Goal: Task Accomplishment & Management: Manage account settings

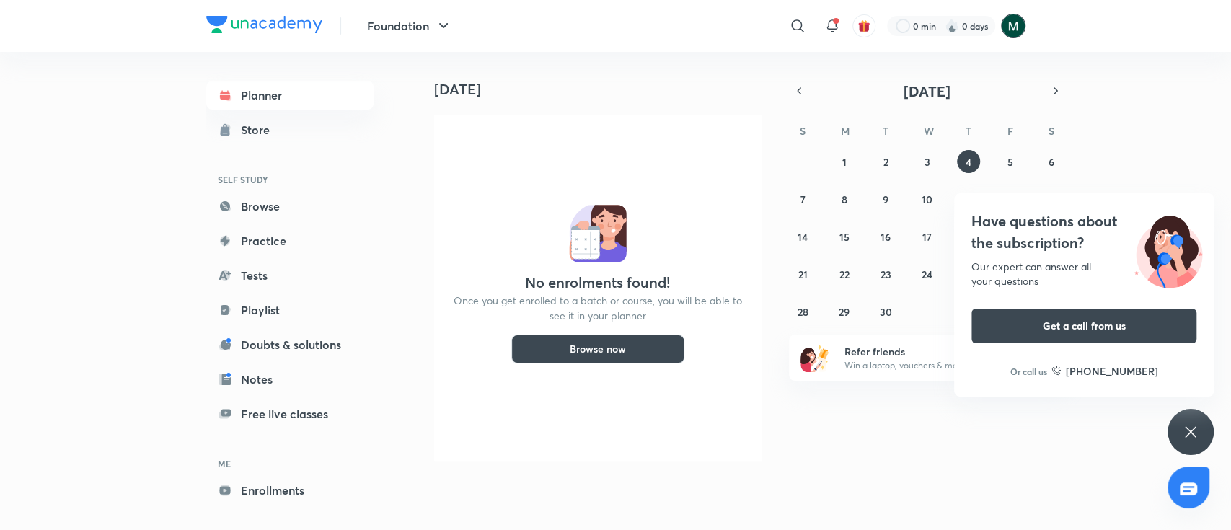
click at [1015, 35] on img at bounding box center [1013, 26] width 25 height 25
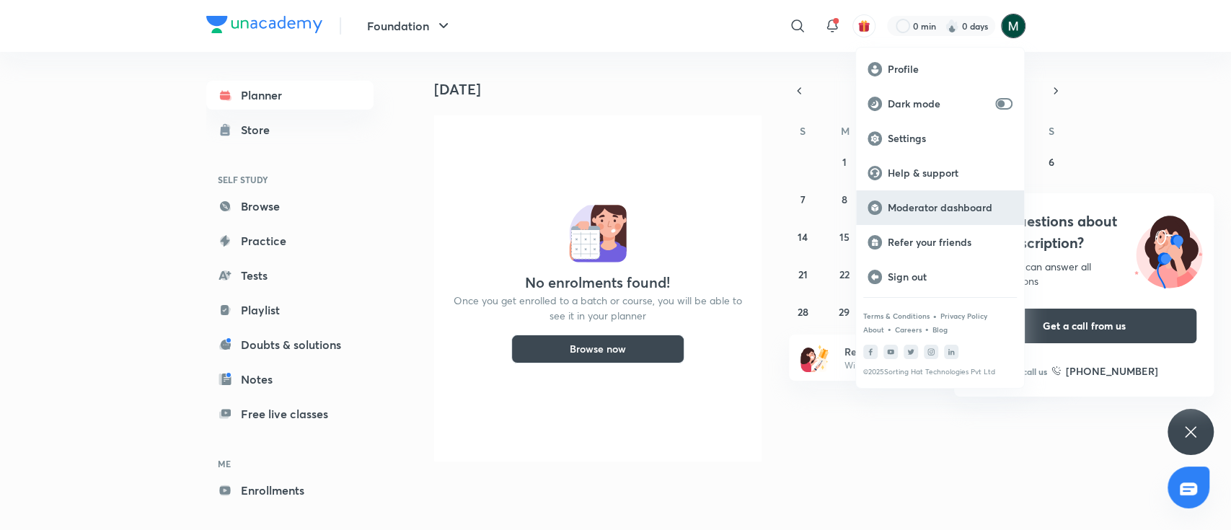
click at [914, 211] on p "Moderator dashboard" at bounding box center [950, 207] width 125 height 13
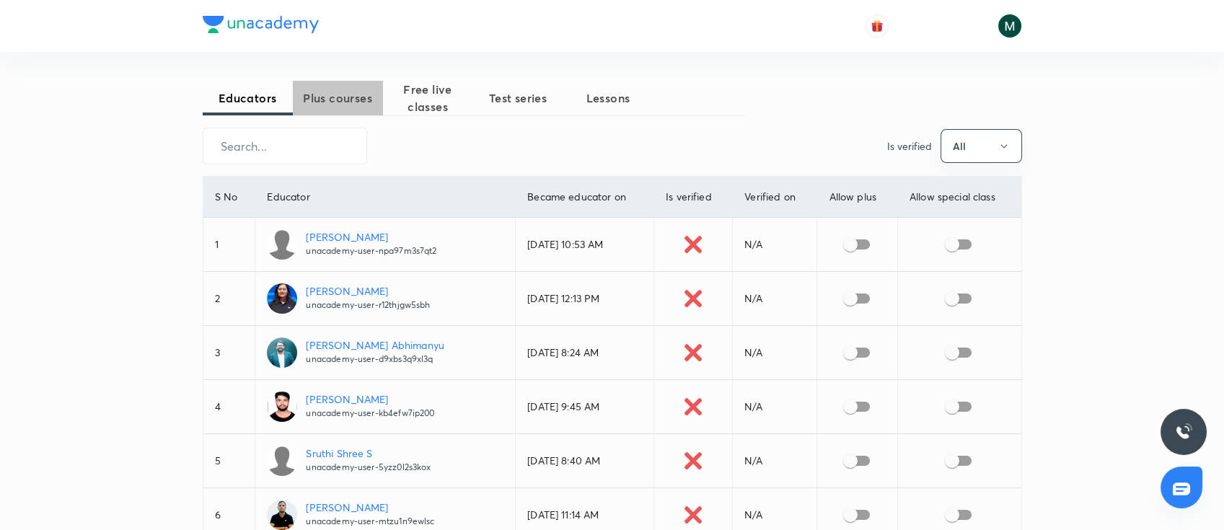
click at [329, 92] on span "Plus courses" at bounding box center [338, 97] width 90 height 17
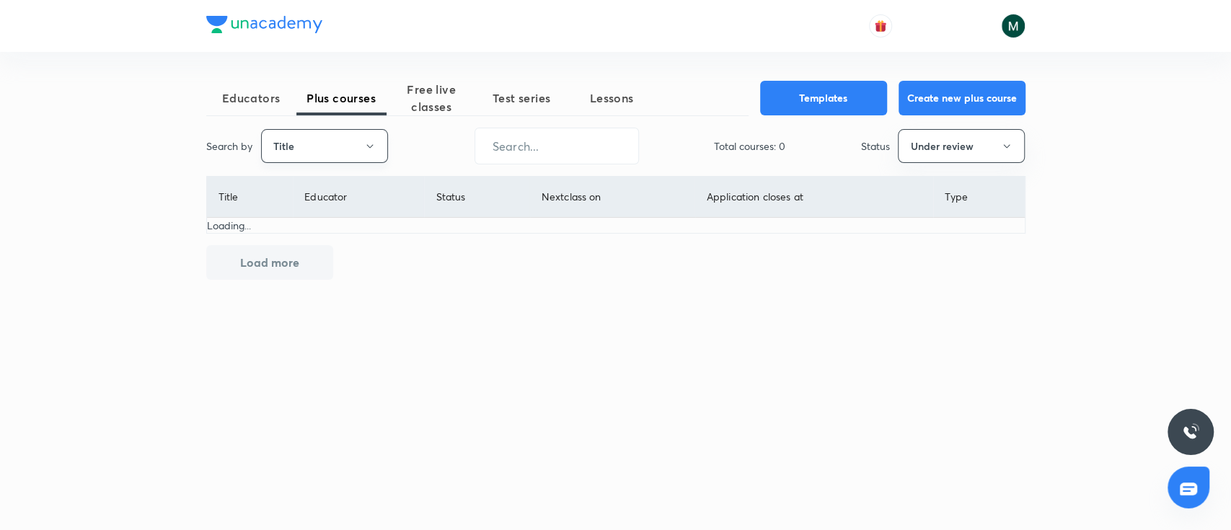
click at [322, 134] on button "Title" at bounding box center [324, 146] width 127 height 34
click at [300, 214] on span "Username" at bounding box center [324, 216] width 108 height 15
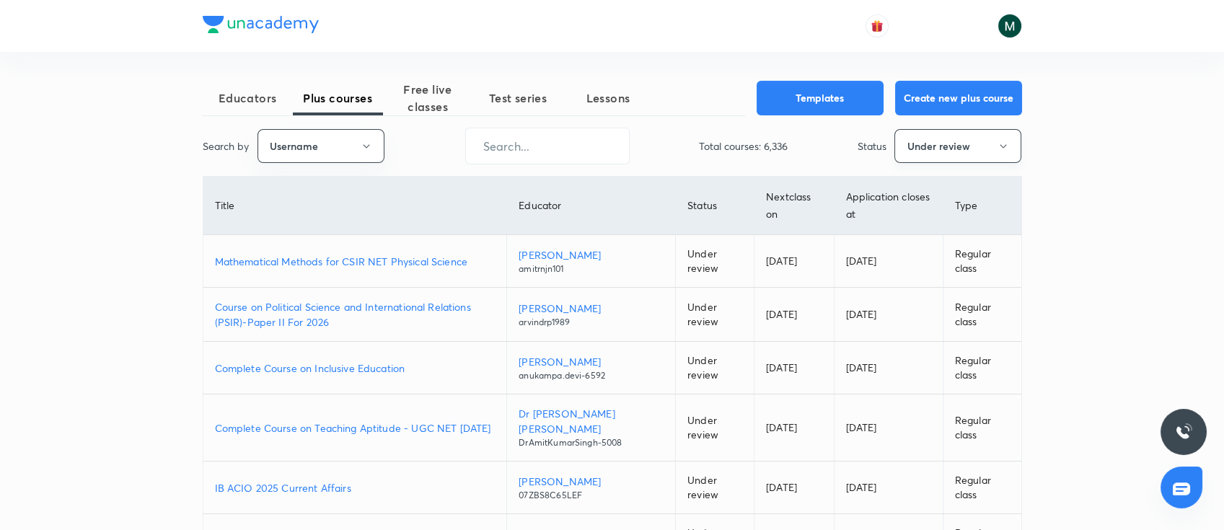
click at [898, 141] on button "Under review" at bounding box center [957, 146] width 127 height 34
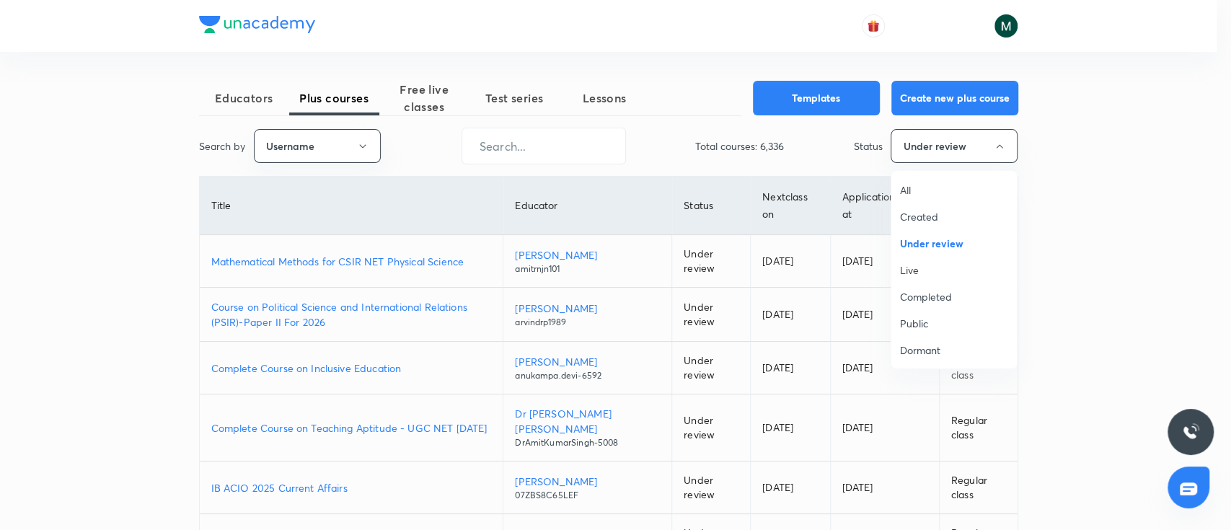
click at [911, 187] on span "All" at bounding box center [954, 189] width 108 height 15
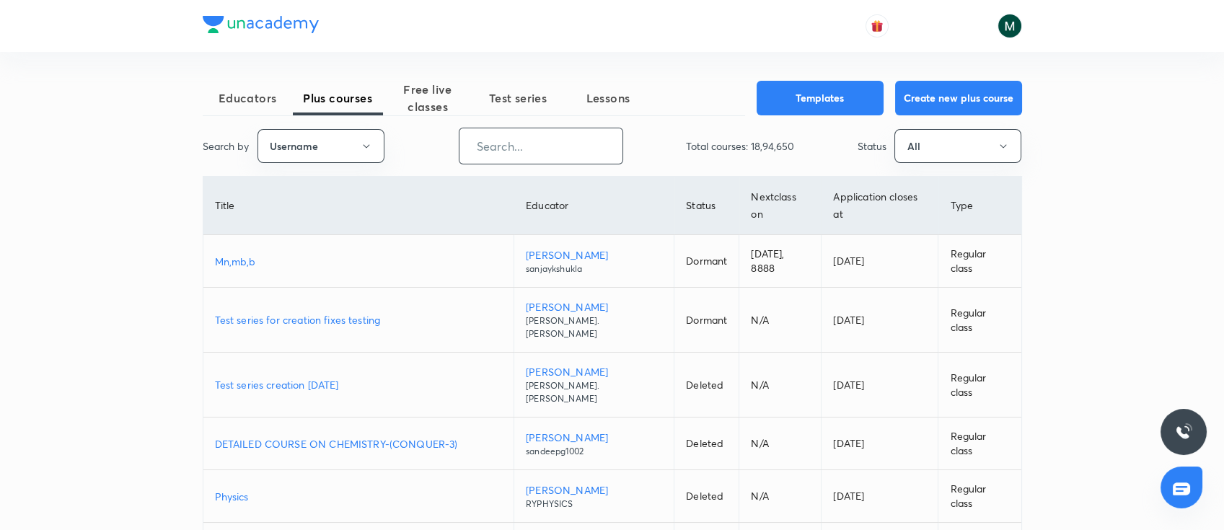
click at [563, 131] on input "text" at bounding box center [540, 146] width 163 height 37
paste input "rk03271"
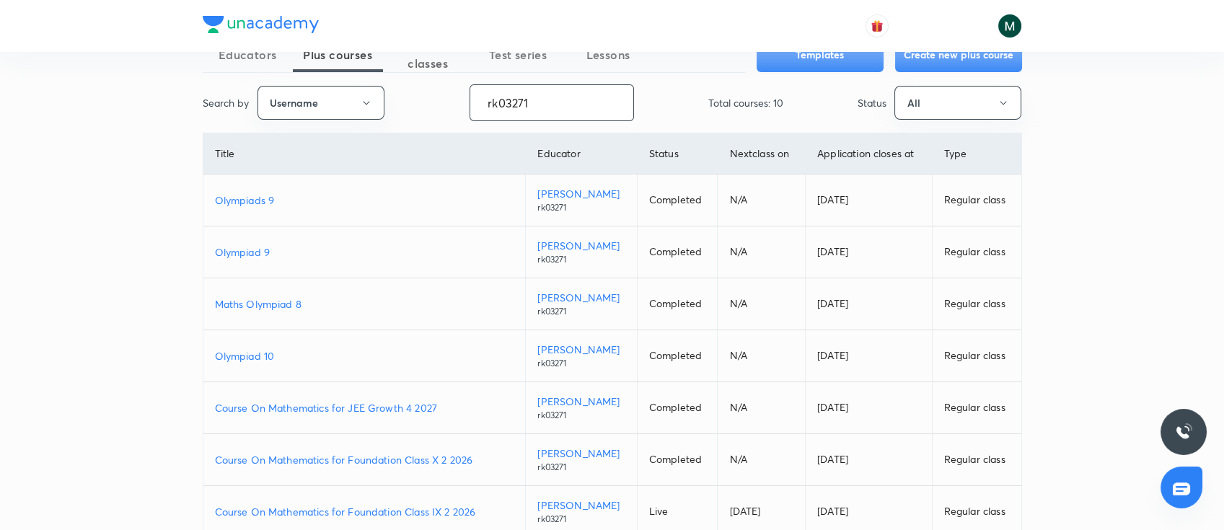
scroll to position [63, 0]
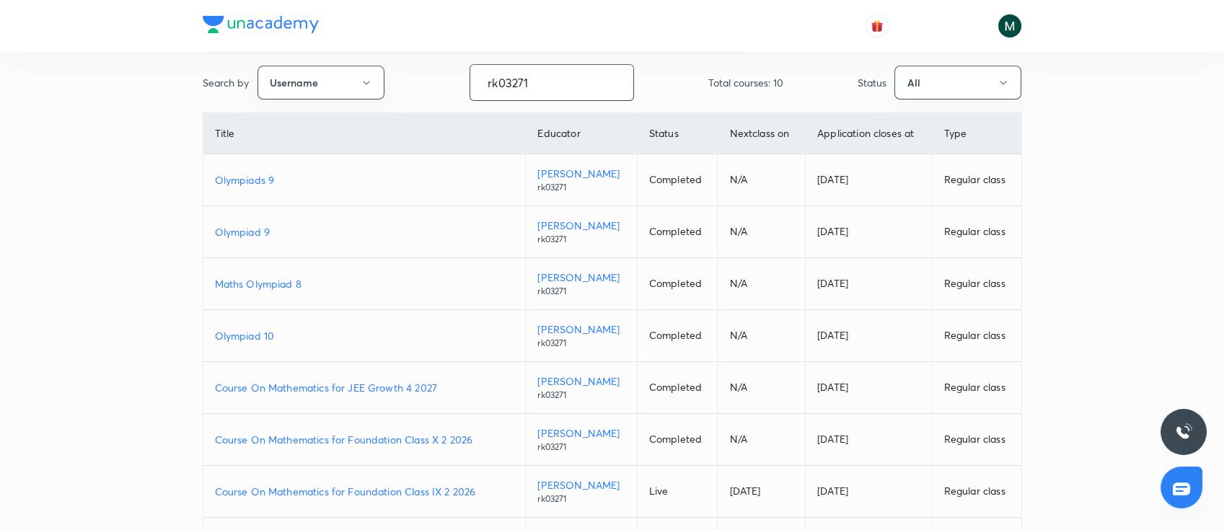
click at [262, 280] on p "Maths Olympiad 8" at bounding box center [364, 283] width 299 height 15
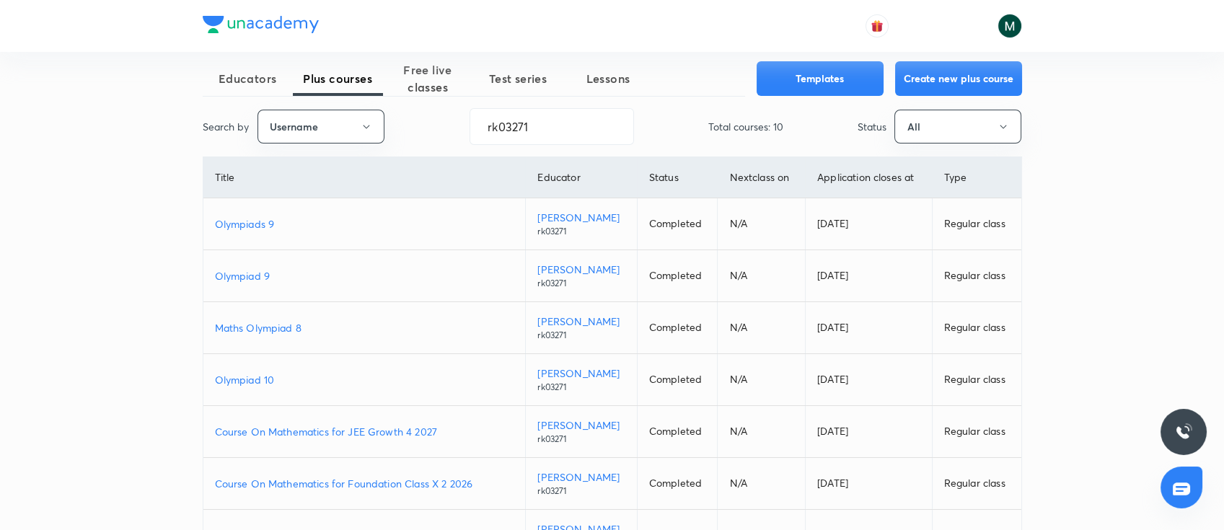
scroll to position [0, 0]
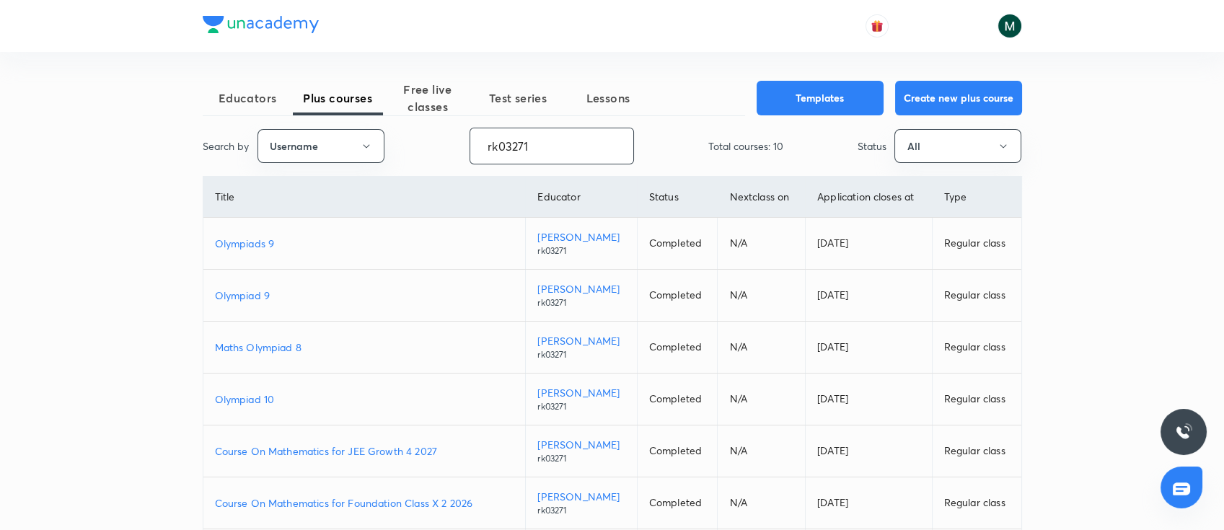
drag, startPoint x: 590, startPoint y: 153, endPoint x: 81, endPoint y: 143, distance: 509.1
click at [81, 143] on div "Educators Plus courses Free live classes Test series Lessons Templates Create n…" at bounding box center [612, 405] width 1224 height 810
paste input "Devanshu-6230"
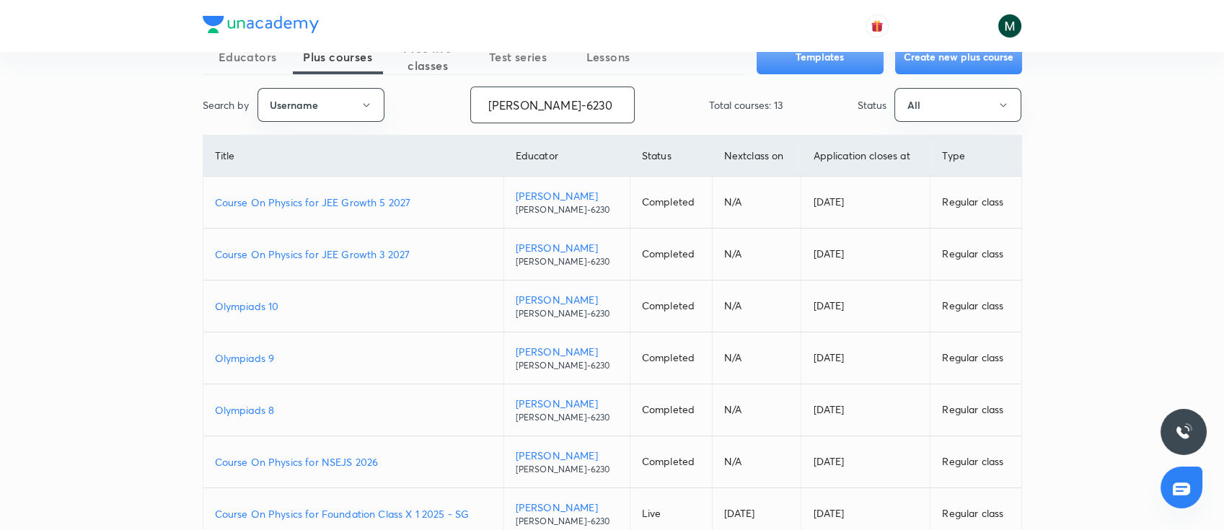
scroll to position [63, 0]
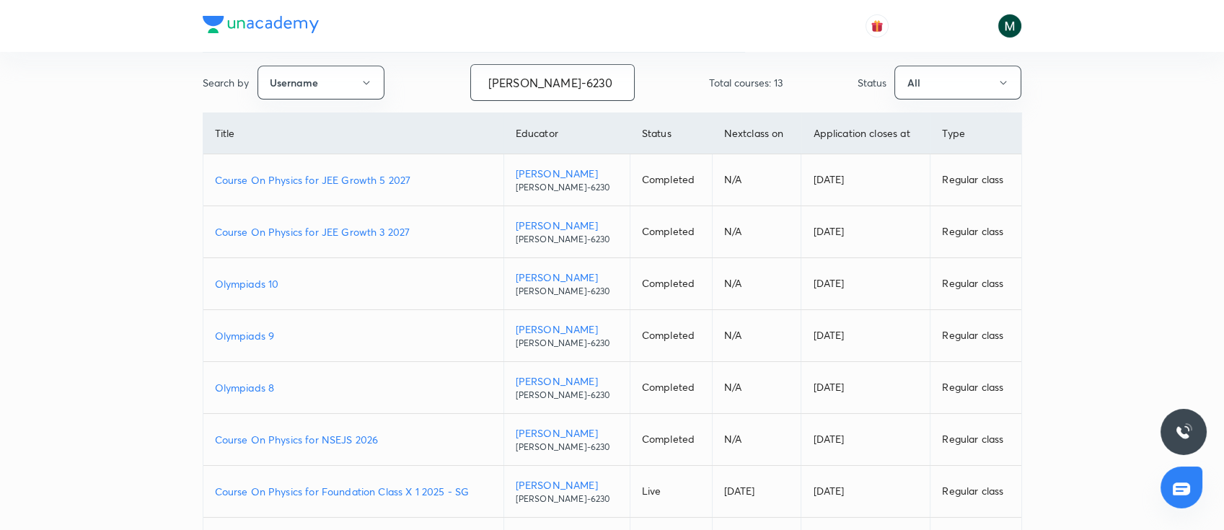
click at [244, 386] on p "Olympiads 8" at bounding box center [353, 387] width 277 height 15
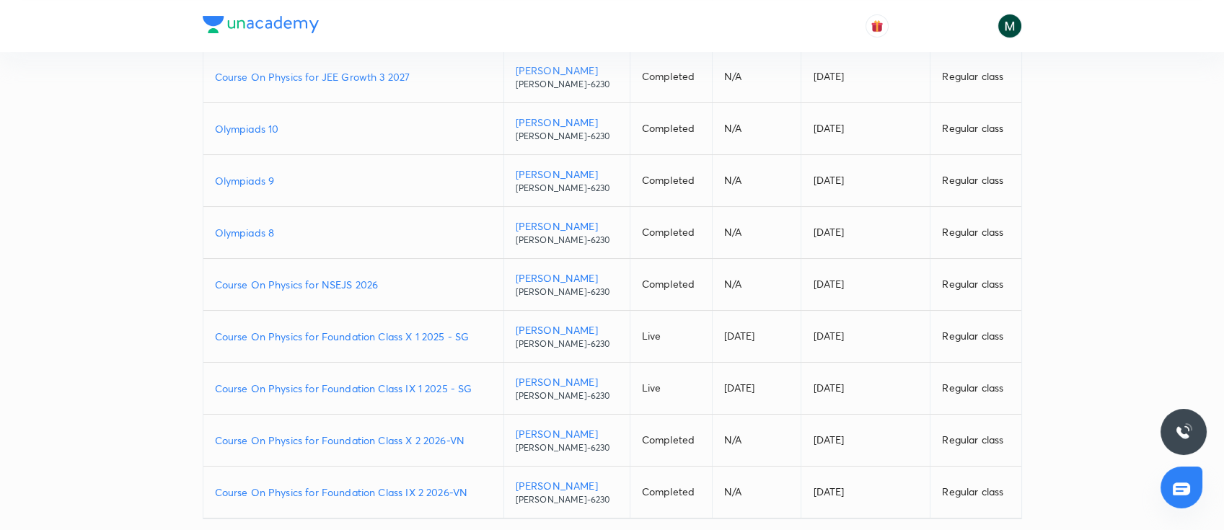
scroll to position [256, 0]
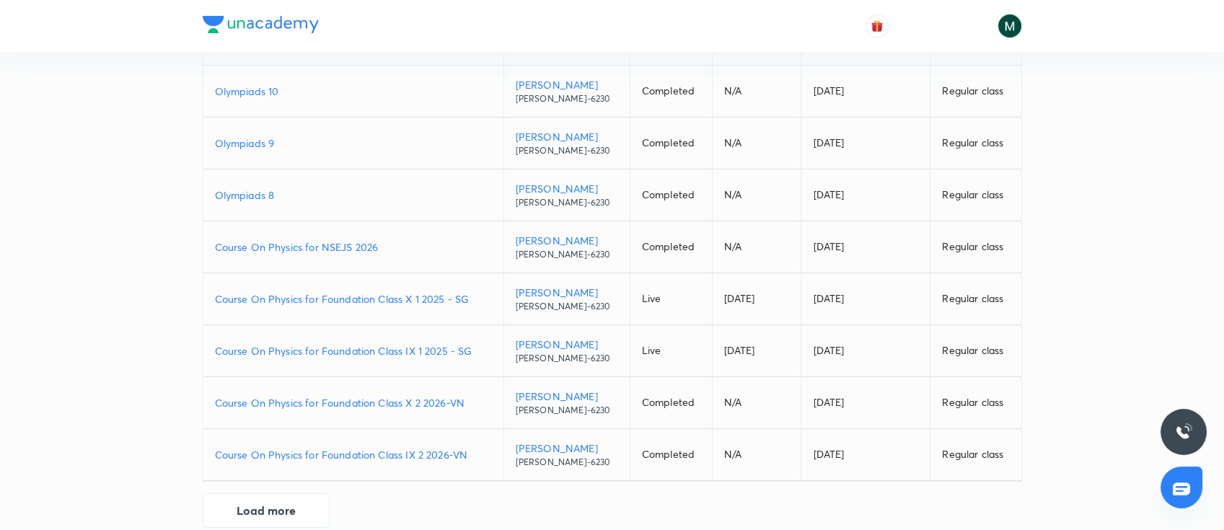
click at [261, 78] on td "Olympiads 10" at bounding box center [353, 92] width 301 height 52
click at [262, 91] on p "Olympiads 10" at bounding box center [353, 91] width 277 height 15
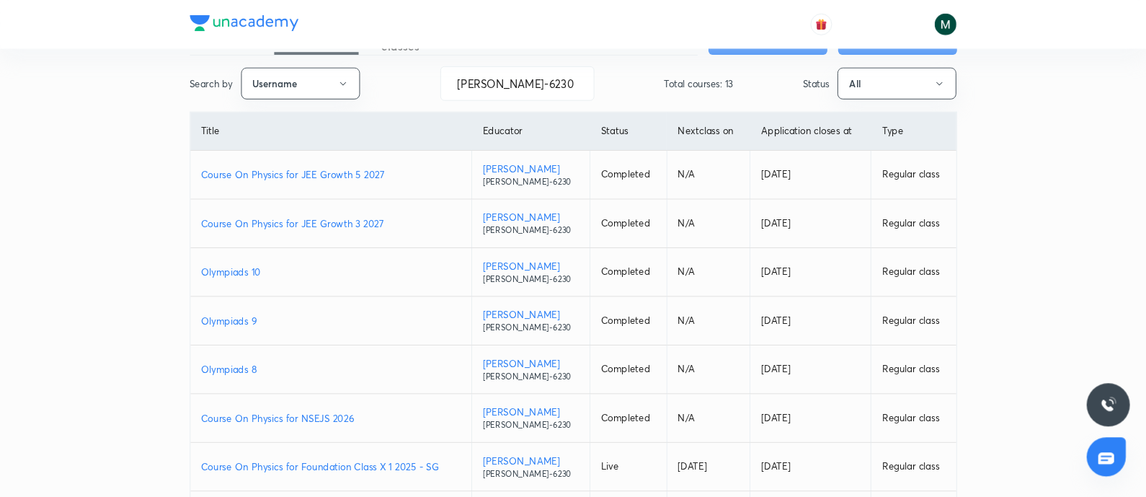
scroll to position [0, 0]
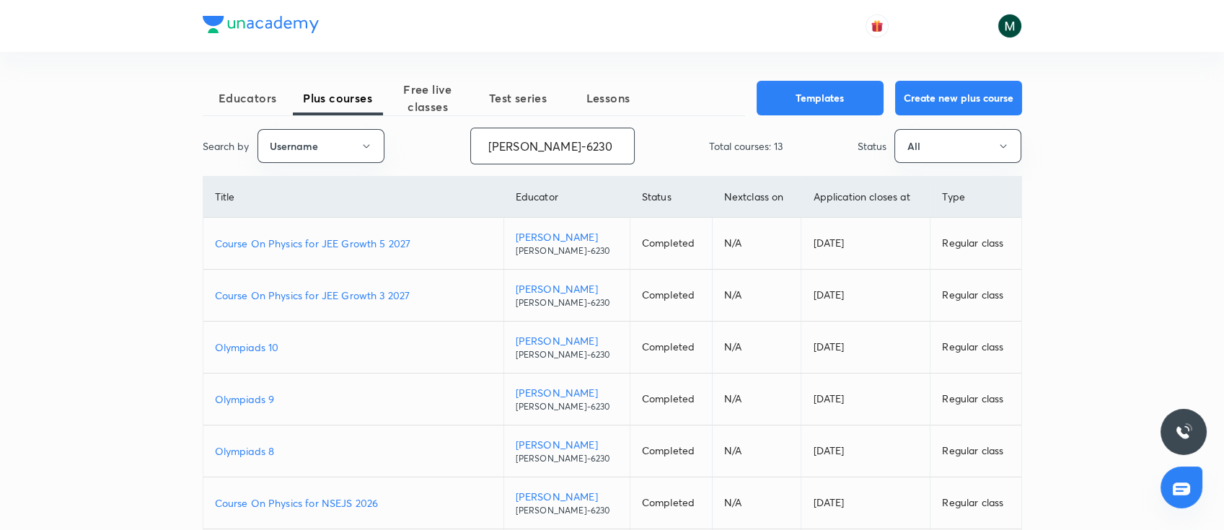
drag, startPoint x: 596, startPoint y: 142, endPoint x: 290, endPoint y: 123, distance: 306.3
click at [290, 123] on div "Educators Plus courses Free live classes Test series Lessons Templates Create n…" at bounding box center [612, 432] width 819 height 703
paste input "NikhatParveen-648"
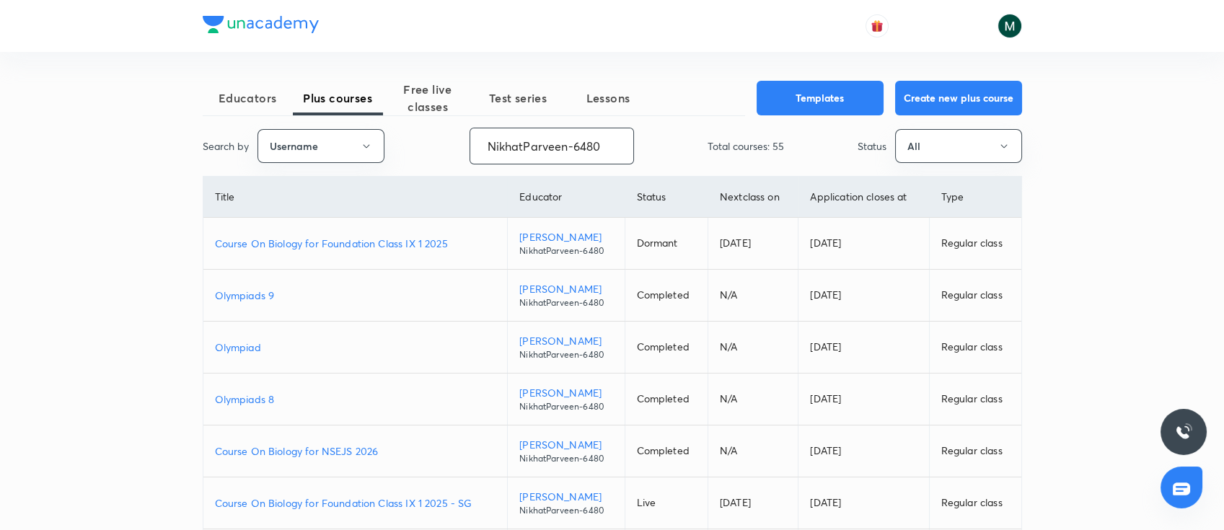
click at [232, 296] on p "Olympiads 9" at bounding box center [355, 295] width 281 height 15
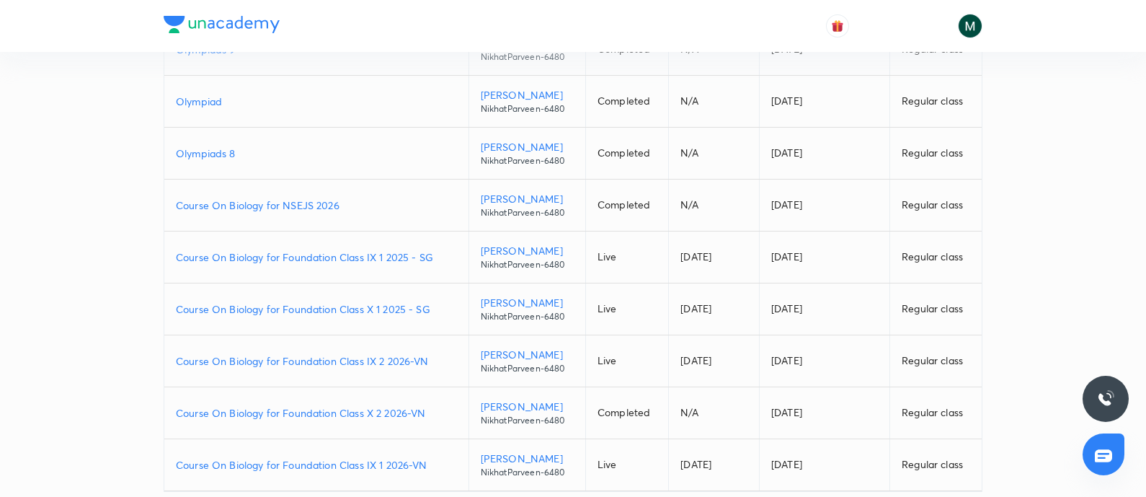
scroll to position [130, 0]
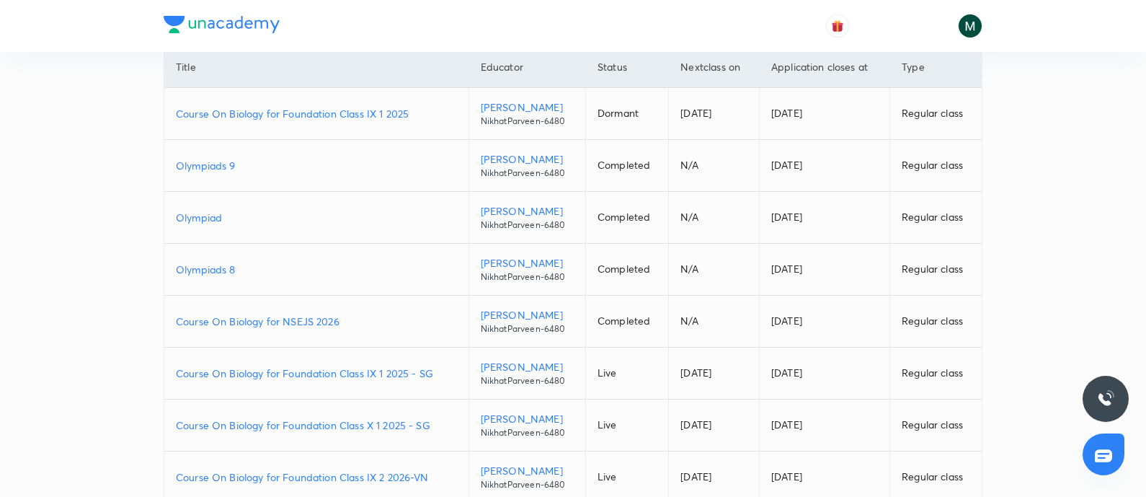
click at [196, 216] on p "Olympiad" at bounding box center [316, 217] width 281 height 15
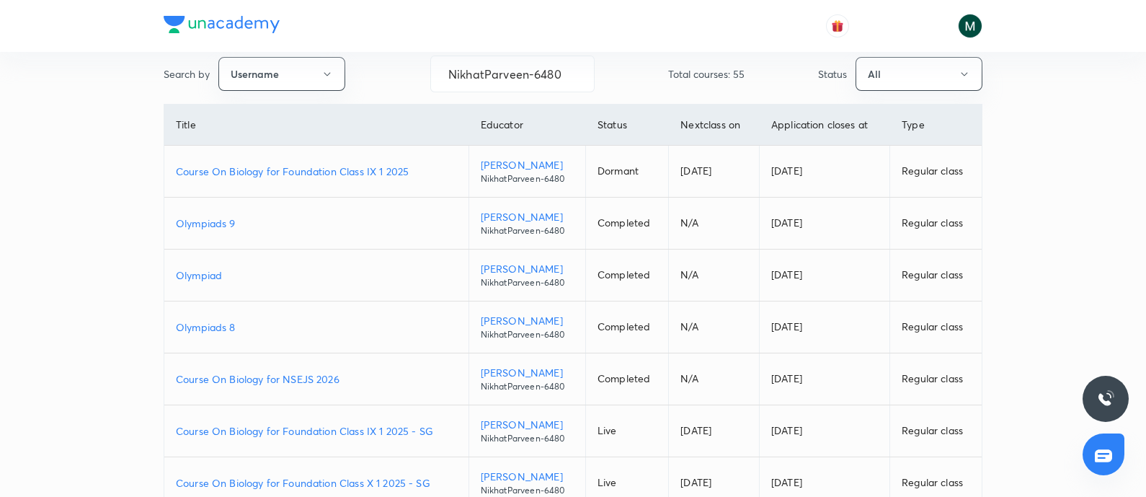
scroll to position [0, 0]
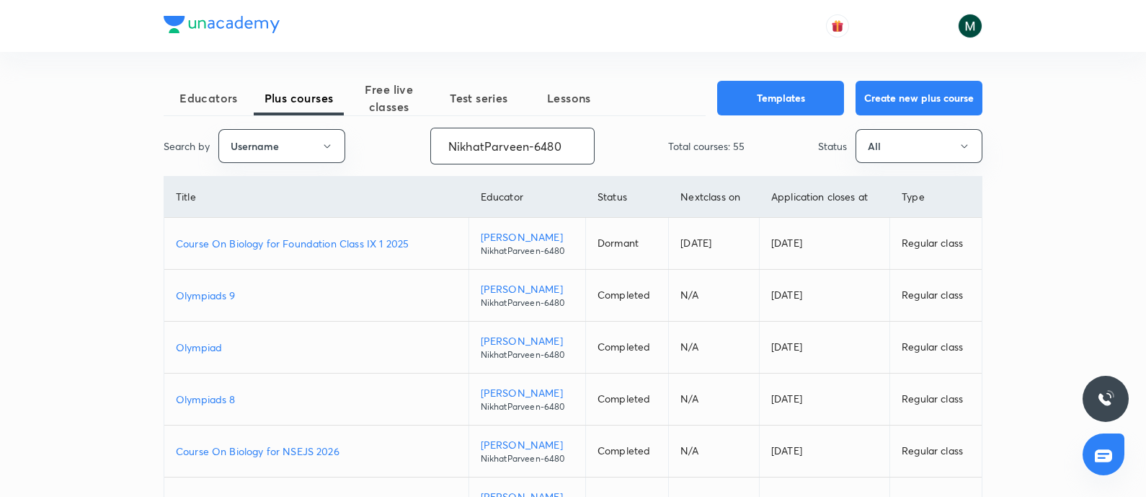
drag, startPoint x: 562, startPoint y: 143, endPoint x: 361, endPoint y: 117, distance: 203.6
click at [361, 117] on div "Educators Plus courses Free live classes Test series Lessons Templates Create n…" at bounding box center [573, 432] width 819 height 703
paste input "Devanshu-623"
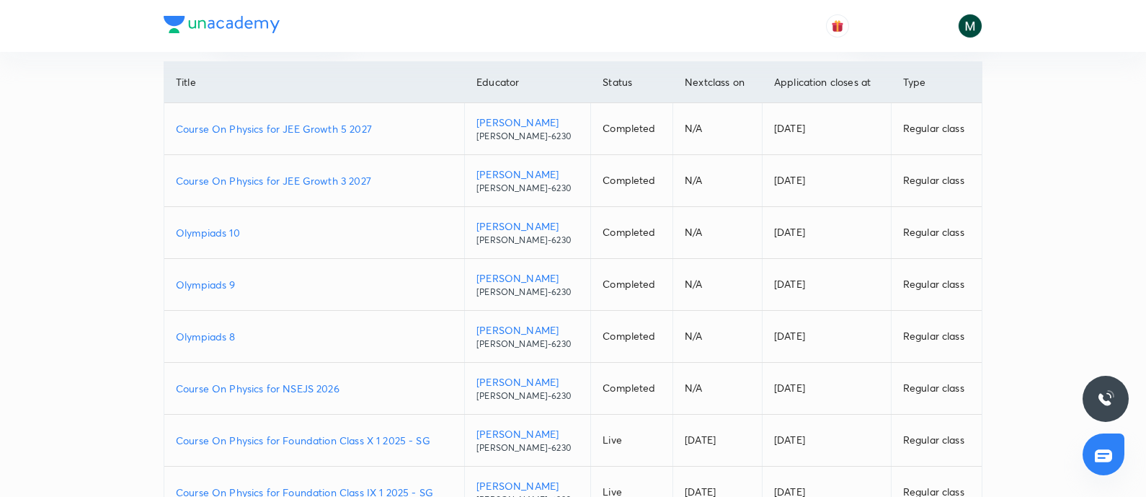
scroll to position [120, 0]
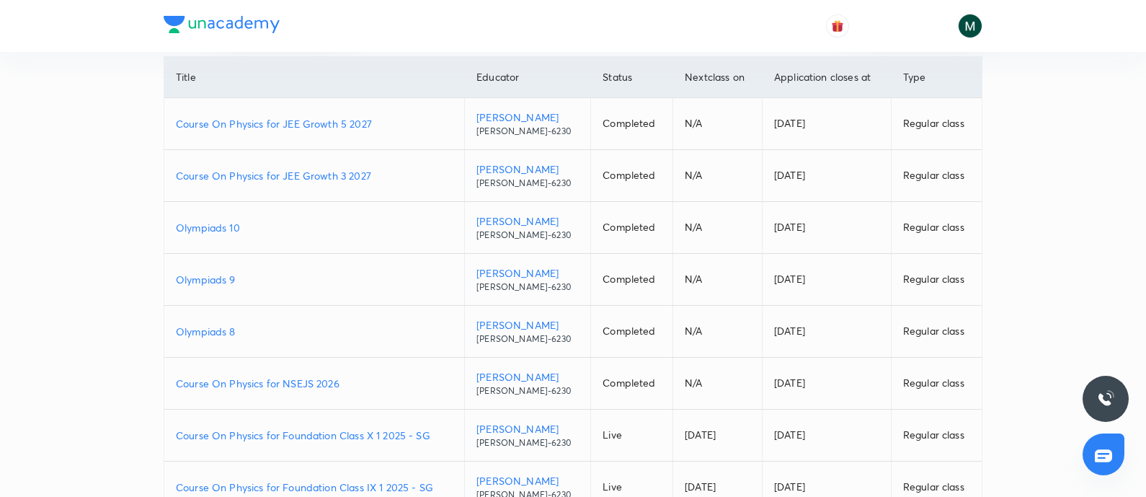
type input "Devanshu-6230"
click at [222, 331] on p "Olympiads 8" at bounding box center [314, 331] width 277 height 15
click at [205, 275] on p "Olympiads 9" at bounding box center [314, 279] width 277 height 15
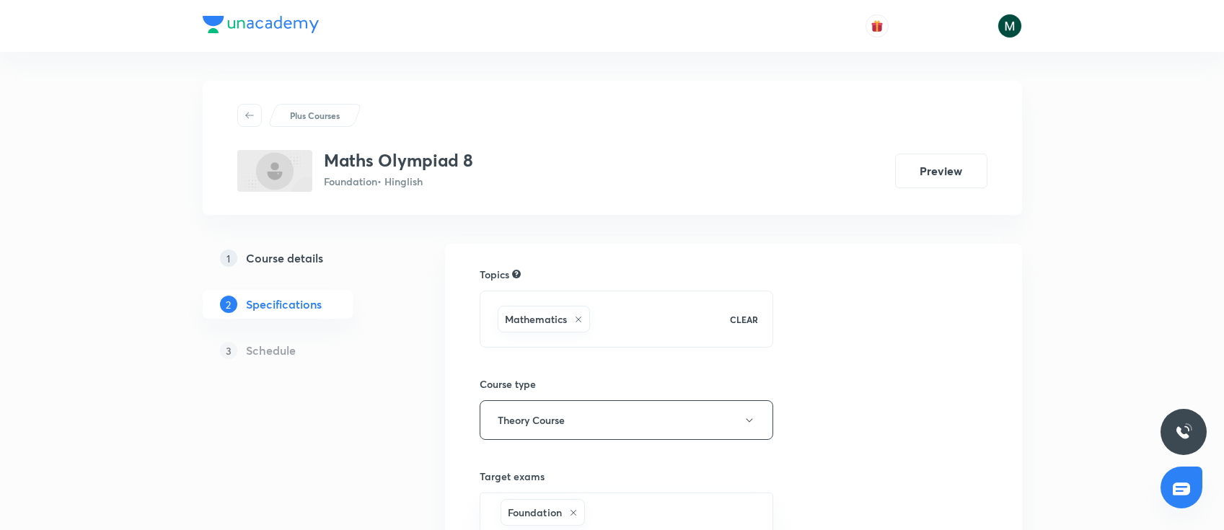
click at [280, 262] on h5 "Course details" at bounding box center [284, 257] width 77 height 17
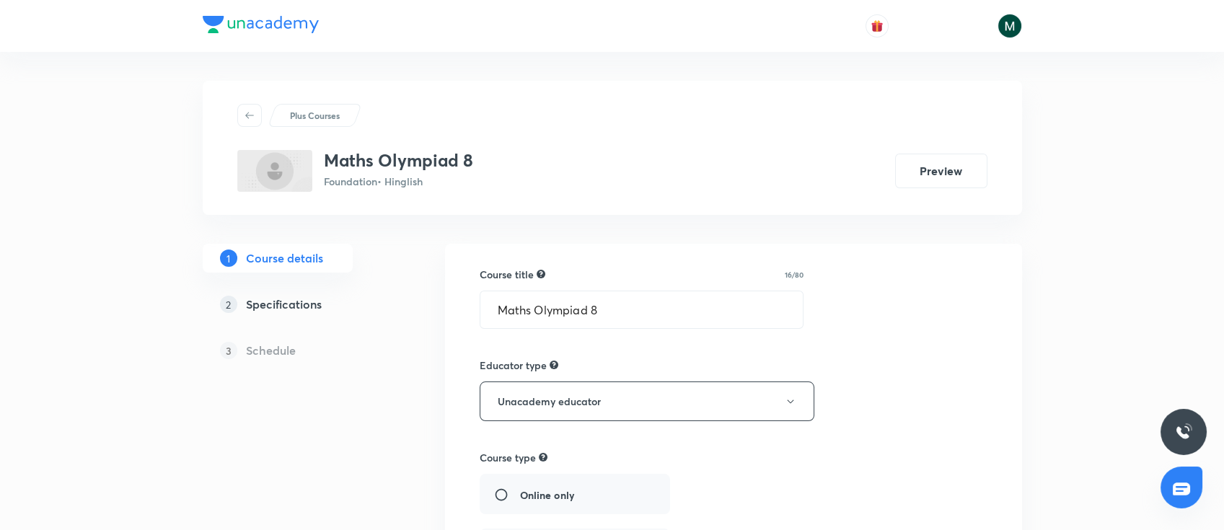
click at [283, 344] on h5 "Schedule" at bounding box center [271, 350] width 50 height 17
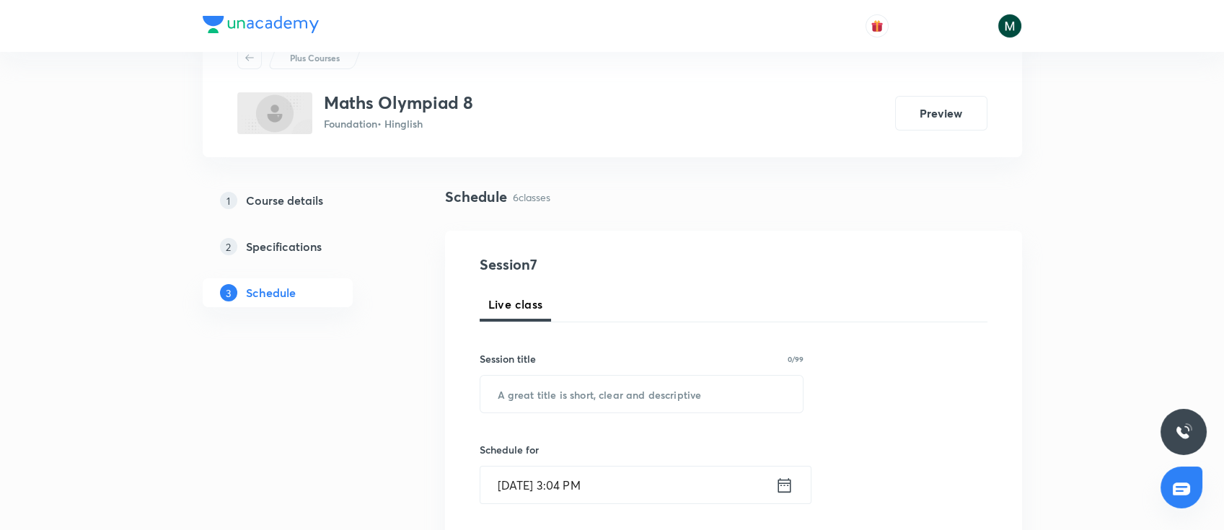
scroll to position [256, 0]
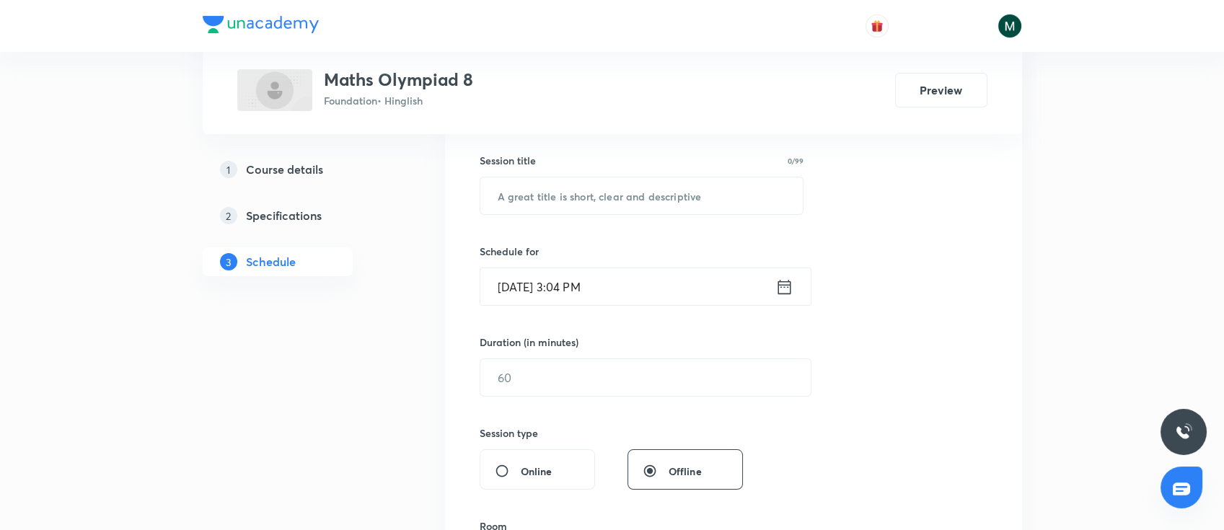
click at [632, 295] on input "[DATE] 3:04 PM" at bounding box center [627, 286] width 295 height 37
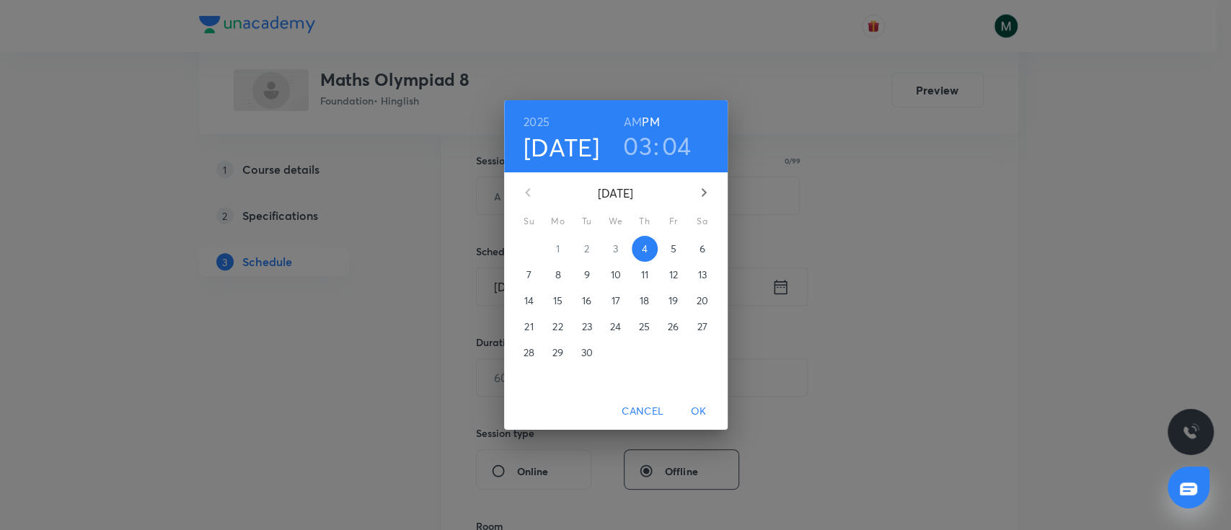
click at [634, 141] on h3 "03" at bounding box center [637, 146] width 29 height 30
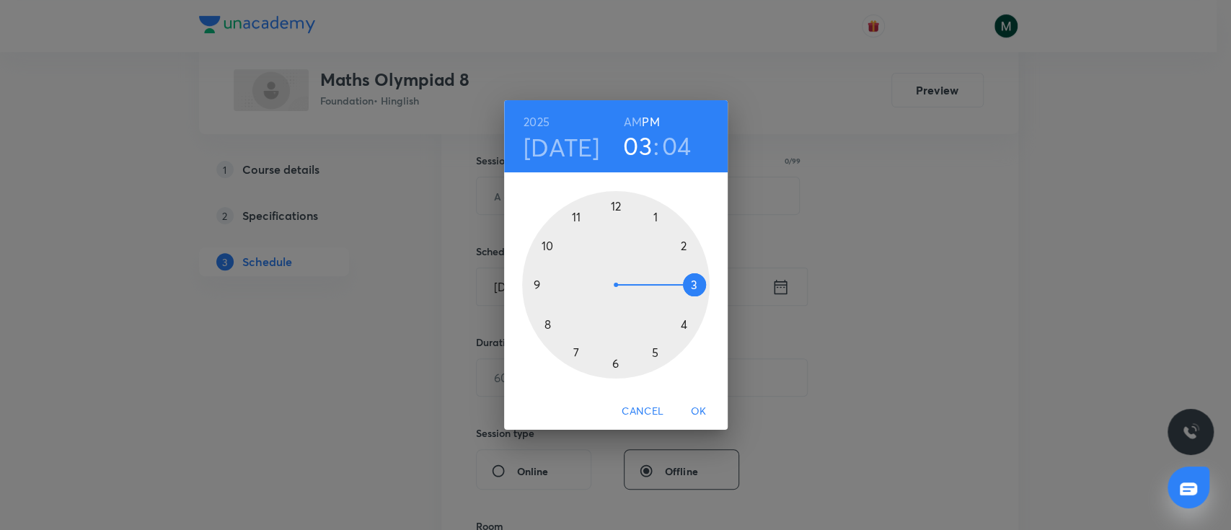
click at [684, 327] on div at bounding box center [615, 284] width 187 height 187
click at [616, 363] on div at bounding box center [615, 284] width 187 height 187
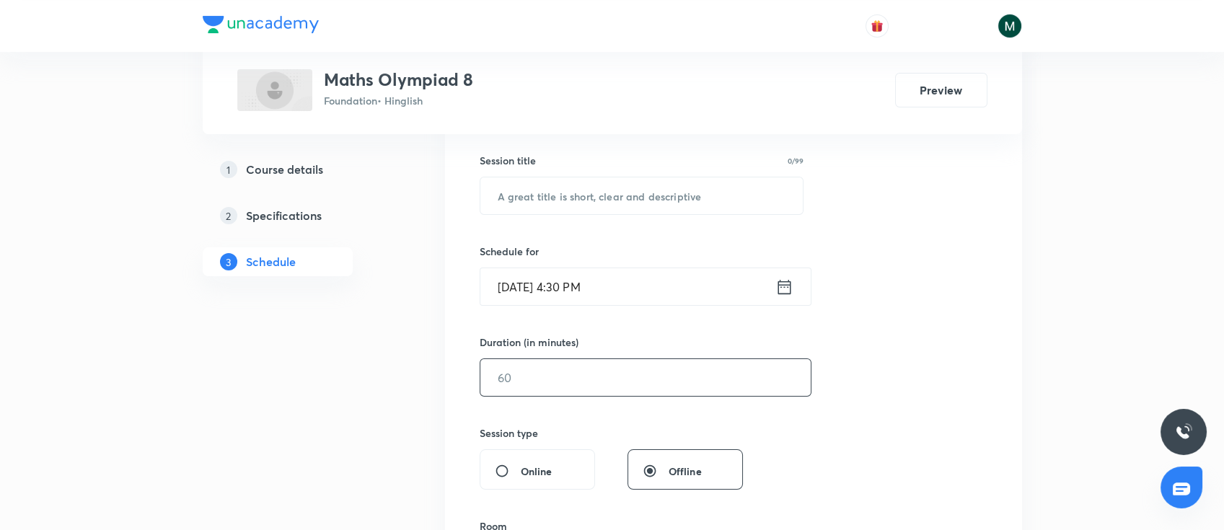
click at [578, 381] on input "text" at bounding box center [645, 377] width 330 height 37
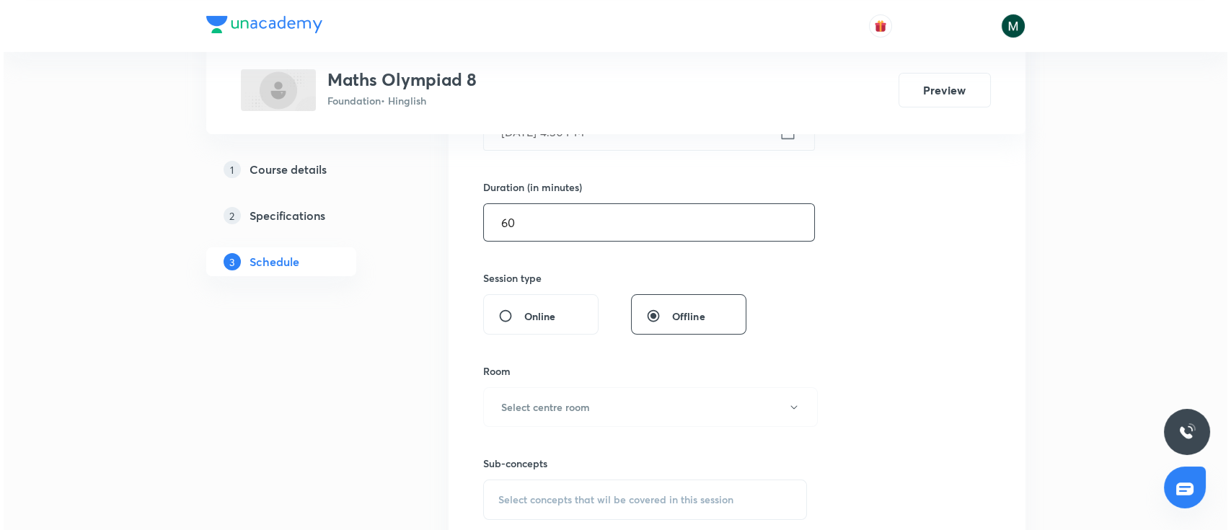
scroll to position [448, 0]
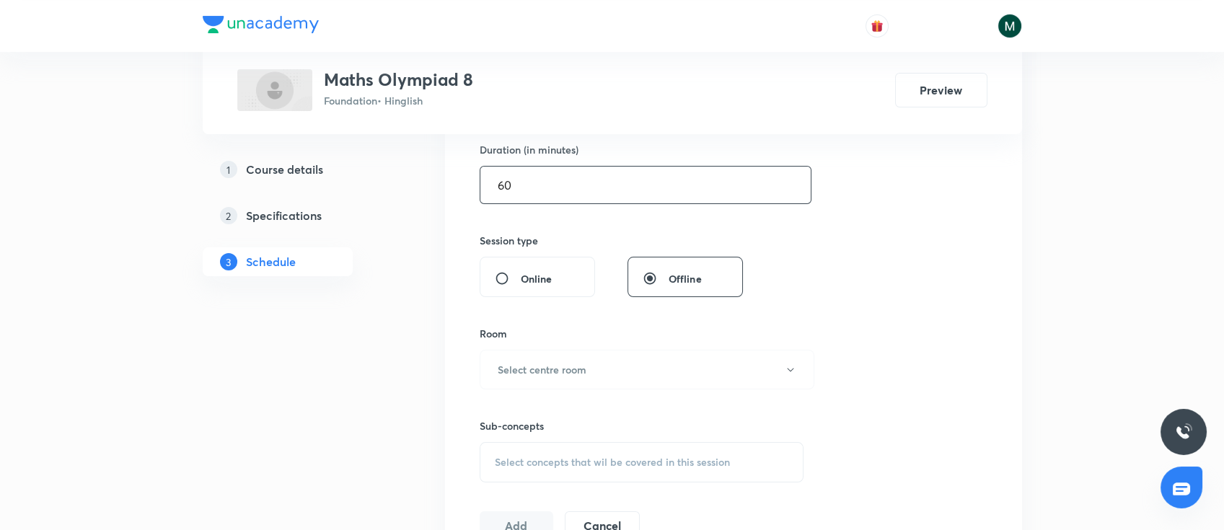
type input "60"
click at [890, 320] on div "Session 7 Live class Session title 0/99 ​ Schedule for Sep 4, 2025, 4:30 PM ​ D…" at bounding box center [733, 201] width 508 height 677
click at [588, 367] on button "Select centre room" at bounding box center [646, 370] width 335 height 40
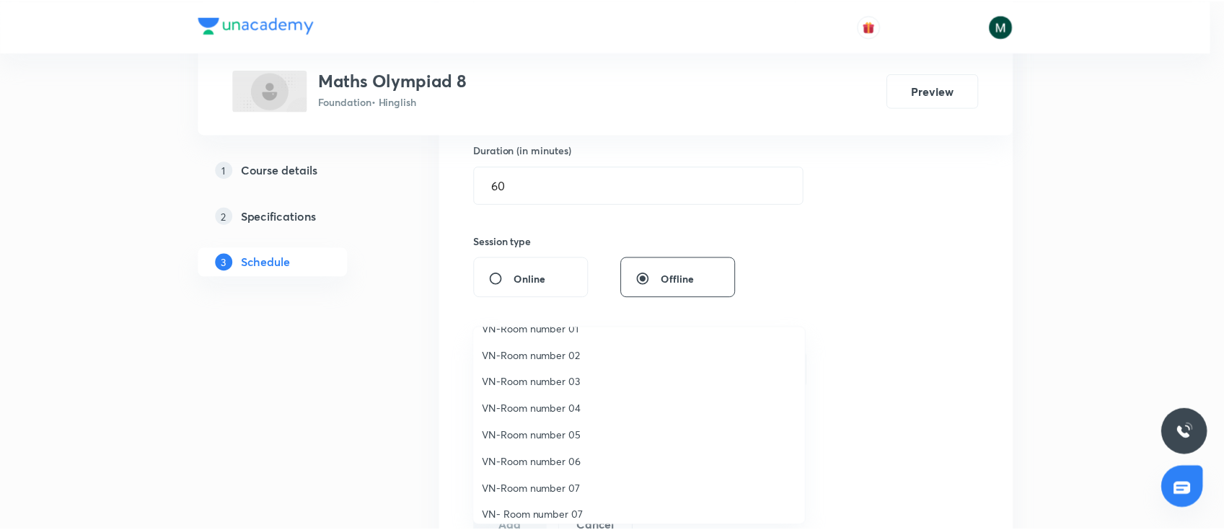
scroll to position [27, 0]
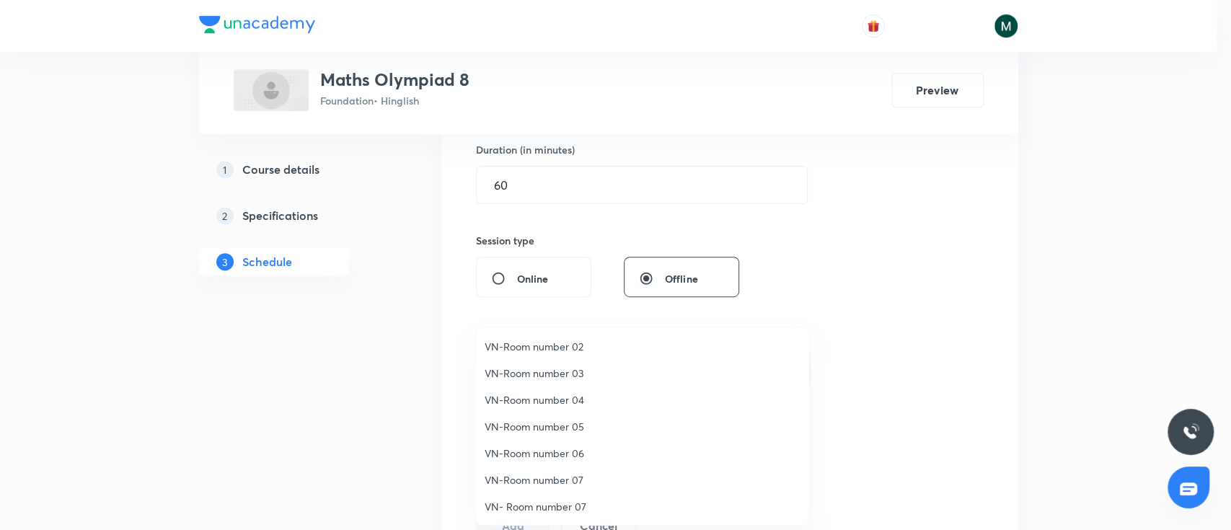
click at [555, 366] on span "VN-Room number 03" at bounding box center [643, 373] width 316 height 15
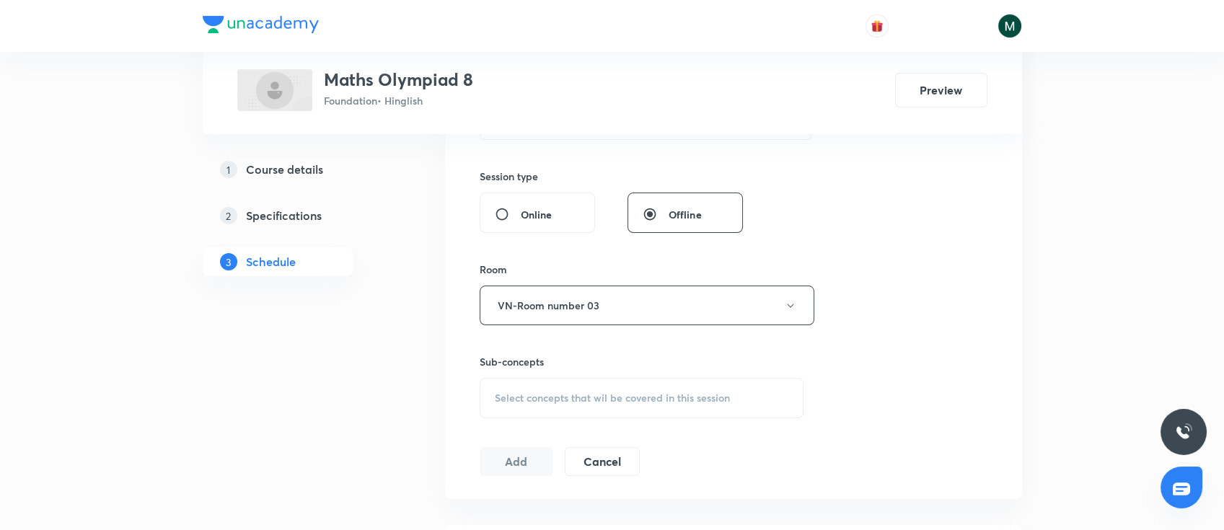
click at [618, 401] on span "Select concepts that wil be covered in this session" at bounding box center [612, 398] width 235 height 12
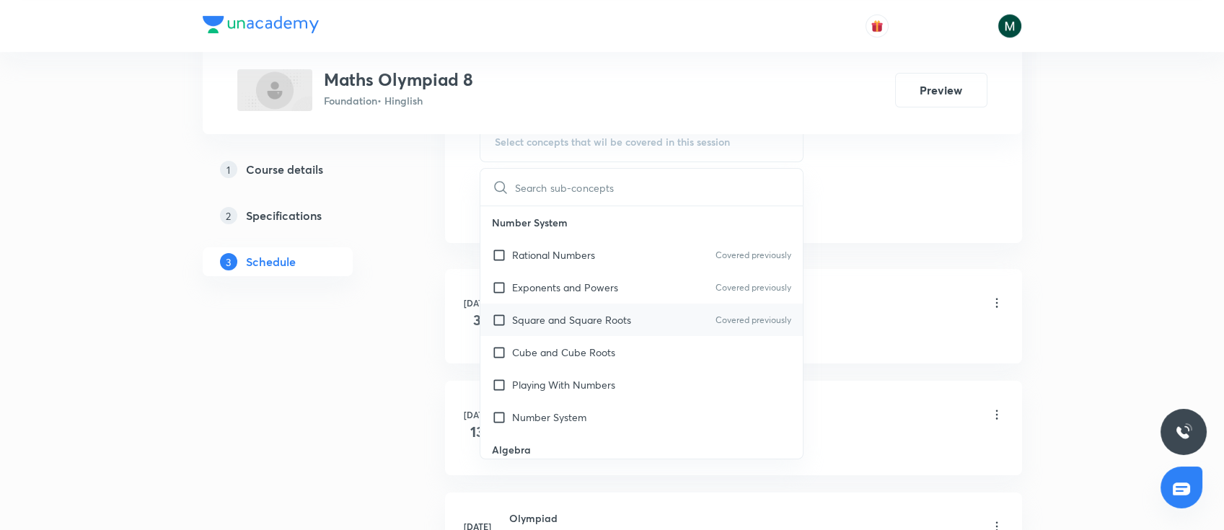
click at [614, 325] on p "Square and Square Roots" at bounding box center [571, 319] width 119 height 15
checkbox input "true"
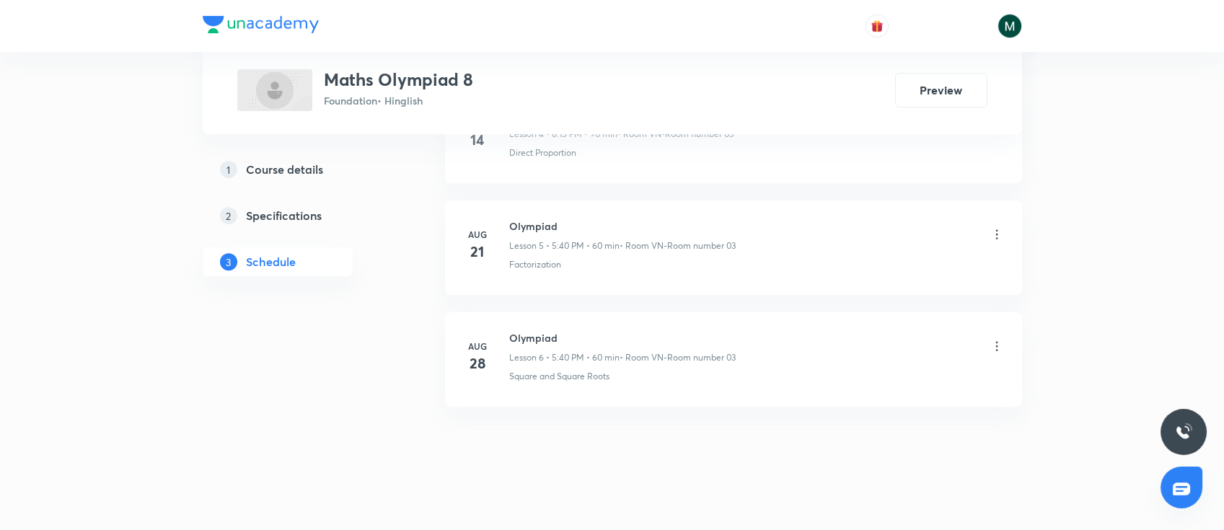
scroll to position [1310, 0]
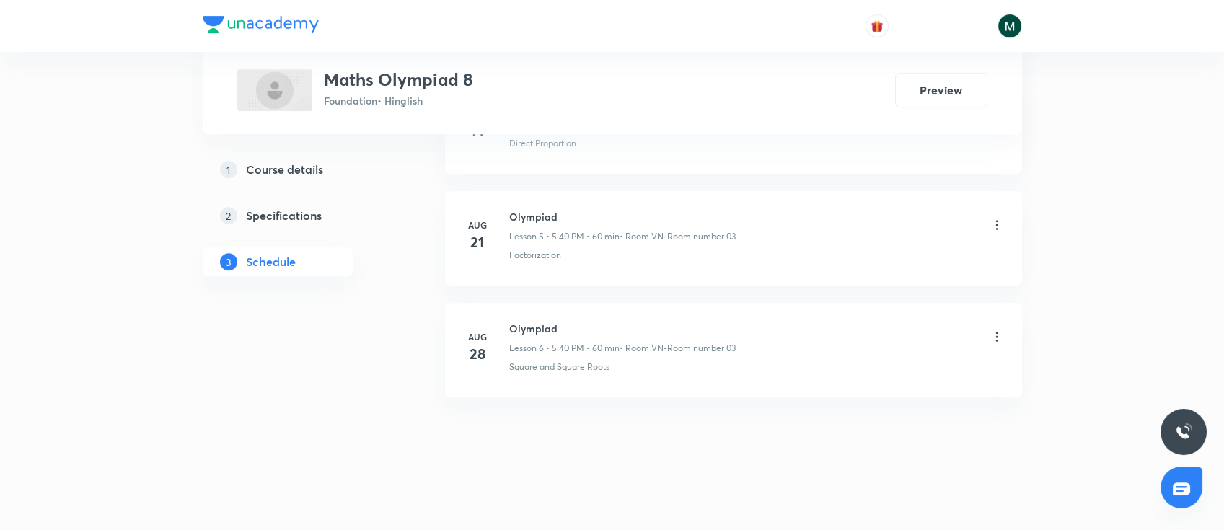
click at [525, 330] on h6 "Olympiad" at bounding box center [622, 328] width 226 height 15
copy h6 "Olympiad"
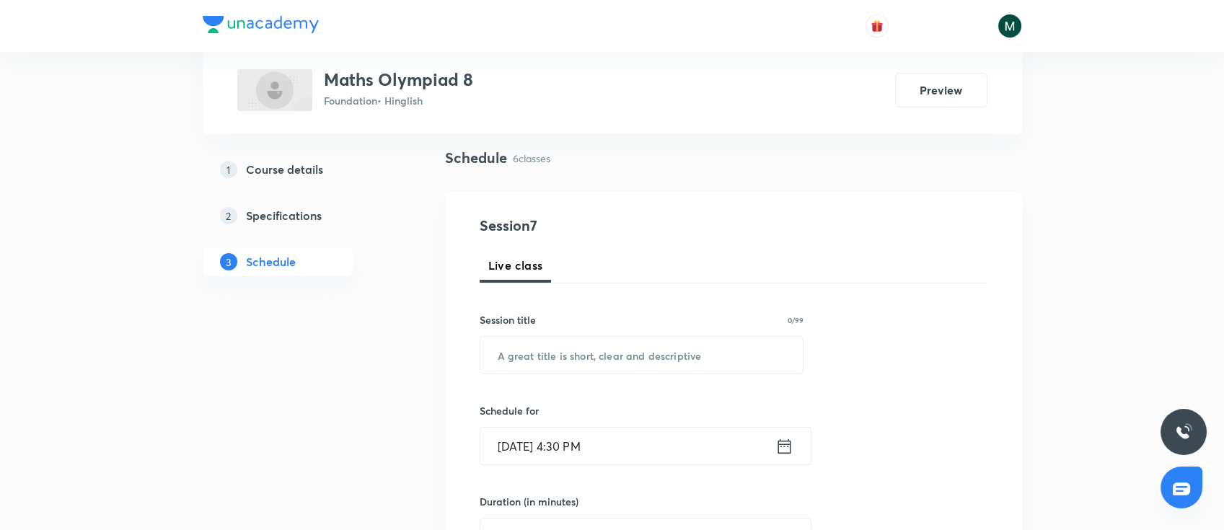
scroll to position [192, 0]
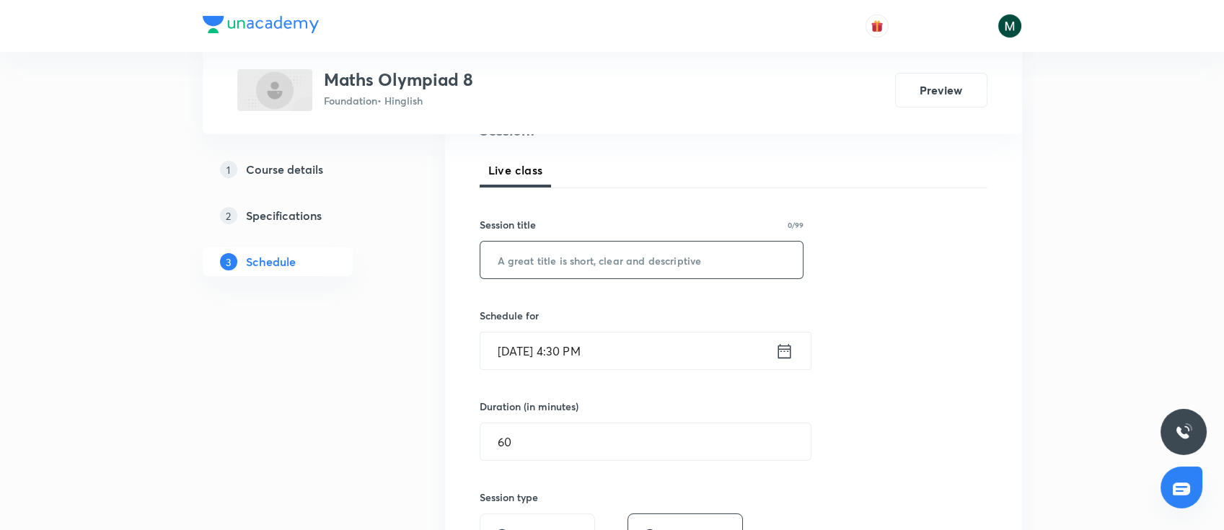
click at [611, 255] on input "text" at bounding box center [641, 260] width 323 height 37
paste input "Olympiad"
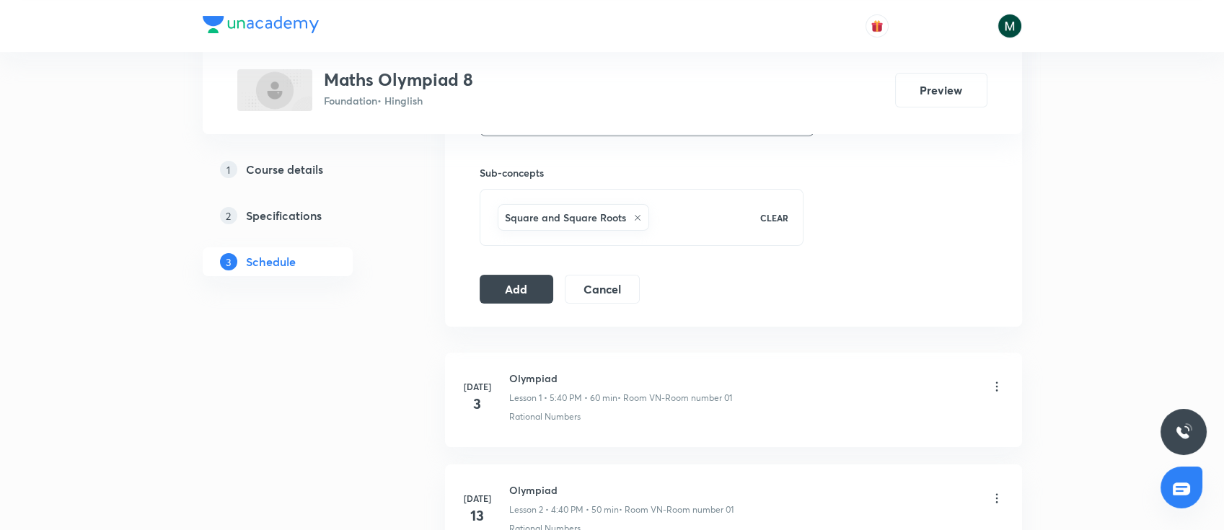
scroll to position [704, 0]
type input "Olympiad"
click at [513, 293] on button "Add" at bounding box center [516, 284] width 74 height 29
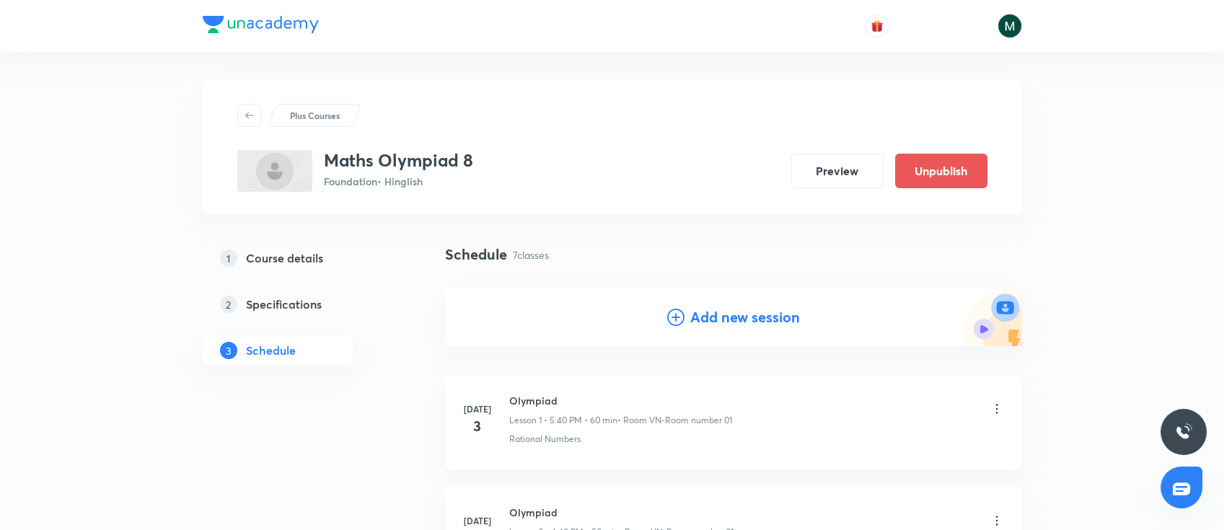
scroll to position [63, 0]
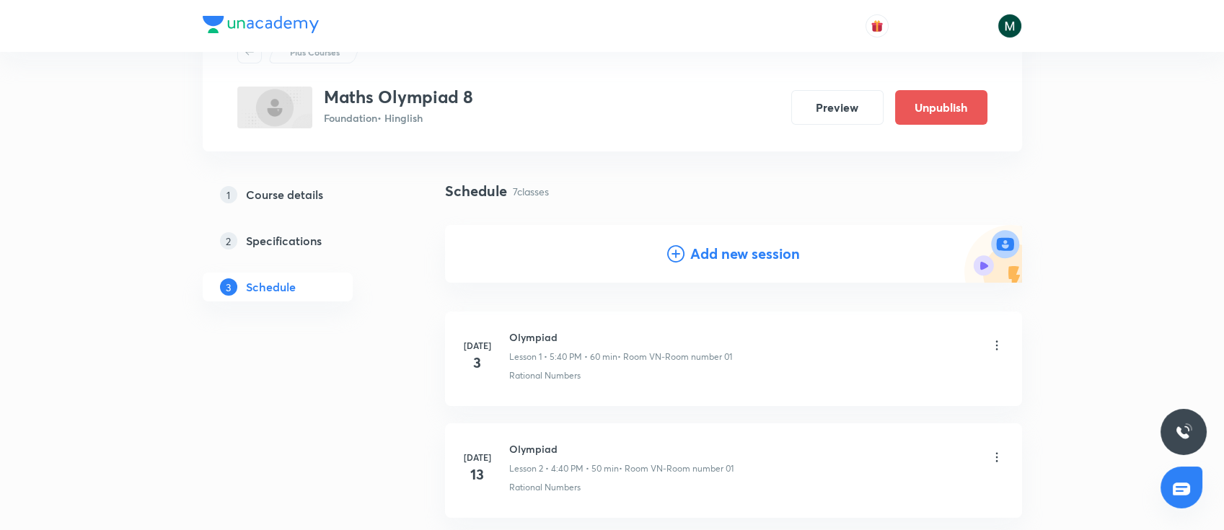
click at [766, 241] on div "Add new session" at bounding box center [733, 254] width 577 height 58
click at [763, 260] on h4 "Add new session" at bounding box center [745, 254] width 110 height 22
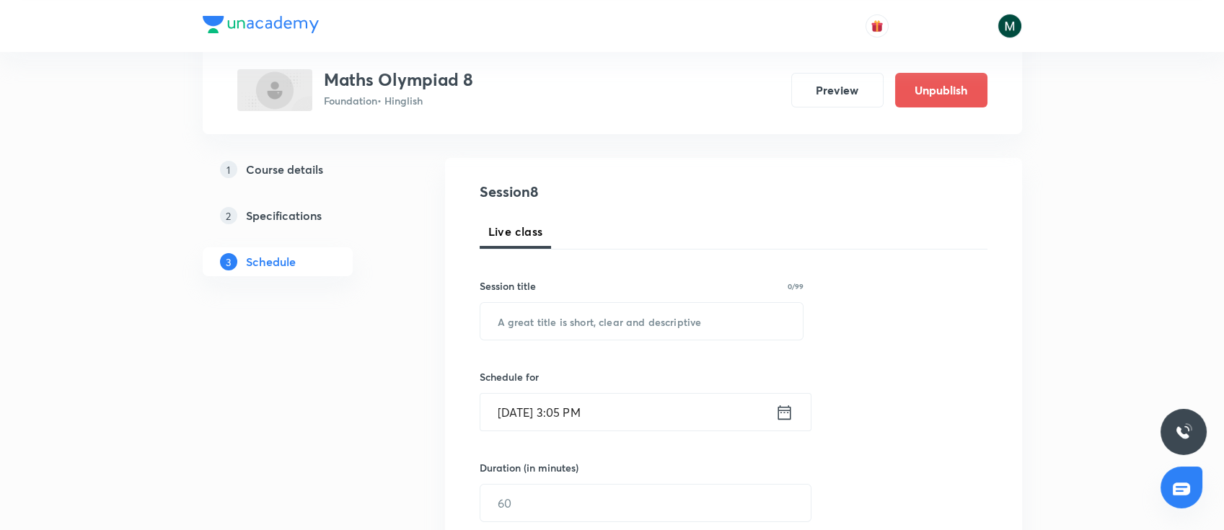
scroll to position [192, 0]
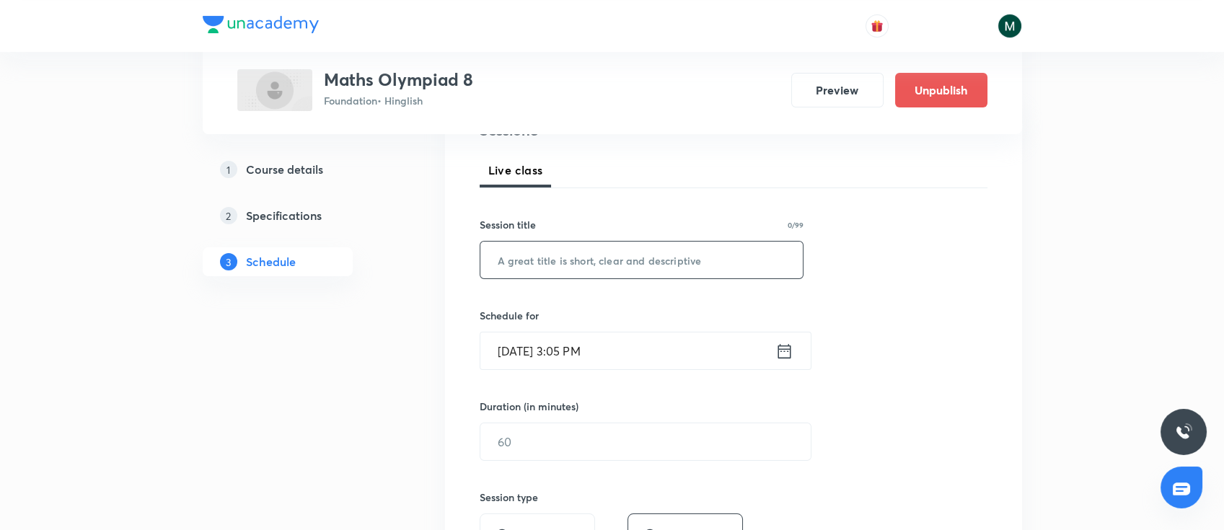
click at [559, 261] on input "text" at bounding box center [641, 260] width 323 height 37
paste input "Olympiad"
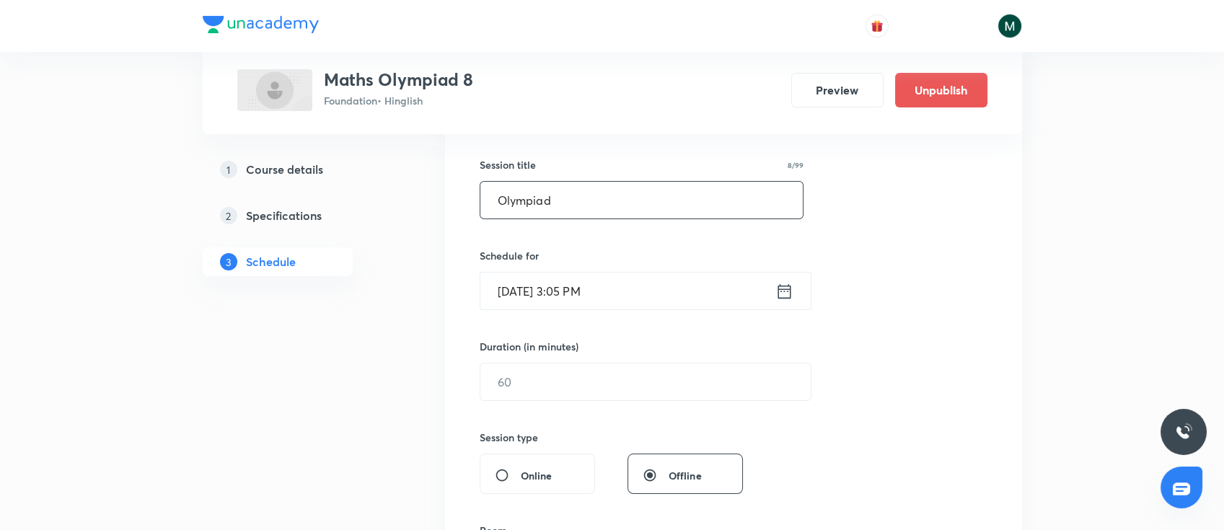
scroll to position [320, 0]
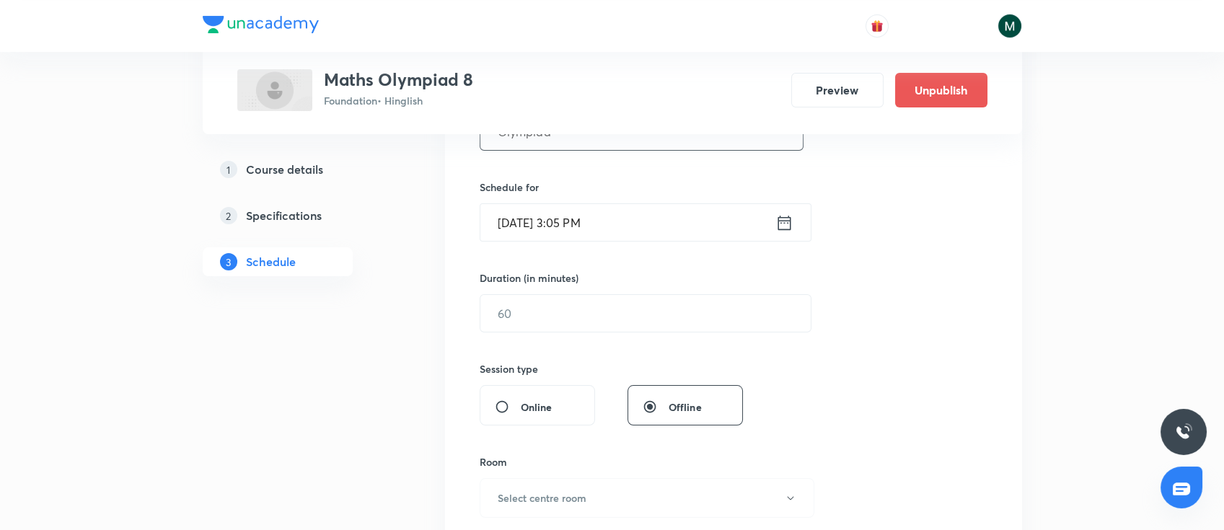
type input "Olympiad"
click at [649, 228] on input "Sep 4, 2025, 3:05 PM" at bounding box center [627, 222] width 295 height 37
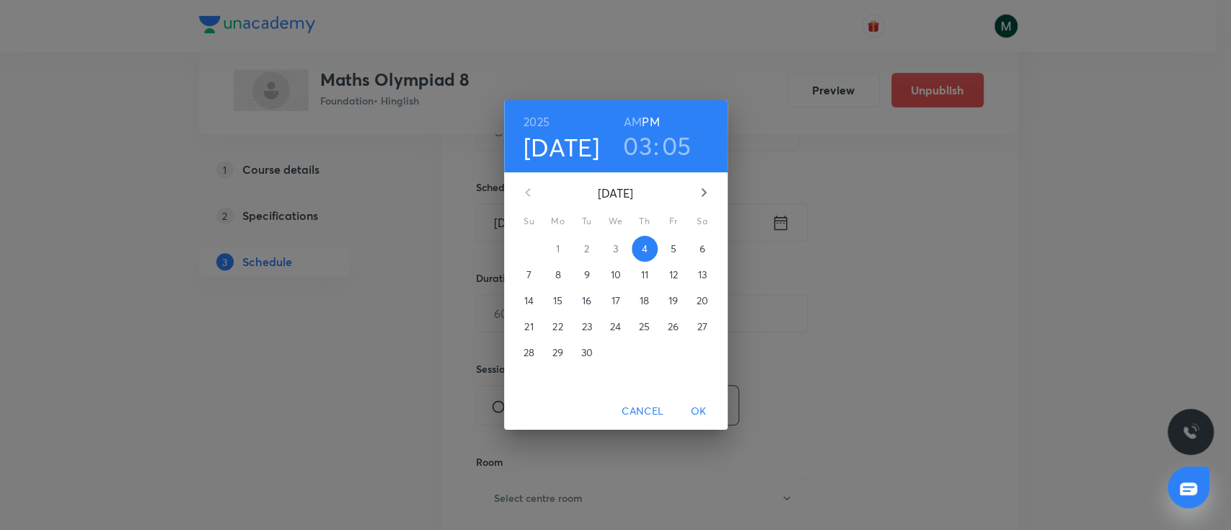
click at [642, 150] on h3 "03" at bounding box center [637, 146] width 29 height 30
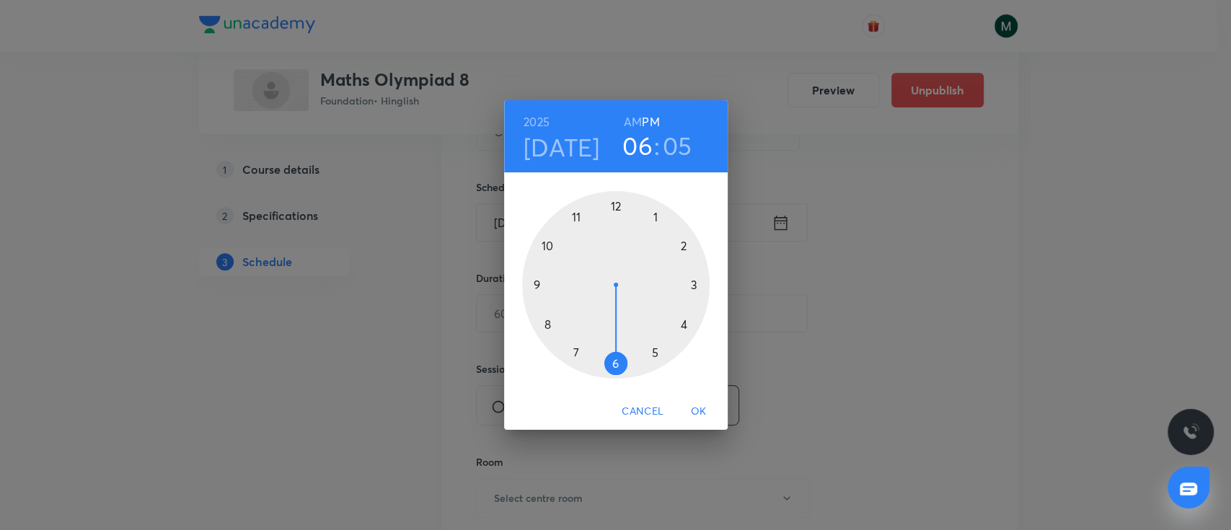
click at [612, 363] on div at bounding box center [615, 284] width 187 height 187
click at [545, 243] on div at bounding box center [615, 284] width 187 height 187
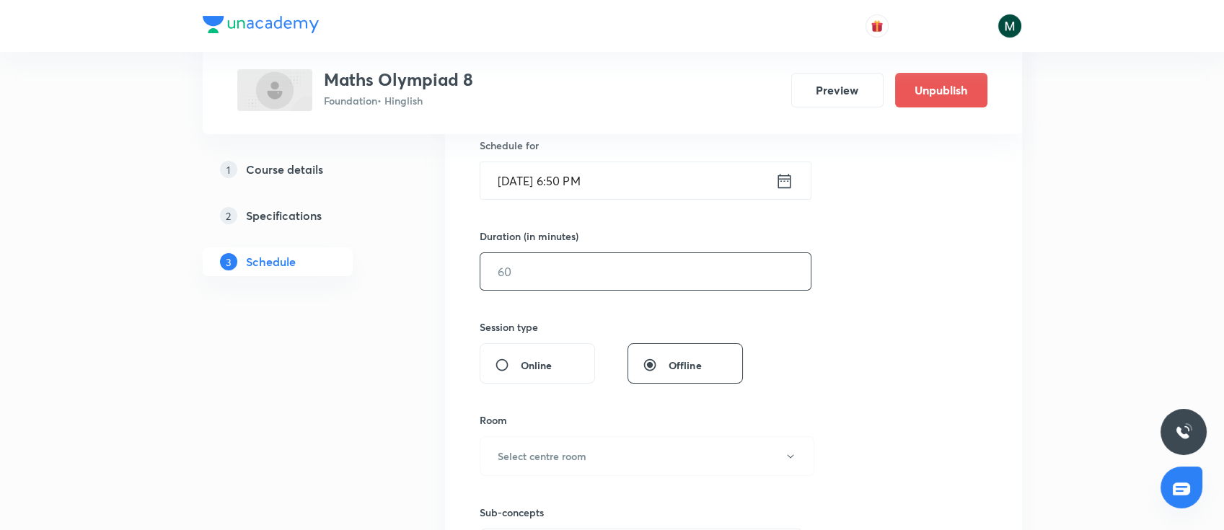
scroll to position [384, 0]
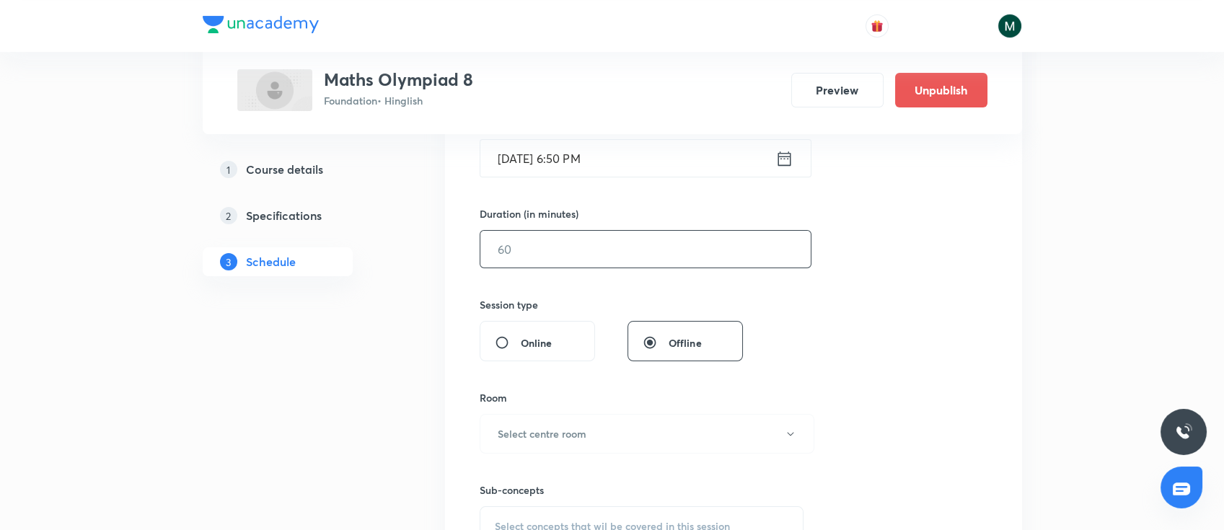
click at [575, 246] on input "text" at bounding box center [645, 249] width 330 height 37
type input "60"
click at [915, 267] on div "Session 8 Live class Session title 8/99 Olympiad ​ Schedule for Sep 4, 2025, 6:…" at bounding box center [733, 265] width 508 height 677
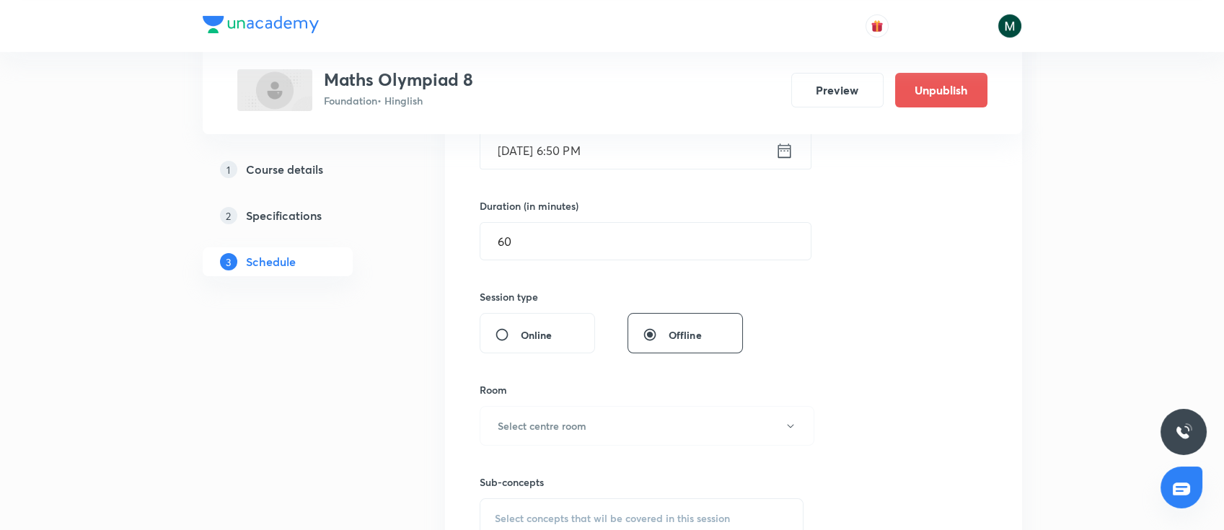
scroll to position [513, 0]
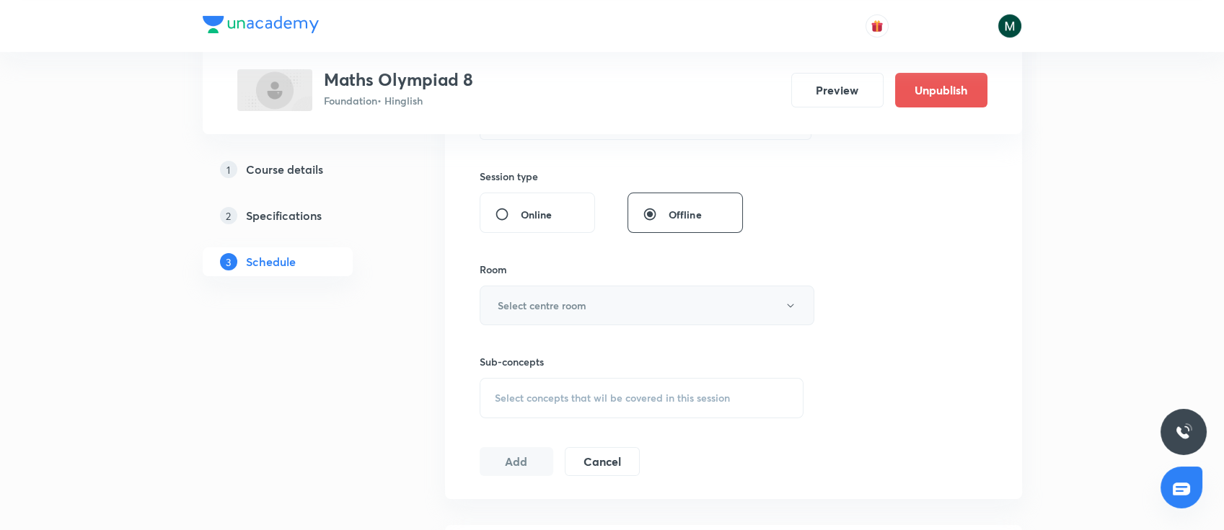
click at [588, 298] on button "Select centre room" at bounding box center [646, 306] width 335 height 40
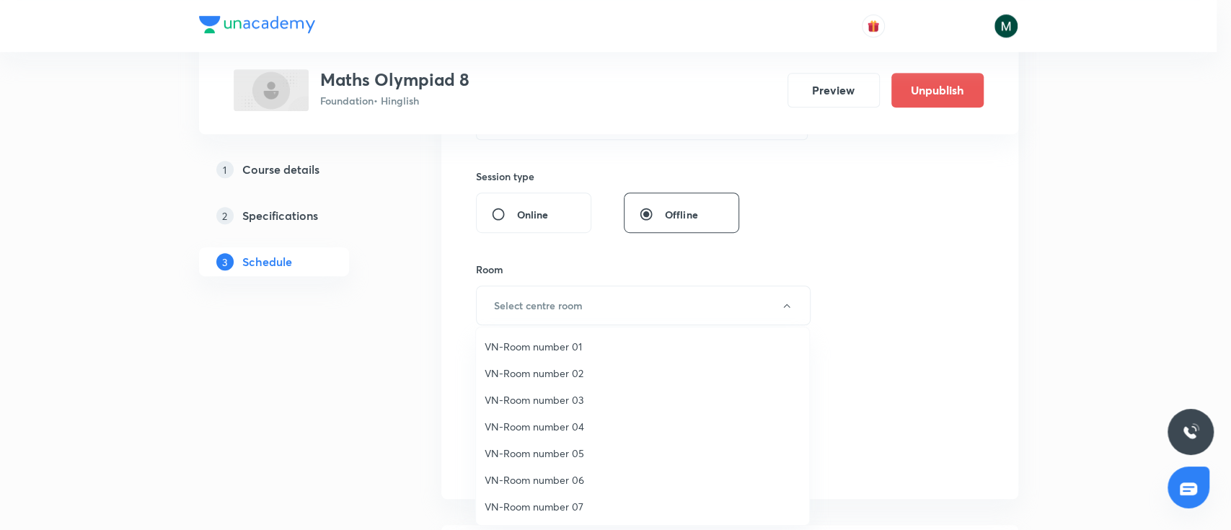
click at [540, 397] on span "VN-Room number 03" at bounding box center [643, 399] width 316 height 15
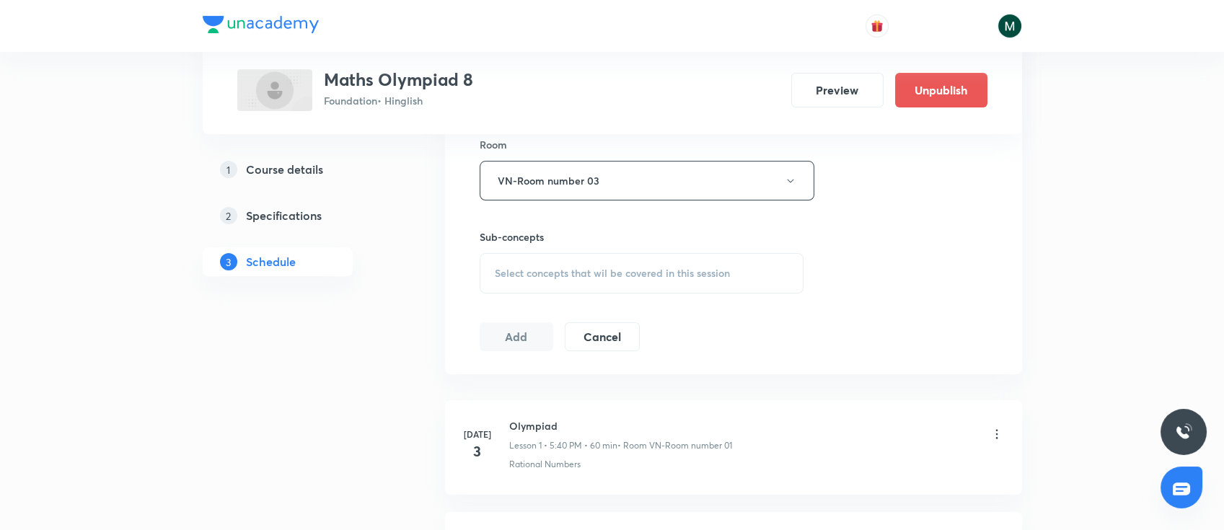
scroll to position [640, 0]
click at [665, 280] on div "Select concepts that wil be covered in this session" at bounding box center [641, 270] width 324 height 40
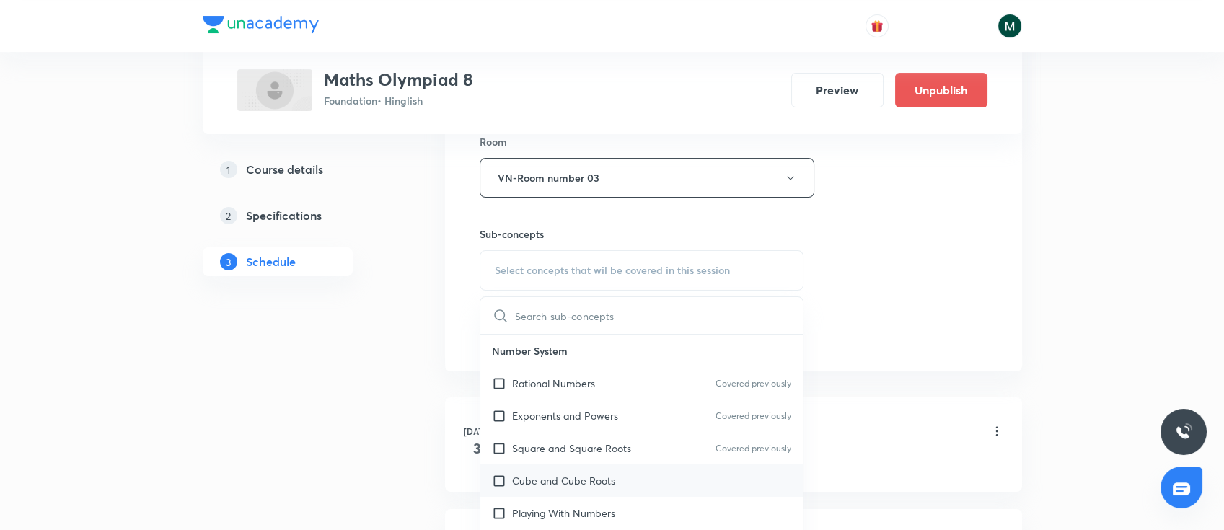
click at [629, 487] on div "Cube and Cube Roots" at bounding box center [641, 480] width 323 height 32
checkbox input "true"
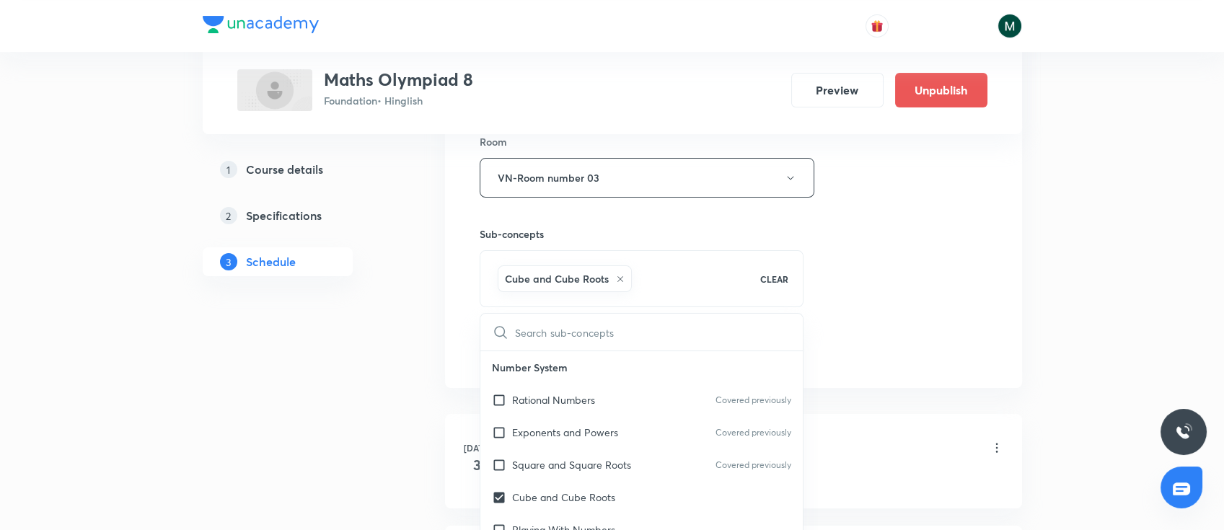
click at [911, 257] on div "Session 8 Live class Session title 8/99 Olympiad ​ Schedule for Sep 4, 2025, 6:…" at bounding box center [733, 18] width 508 height 694
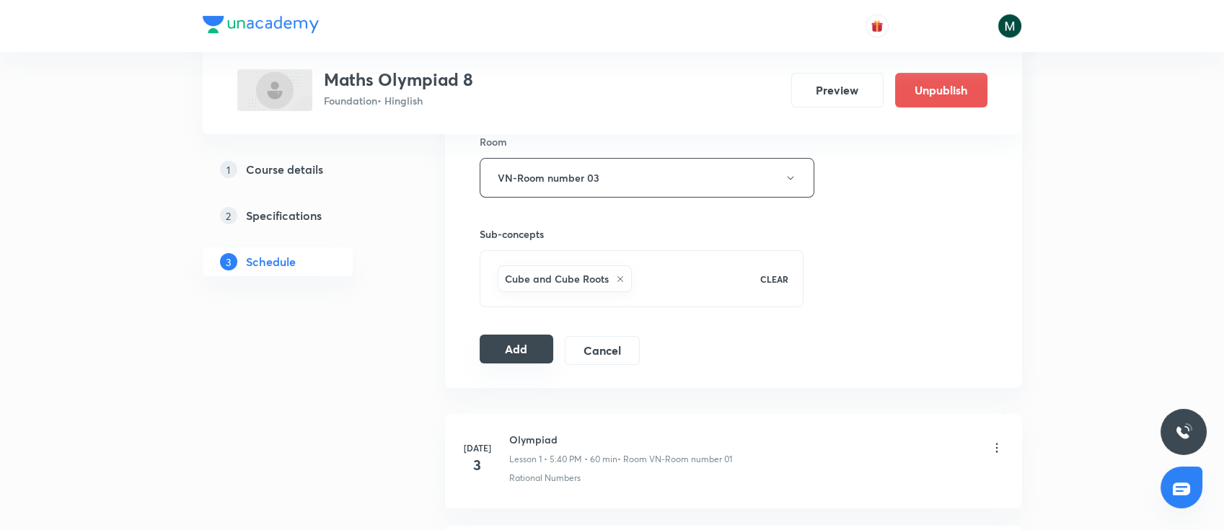
click at [521, 353] on button "Add" at bounding box center [516, 349] width 74 height 29
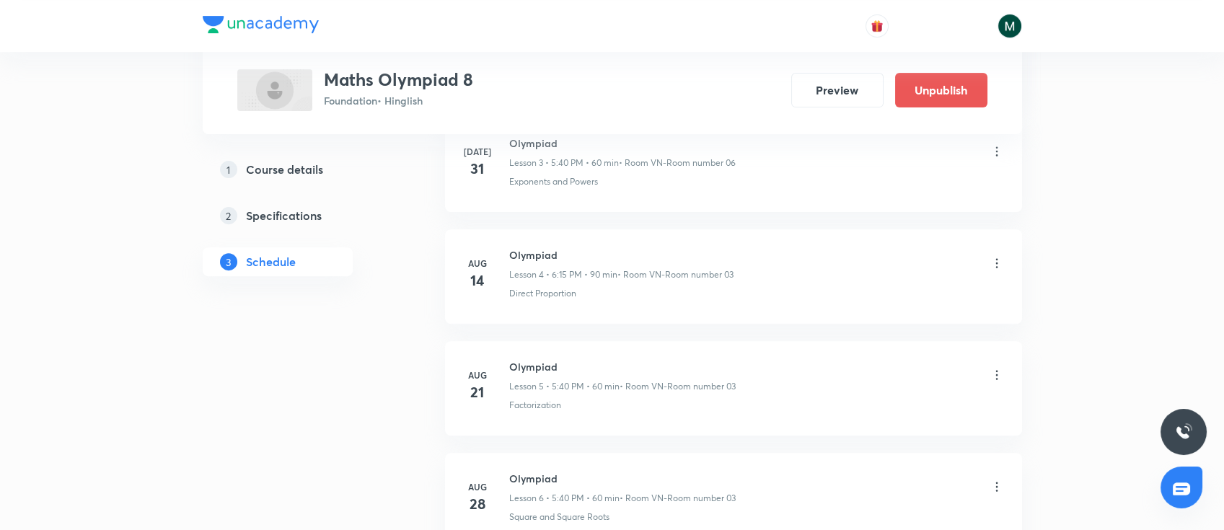
scroll to position [1423, 0]
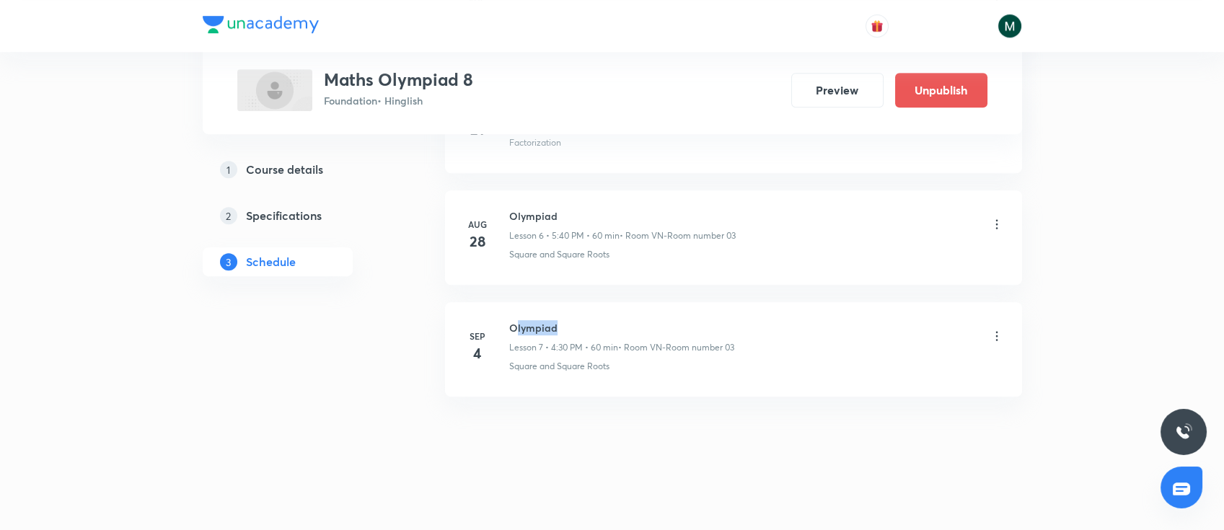
drag, startPoint x: 515, startPoint y: 320, endPoint x: 580, endPoint y: 320, distance: 64.9
click at [580, 320] on h6 "Olympiad" at bounding box center [621, 327] width 225 height 15
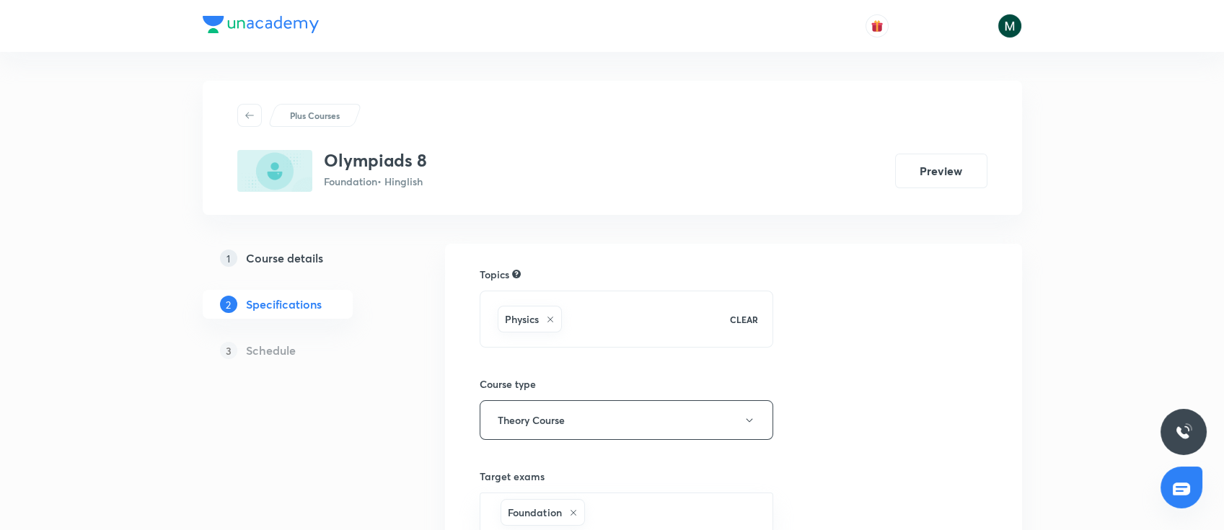
click at [291, 247] on link "1 Course details" at bounding box center [301, 258] width 196 height 29
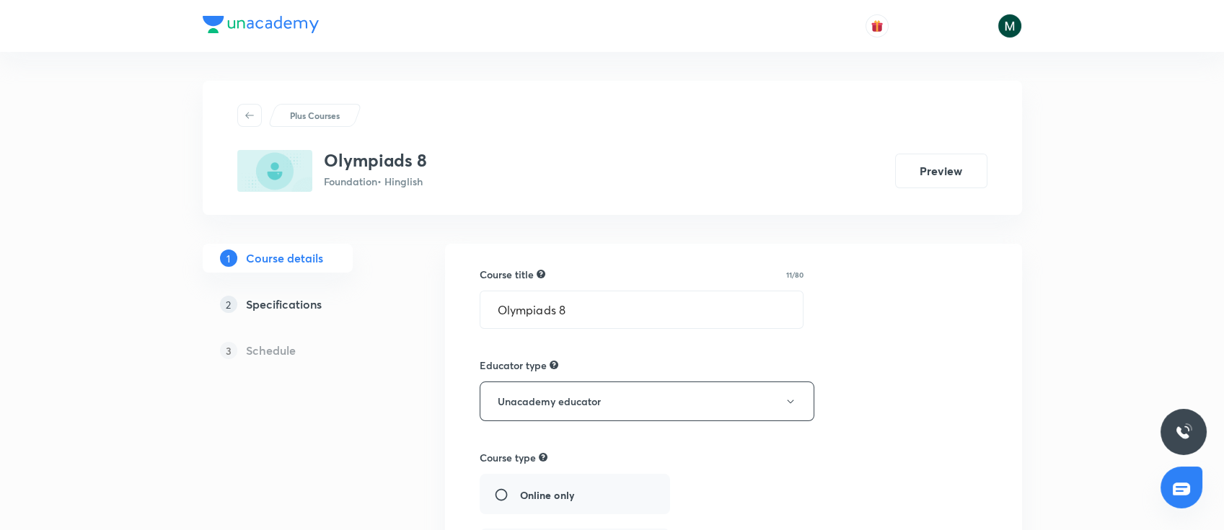
click at [298, 259] on h5 "Course details" at bounding box center [284, 257] width 77 height 17
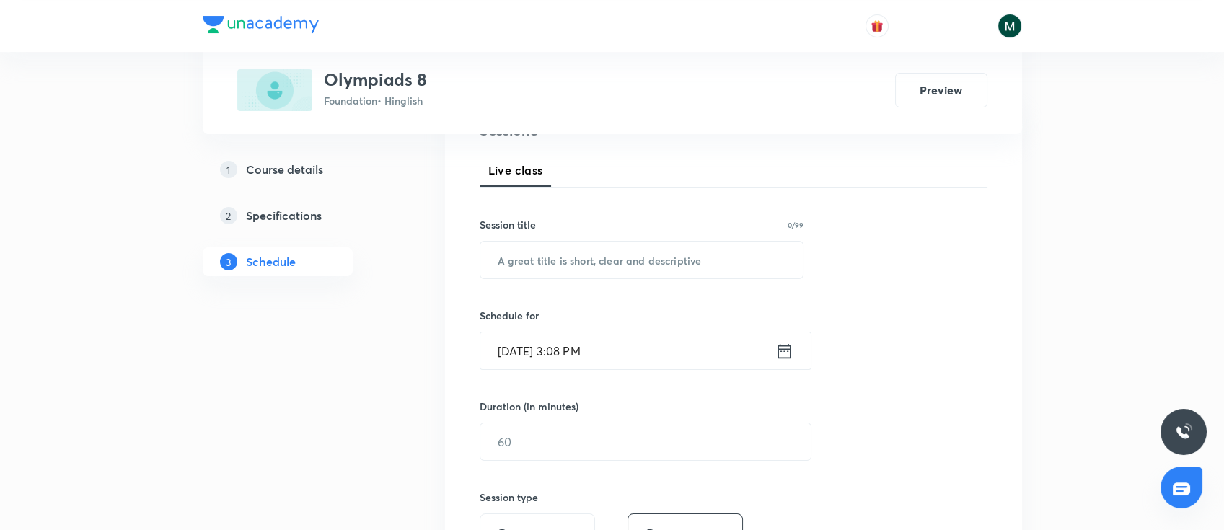
scroll to position [192, 0]
click at [638, 342] on input "[DATE] 3:08 PM" at bounding box center [627, 350] width 295 height 37
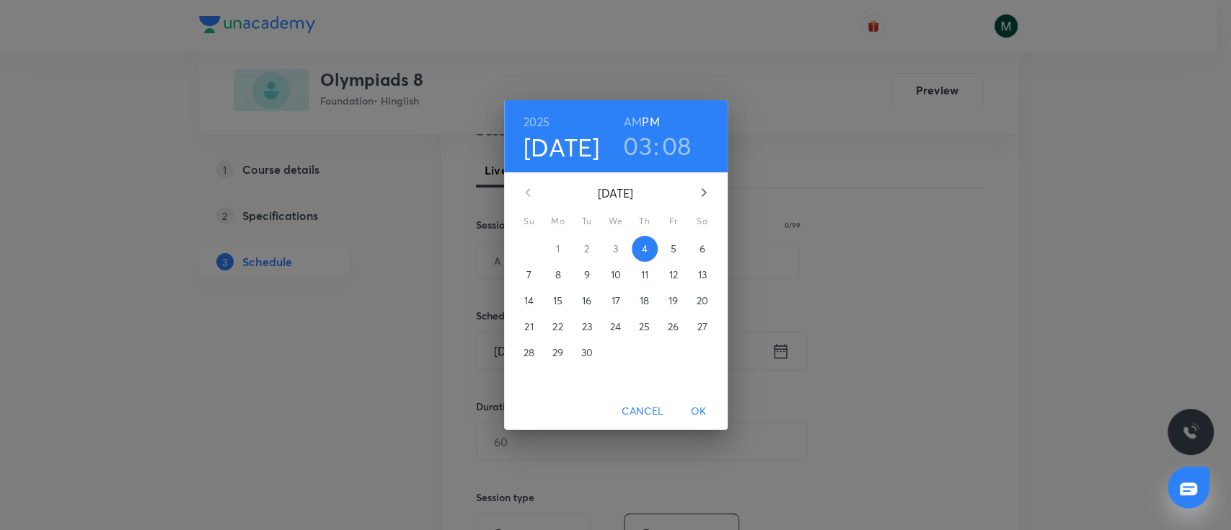
click at [634, 143] on h3 "03" at bounding box center [637, 146] width 29 height 30
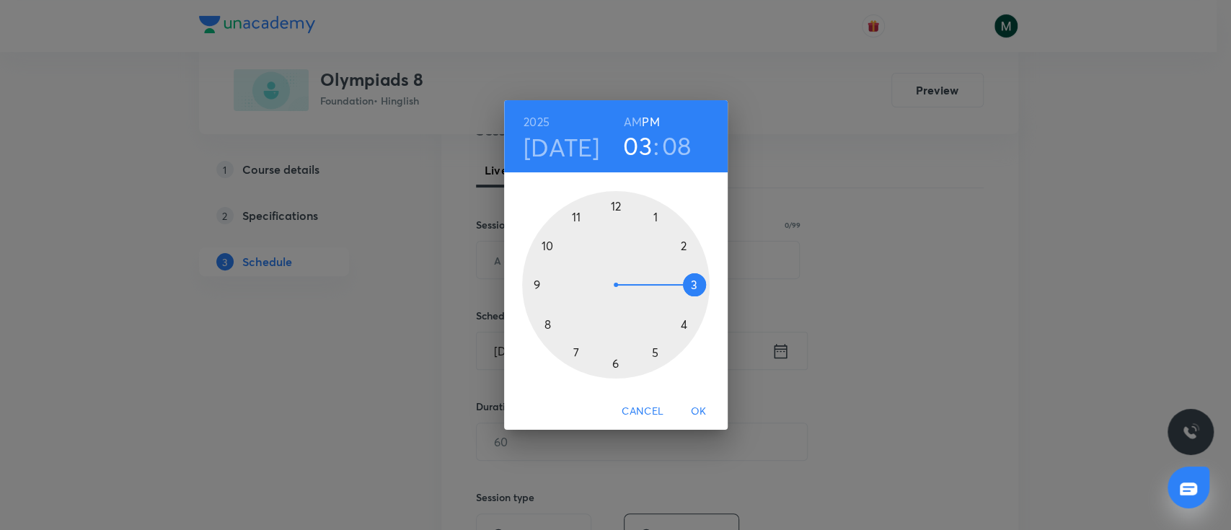
click at [658, 348] on div at bounding box center [615, 284] width 187 height 187
click at [544, 325] on div at bounding box center [615, 284] width 187 height 187
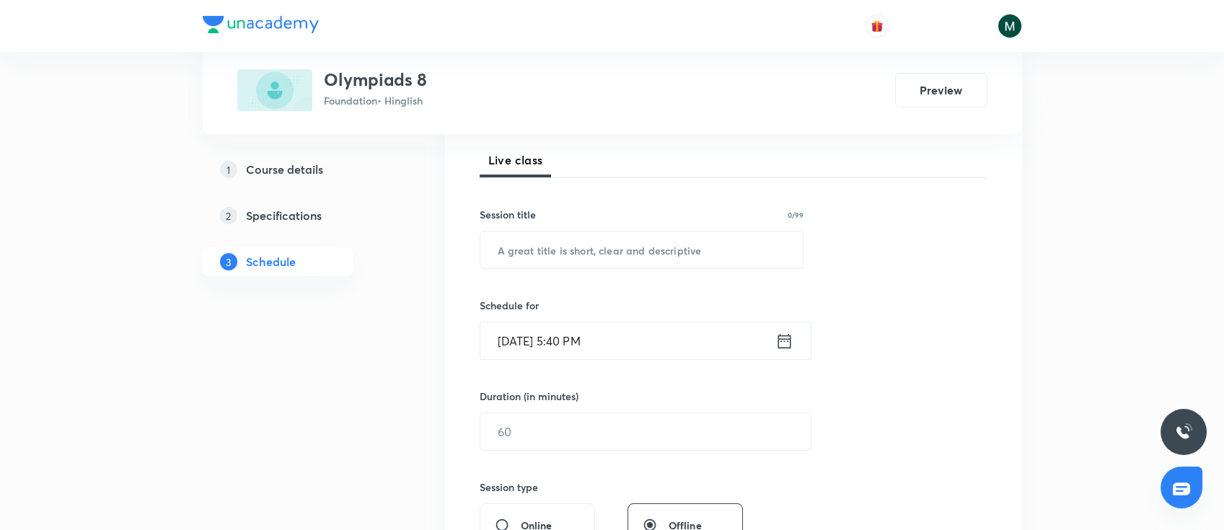
scroll to position [320, 0]
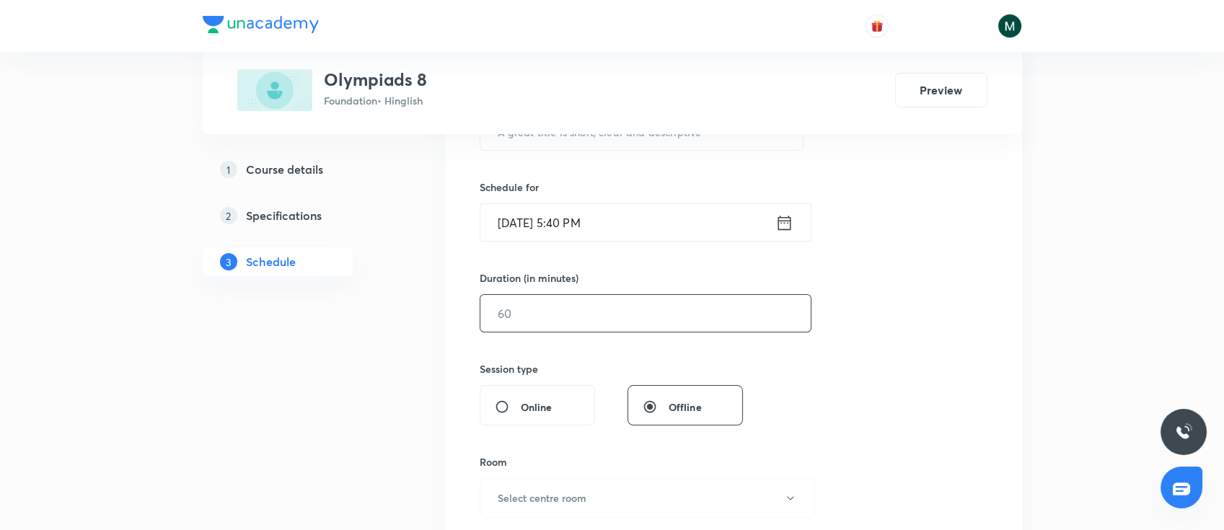
click at [548, 308] on input "text" at bounding box center [645, 313] width 330 height 37
type input "60"
click at [924, 309] on div "Session 8 Live class Session title 0/99 ​ Schedule for Sep 4, 2025, 5:40 PM ​ D…" at bounding box center [733, 329] width 508 height 677
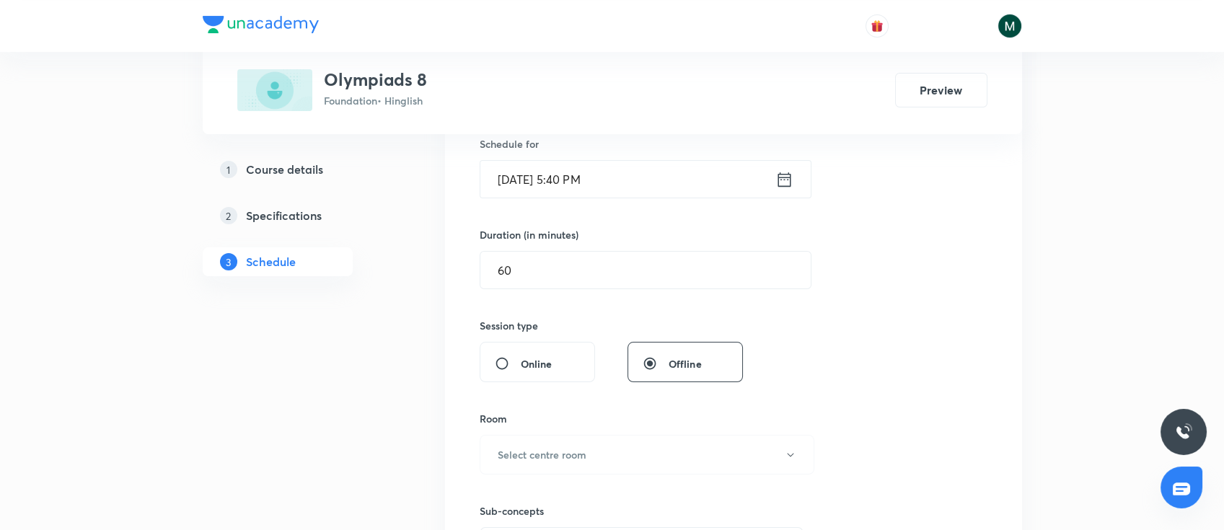
scroll to position [384, 0]
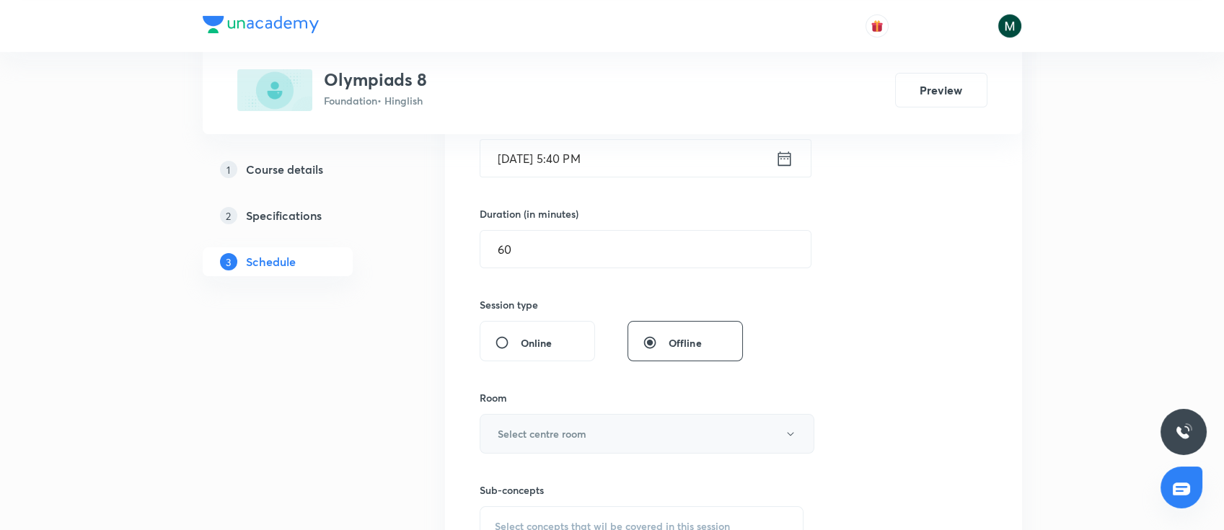
click at [576, 439] on h6 "Select centre room" at bounding box center [541, 433] width 89 height 15
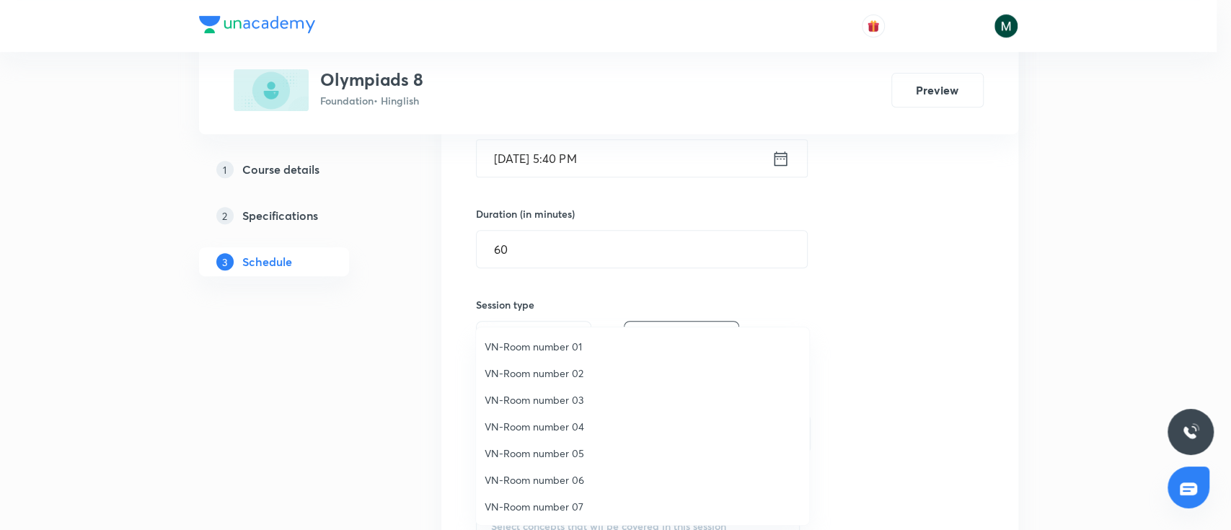
click at [563, 395] on span "VN-Room number 03" at bounding box center [643, 399] width 316 height 15
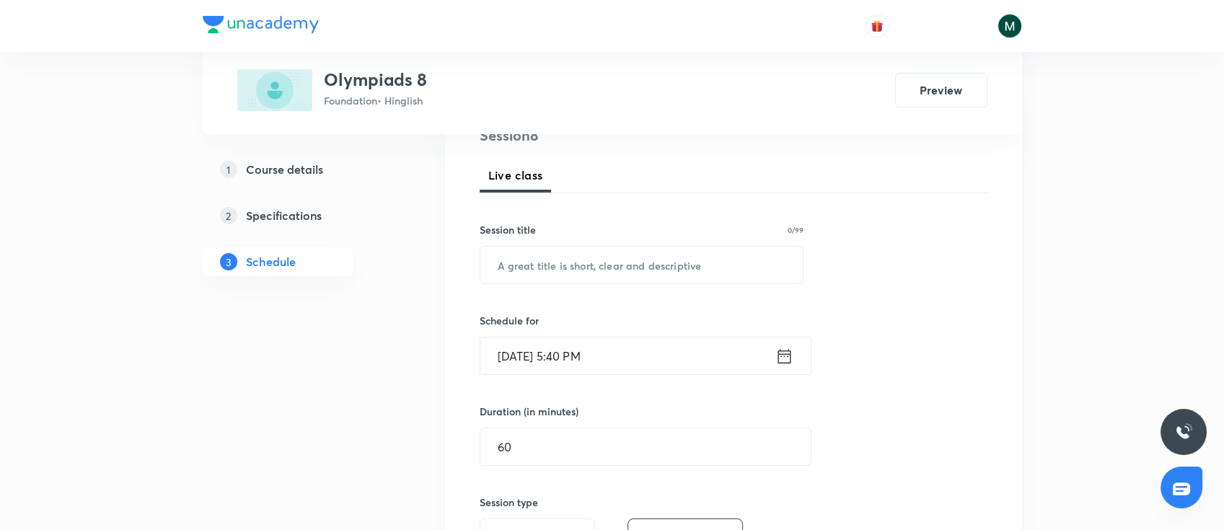
scroll to position [63, 0]
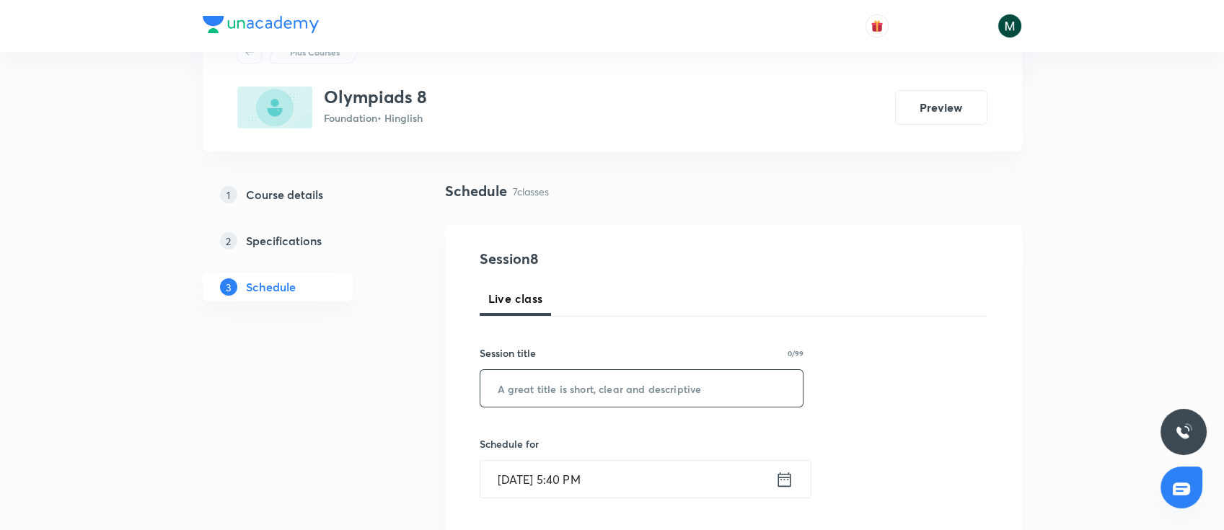
click at [599, 384] on input "text" at bounding box center [641, 388] width 323 height 37
paste input "Devanshu-6230"
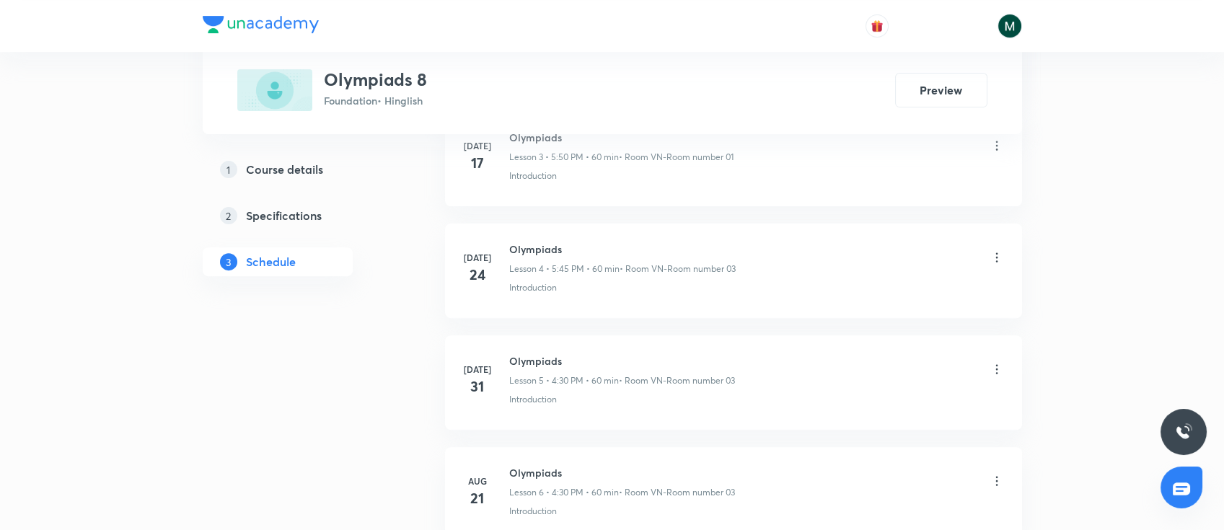
scroll to position [1281, 0]
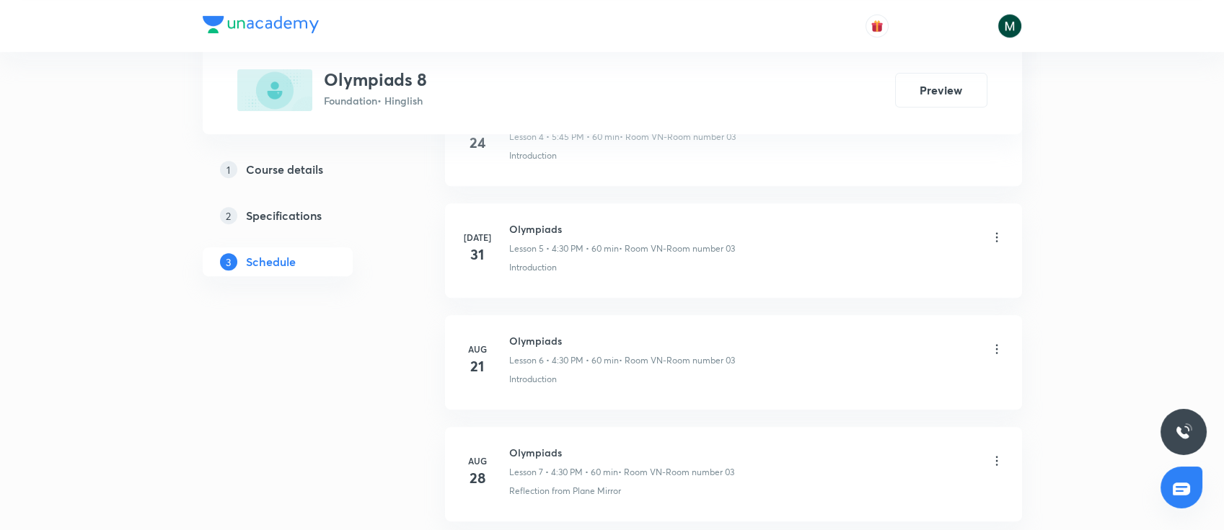
click at [548, 333] on h6 "Olympiads" at bounding box center [622, 340] width 226 height 15
copy h6 "Olympiads"
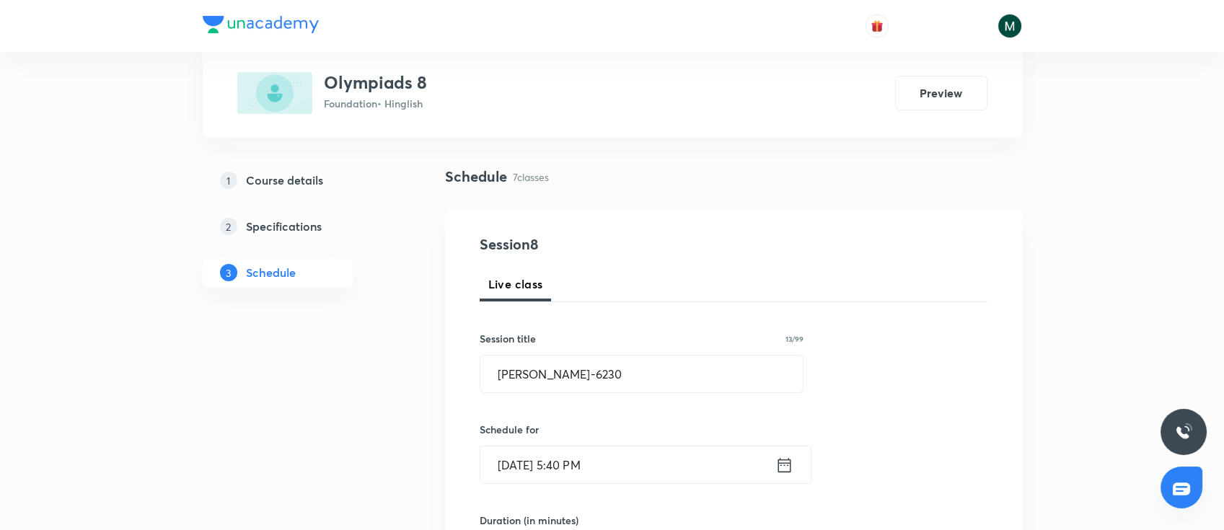
scroll to position [192, 0]
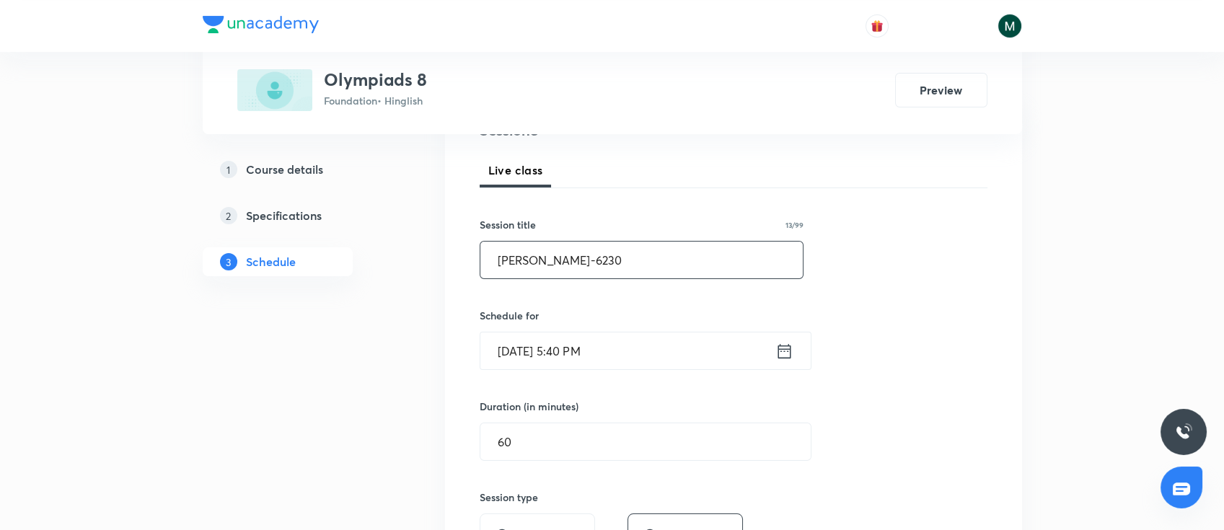
drag, startPoint x: 583, startPoint y: 263, endPoint x: 456, endPoint y: 280, distance: 128.0
click at [456, 280] on div "Session 8 Live class Session title 13/99 Devanshu-6230 ​ Schedule for Sep 4, 20…" at bounding box center [733, 458] width 577 height 723
paste input "Olympiads"
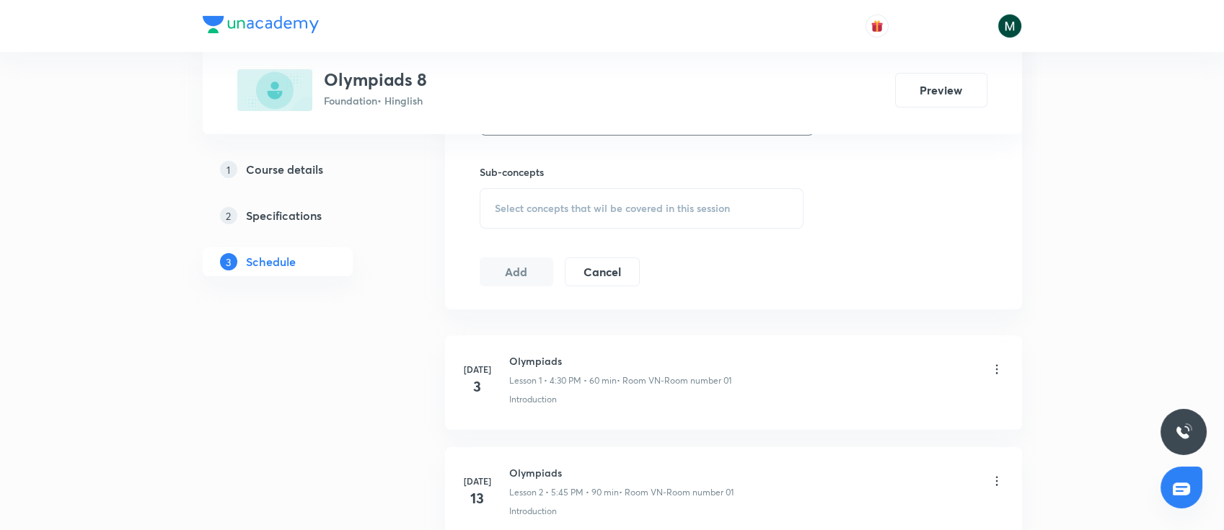
scroll to position [704, 0]
type input "Olympiads"
click at [631, 208] on span "Select concepts that wil be covered in this session" at bounding box center [612, 206] width 235 height 12
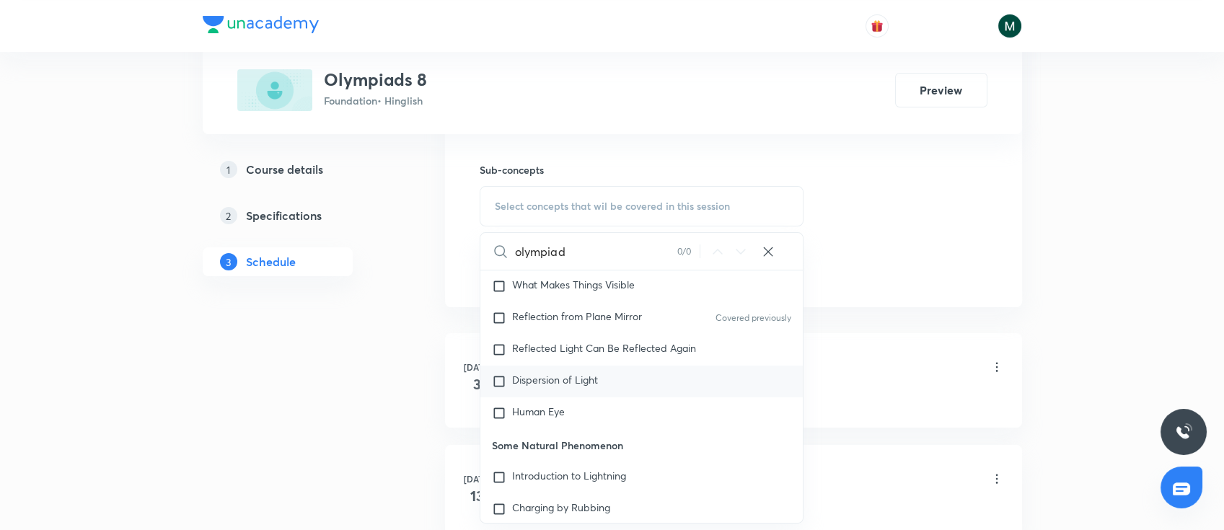
scroll to position [448, 0]
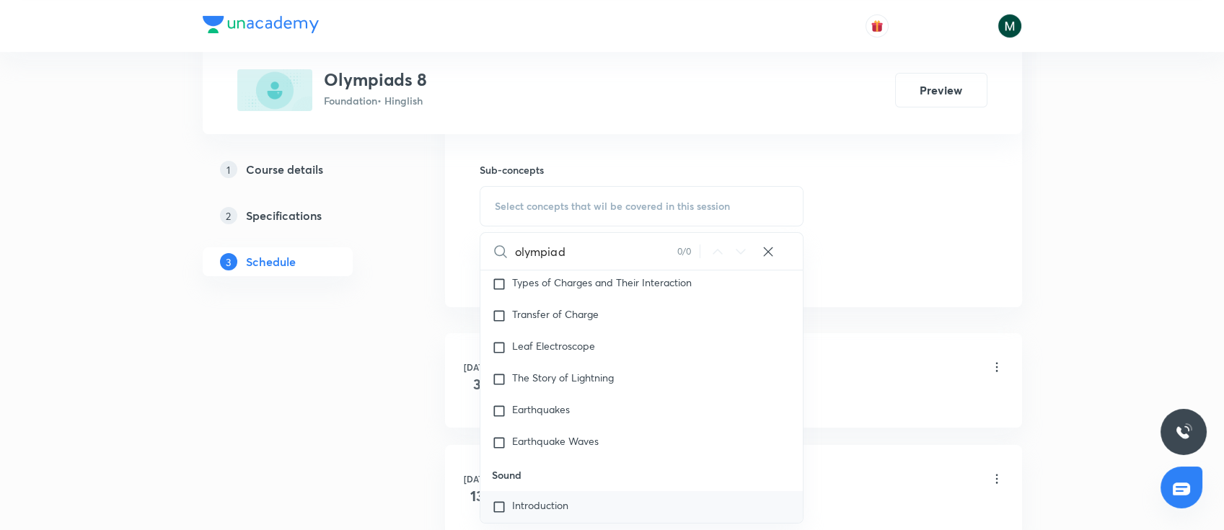
type input "olympiad"
drag, startPoint x: 537, startPoint y: 503, endPoint x: 582, endPoint y: 499, distance: 44.9
click at [538, 503] on span "Introduction" at bounding box center [540, 505] width 56 height 14
checkbox input "true"
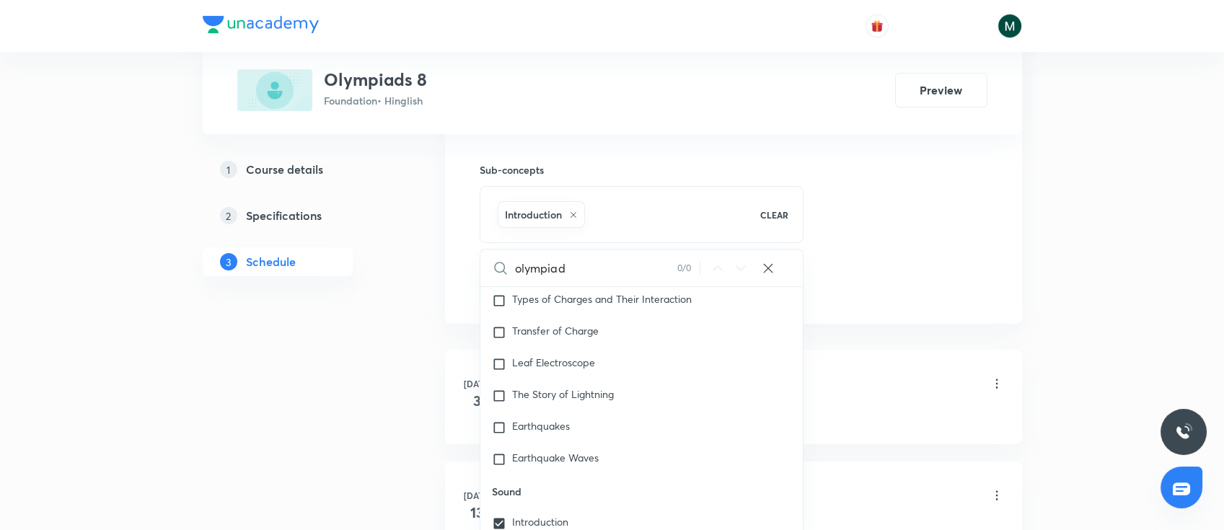
click at [1001, 352] on li "Jul 3 Olympiads Lesson 1 • 4:30 PM • 60 min • Room VN-Room number 01 Introducti…" at bounding box center [733, 397] width 577 height 94
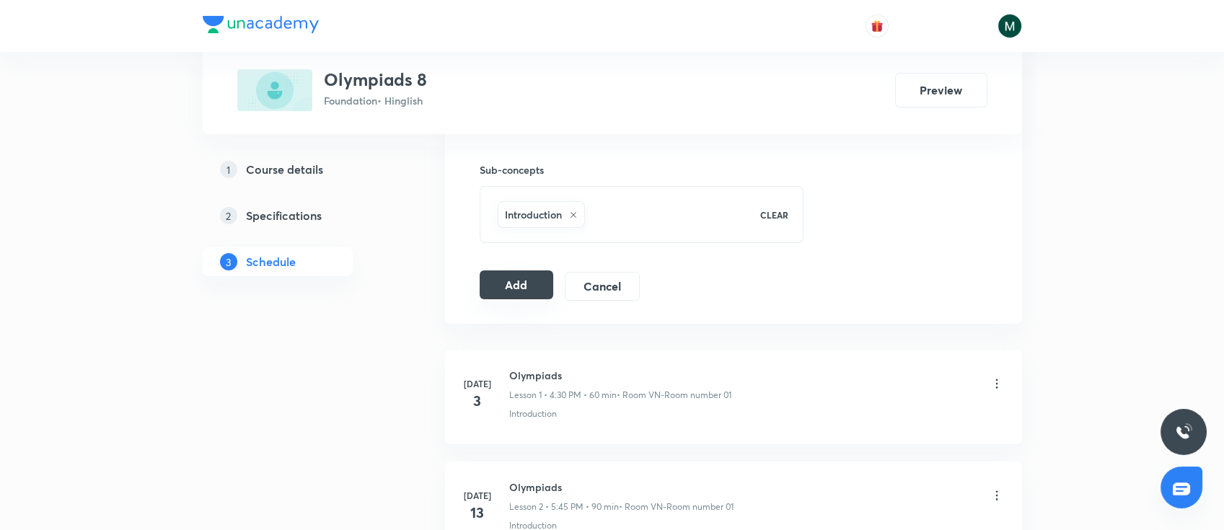
click at [506, 288] on button "Add" at bounding box center [516, 284] width 74 height 29
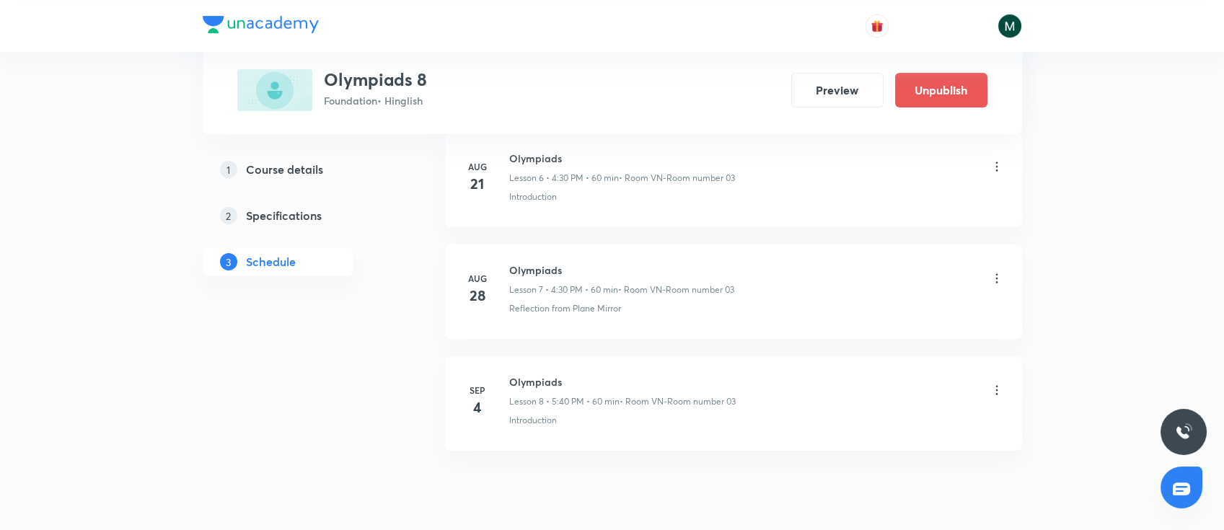
scroll to position [856, 0]
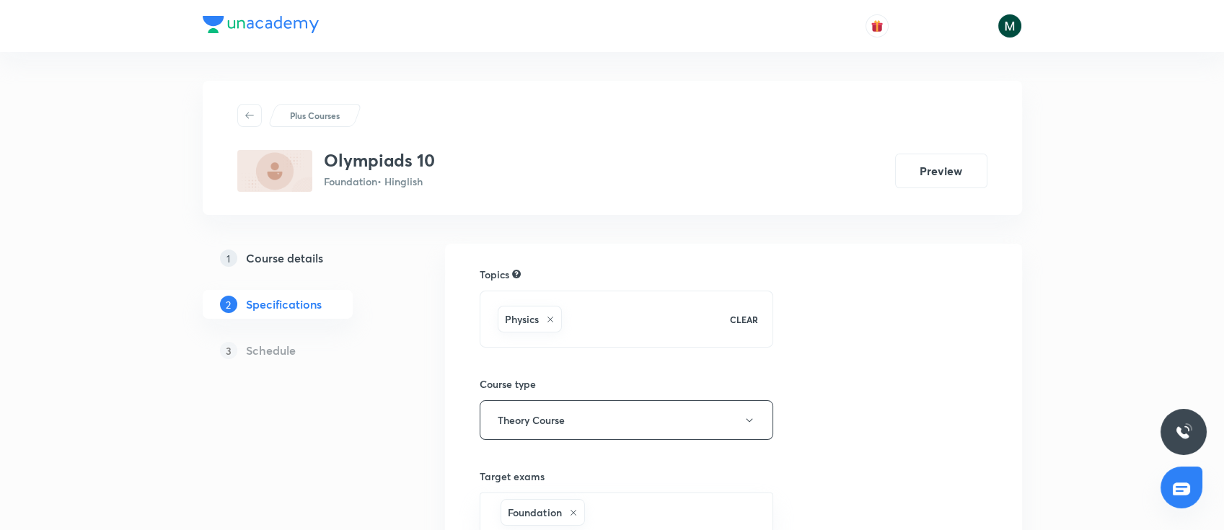
click at [278, 265] on h5 "Course details" at bounding box center [284, 257] width 77 height 17
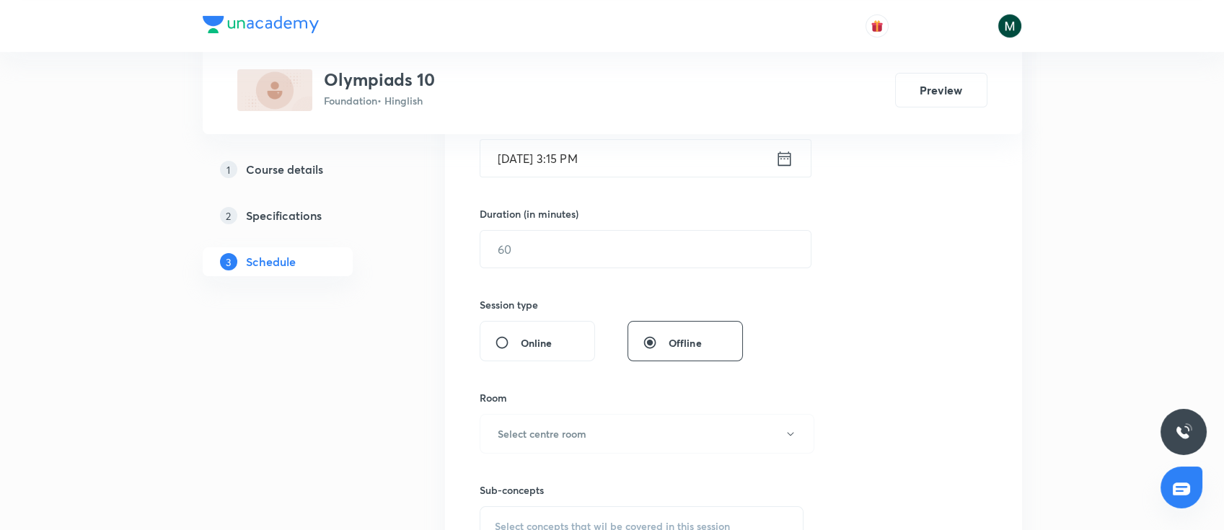
click at [617, 170] on input "[DATE] 3:15 PM" at bounding box center [627, 158] width 295 height 37
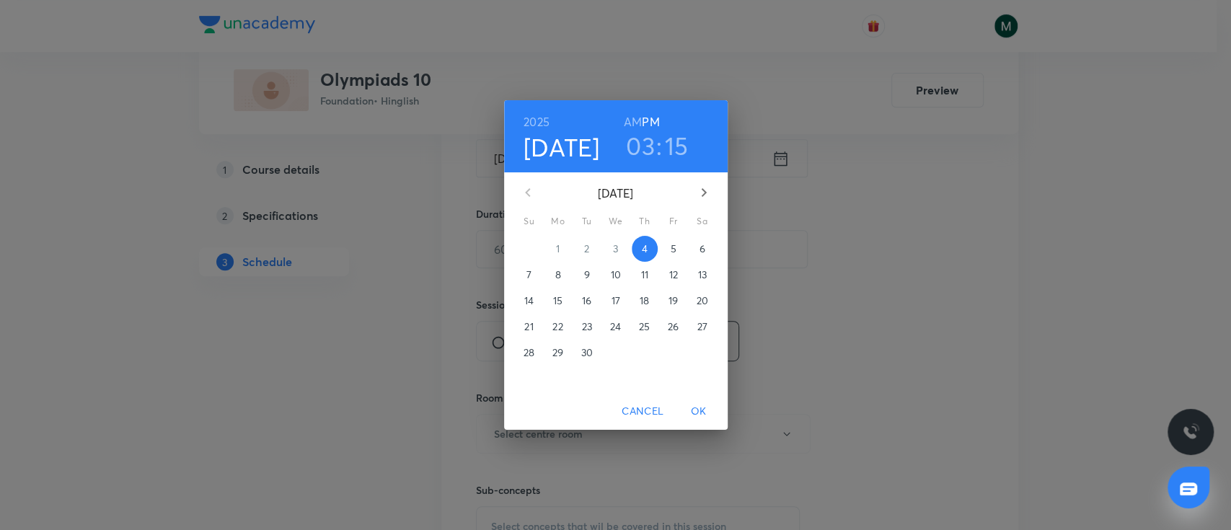
click at [646, 143] on h3 "03" at bounding box center [640, 146] width 29 height 30
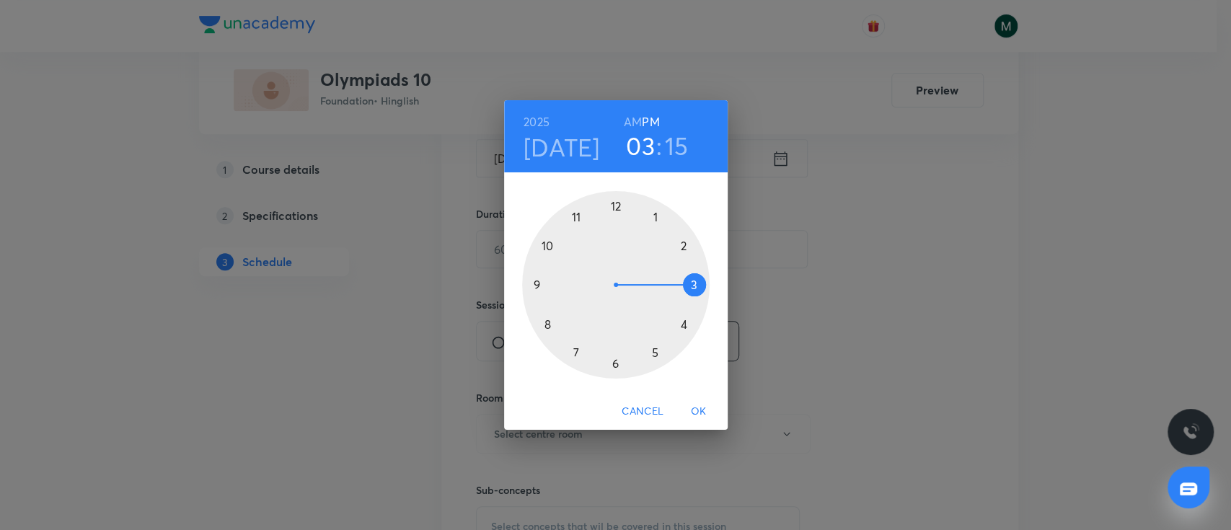
click at [691, 322] on div at bounding box center [615, 284] width 187 height 187
click at [612, 366] on div at bounding box center [615, 284] width 187 height 187
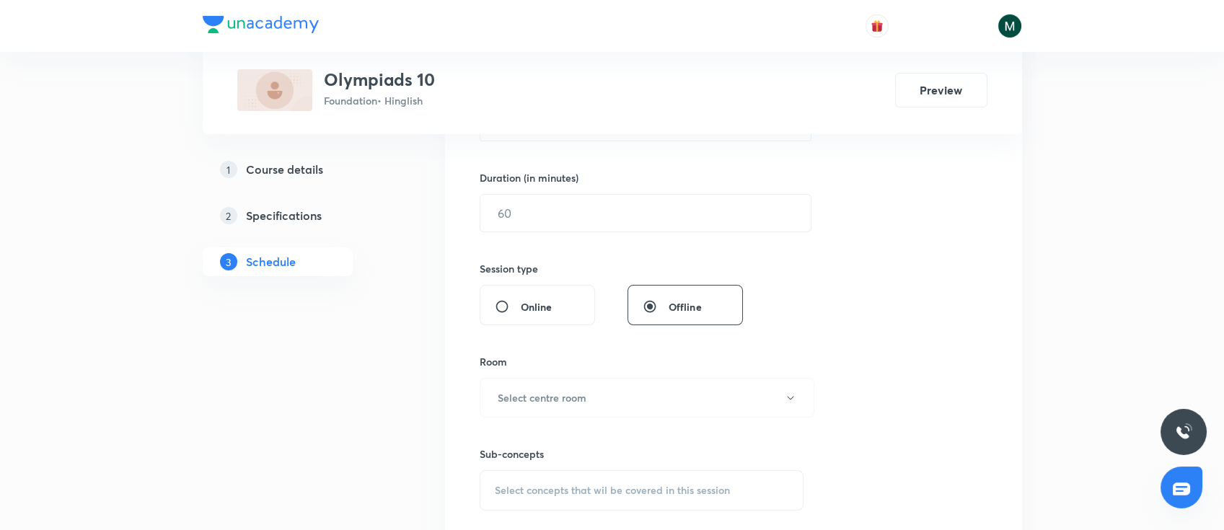
scroll to position [448, 0]
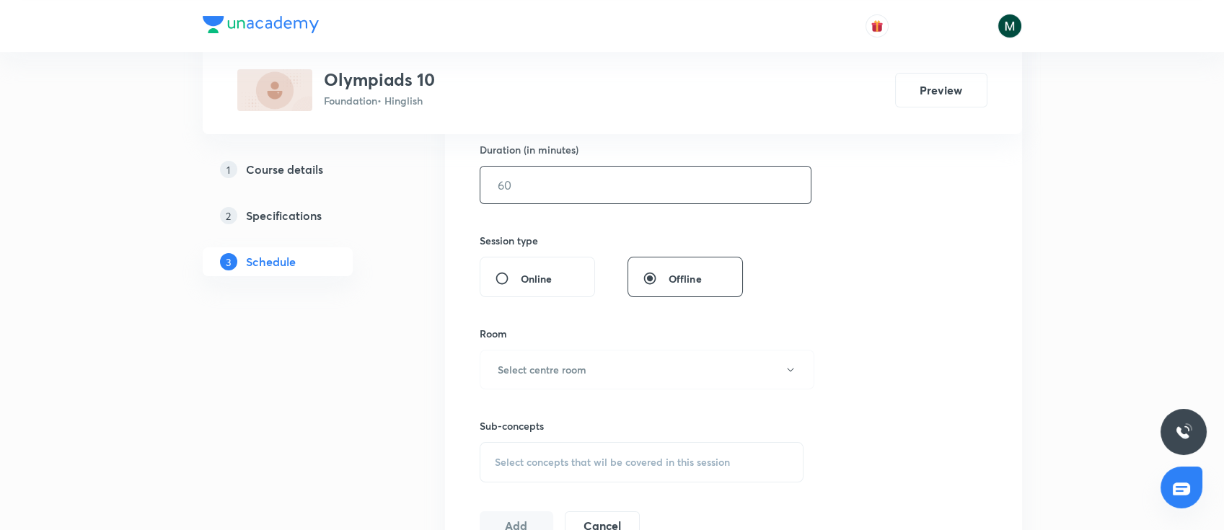
click at [570, 182] on input "text" at bounding box center [645, 185] width 330 height 37
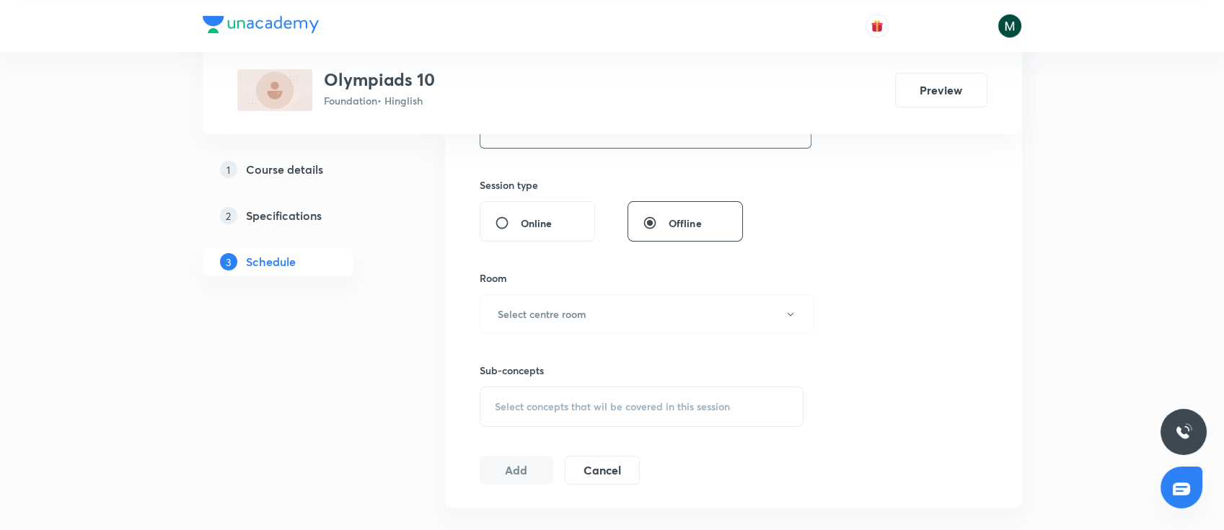
scroll to position [577, 0]
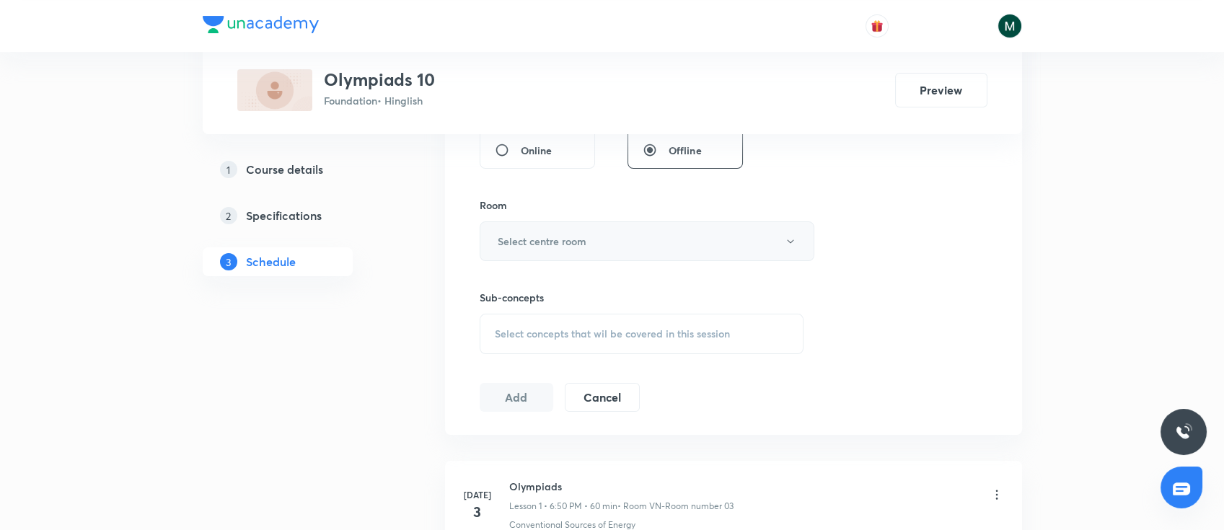
type input "60"
click at [557, 250] on button "Select centre room" at bounding box center [646, 241] width 335 height 40
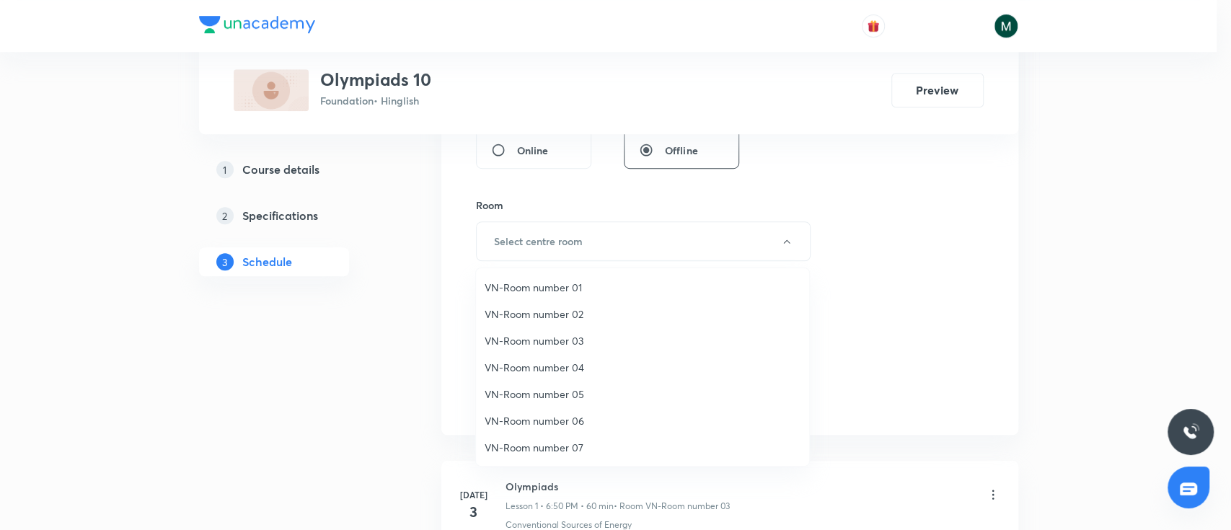
click at [524, 309] on span "VN-Room number 02" at bounding box center [643, 313] width 316 height 15
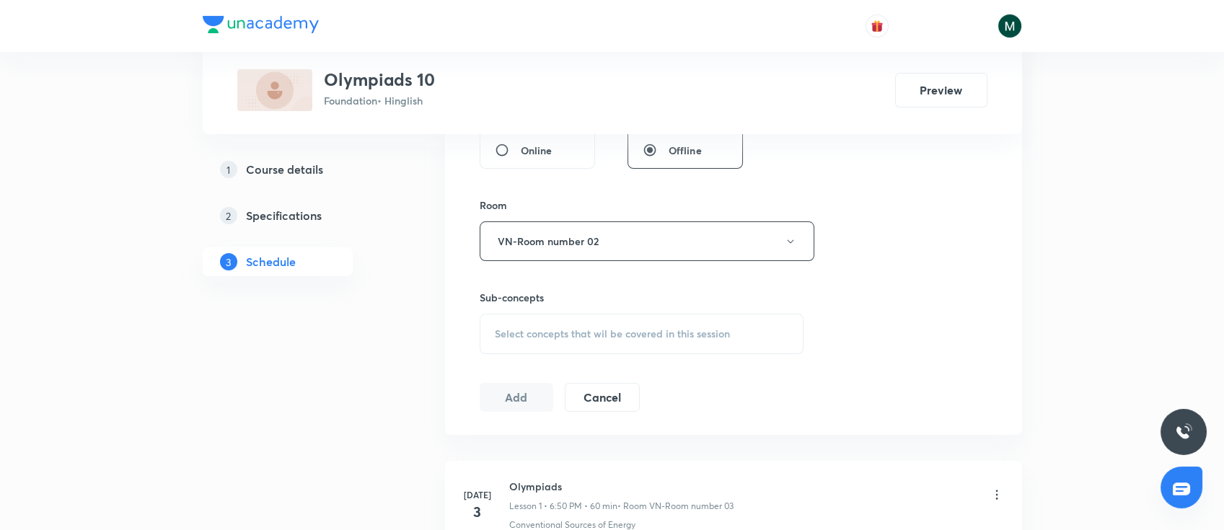
scroll to position [640, 0]
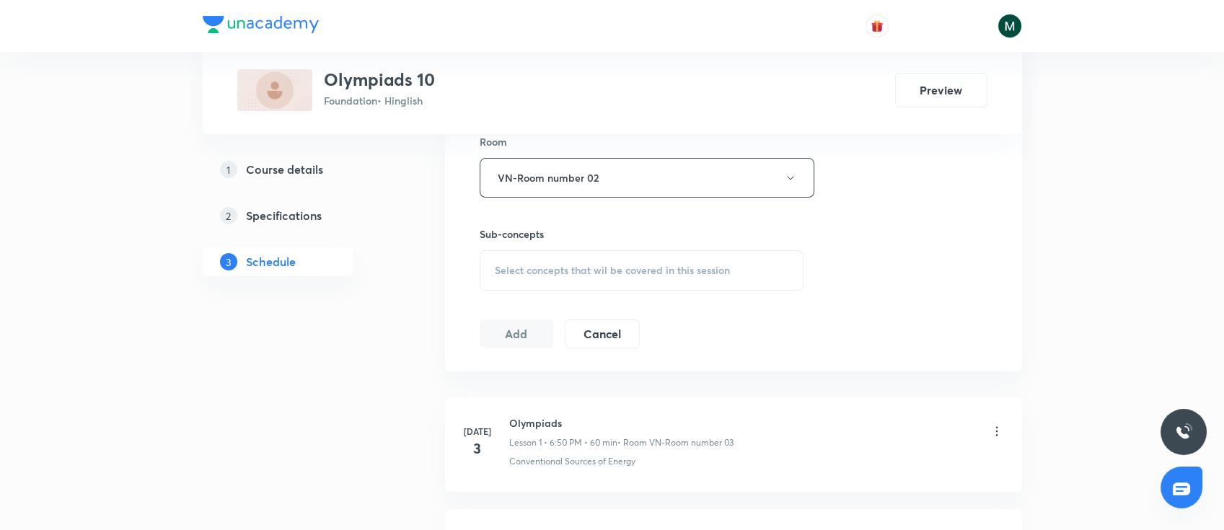
click at [624, 257] on div "Select concepts that wil be covered in this session" at bounding box center [641, 270] width 324 height 40
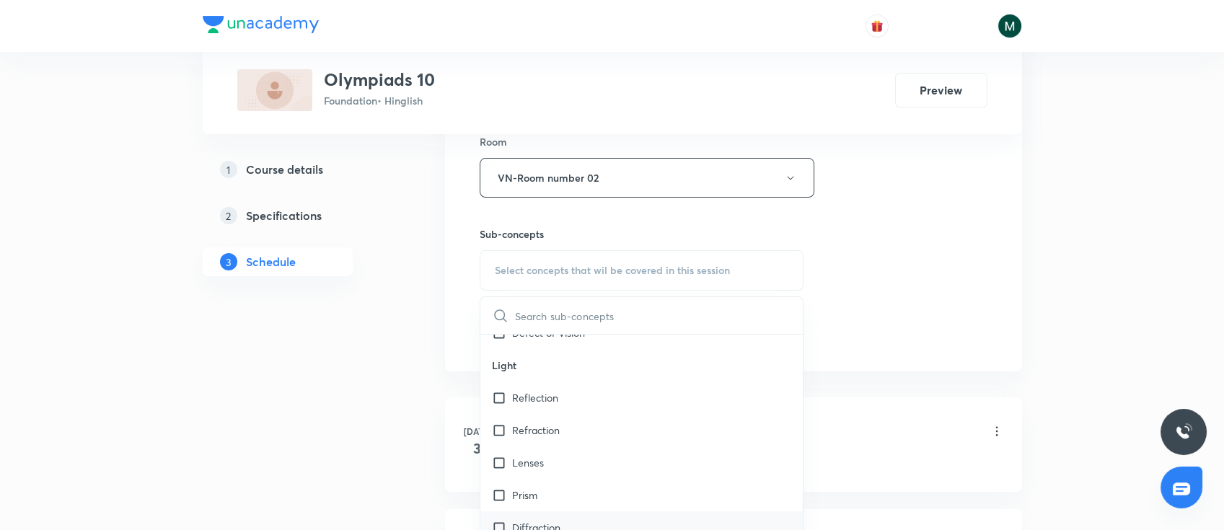
scroll to position [384, 0]
click at [557, 381] on div "Lenses" at bounding box center [641, 371] width 323 height 32
checkbox input "true"
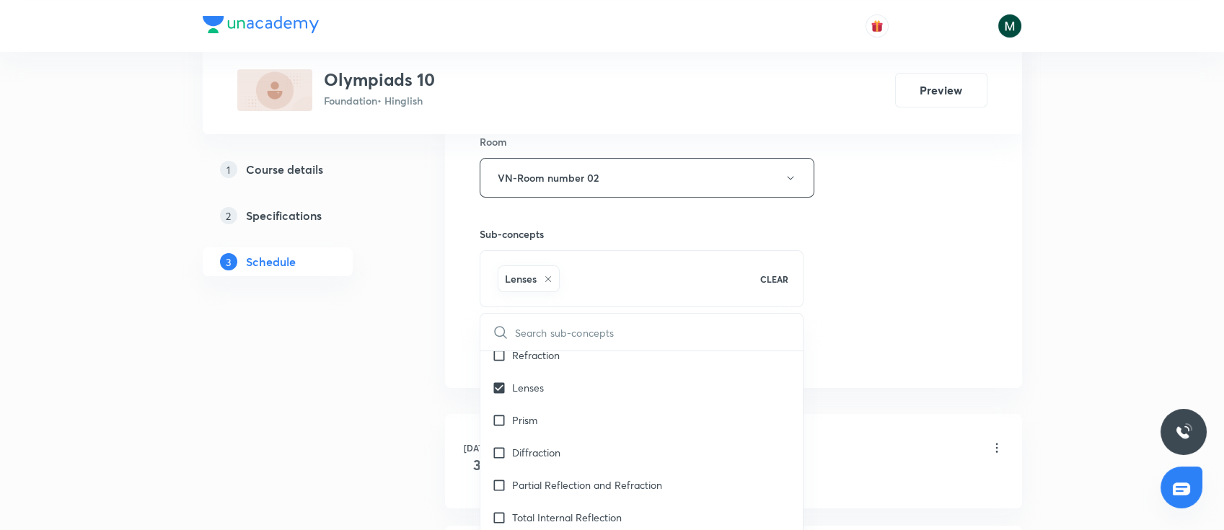
click at [345, 397] on div "1 Course details 2 Specifications 3 Schedule" at bounding box center [301, 166] width 196 height 1126
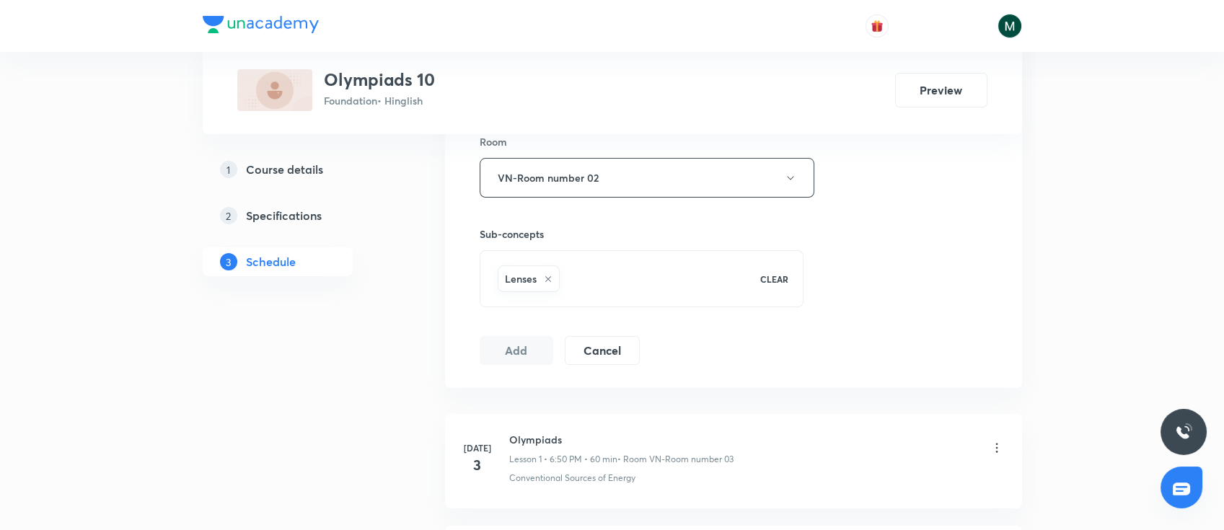
click at [531, 434] on h6 "Olympiads" at bounding box center [621, 439] width 224 height 15
copy h6 "Olympiads"
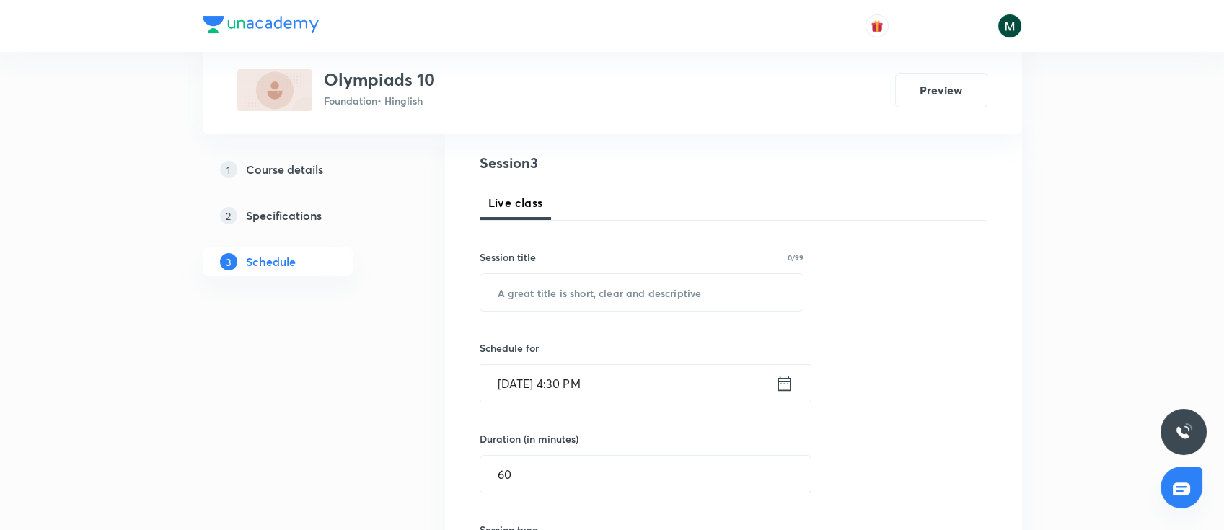
scroll to position [63, 0]
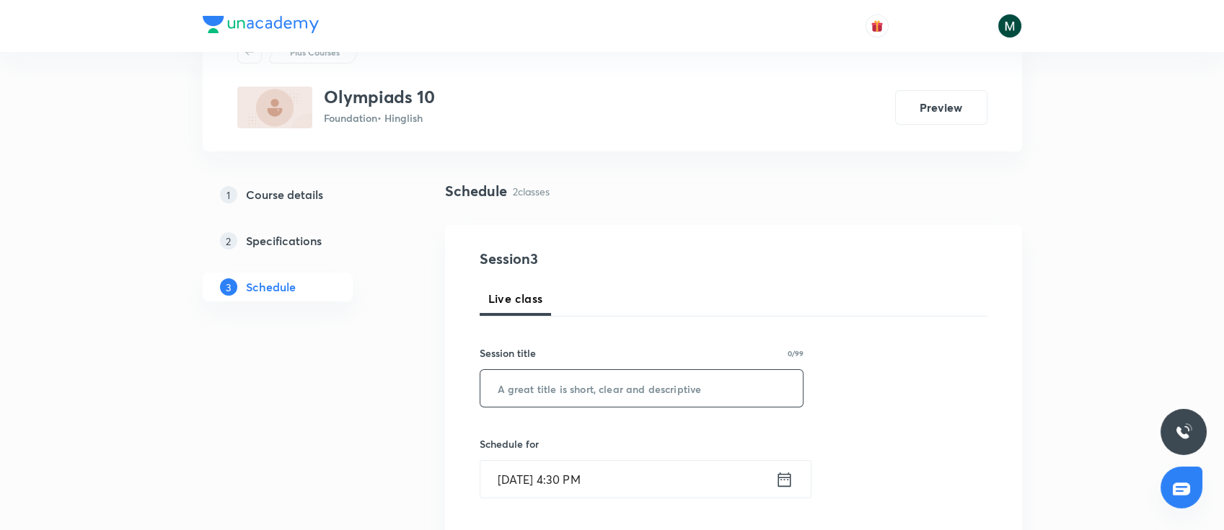
click at [585, 391] on input "text" at bounding box center [641, 388] width 323 height 37
paste input "Olympiads"
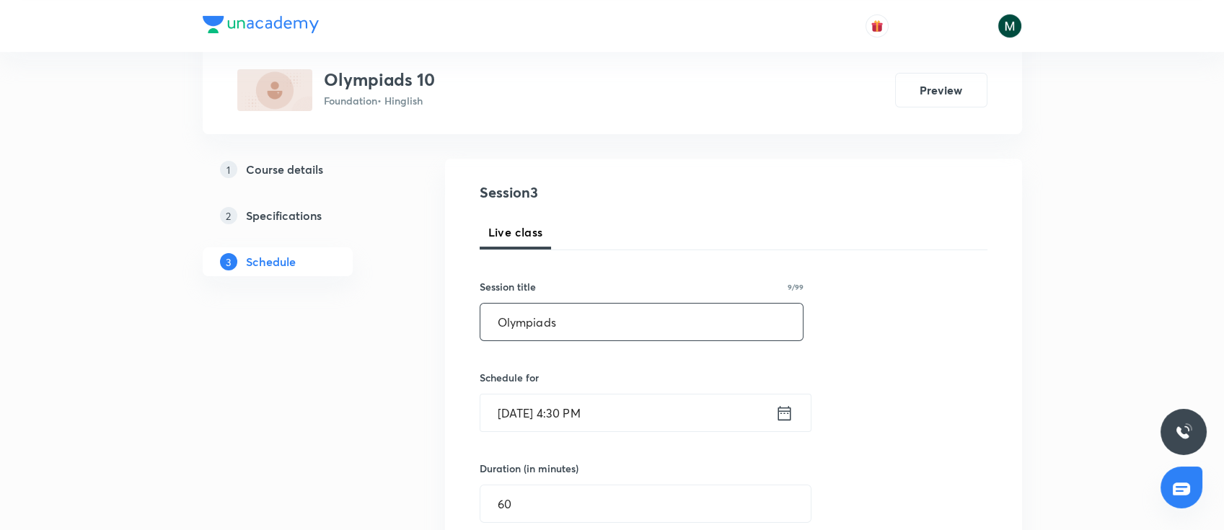
scroll to position [192, 0]
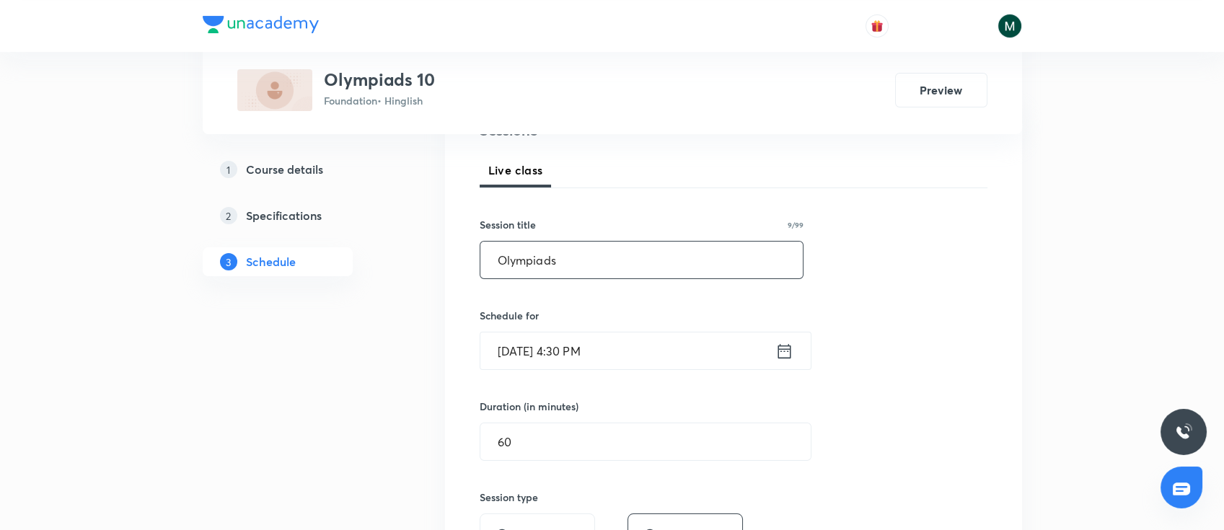
type input "Olympiads"
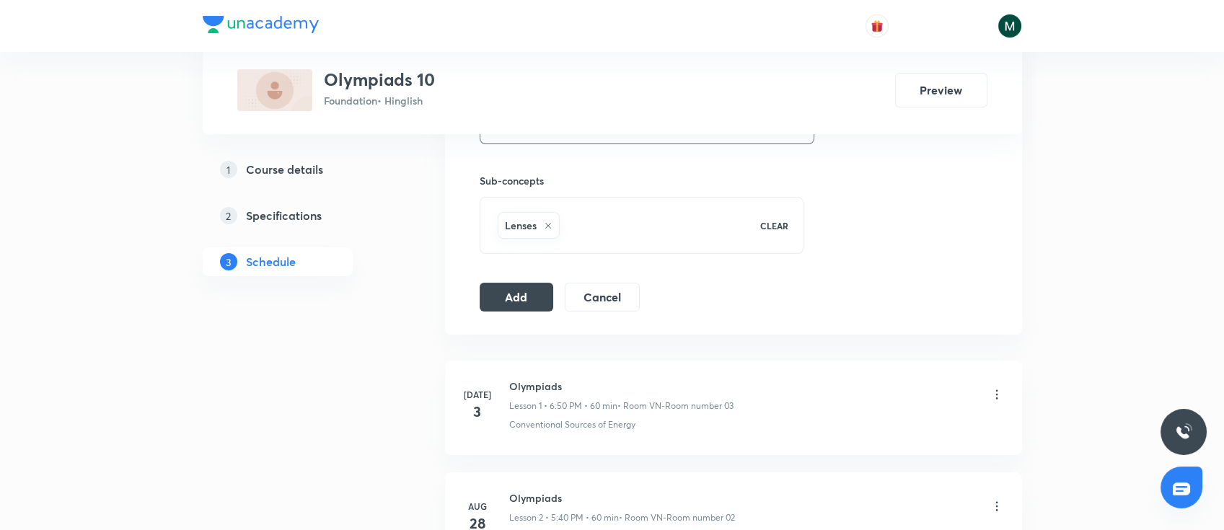
scroll to position [769, 0]
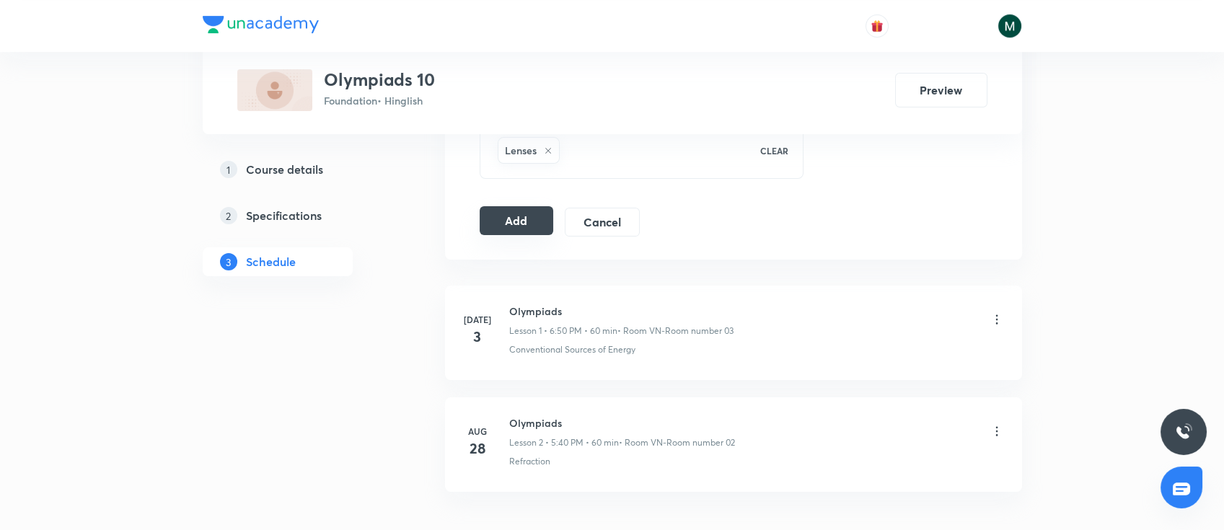
click at [530, 221] on button "Add" at bounding box center [516, 220] width 74 height 29
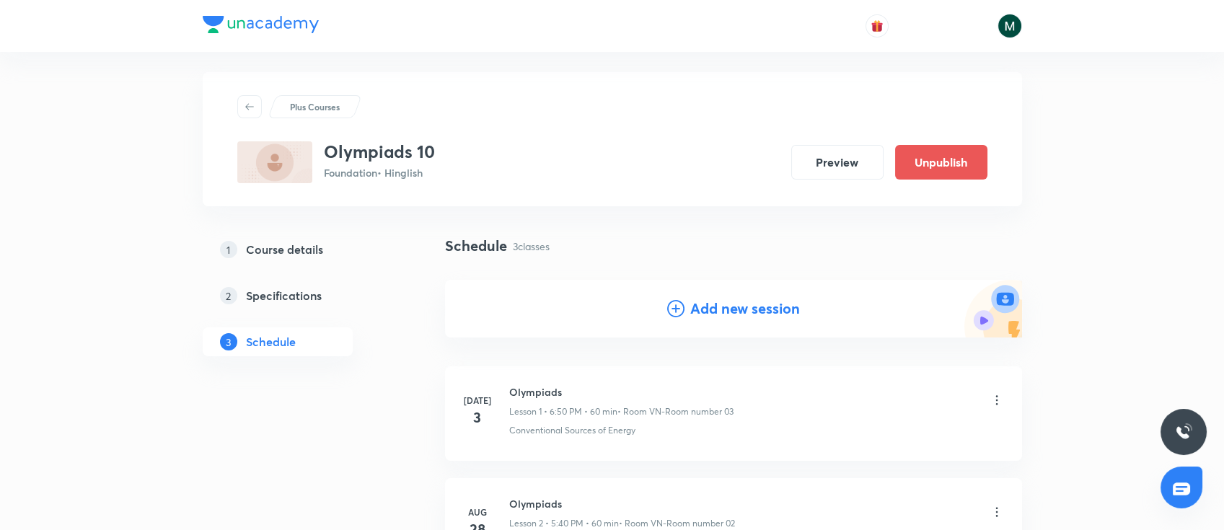
scroll to position [0, 0]
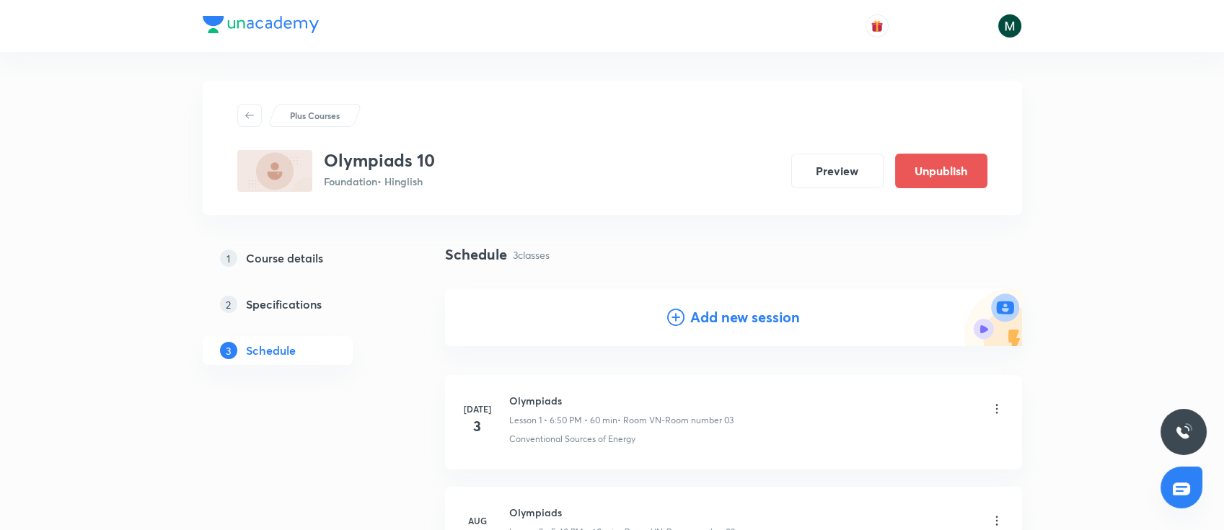
drag, startPoint x: 756, startPoint y: 306, endPoint x: 767, endPoint y: 314, distance: 13.4
click at [762, 307] on h4 "Add new session" at bounding box center [745, 317] width 110 height 22
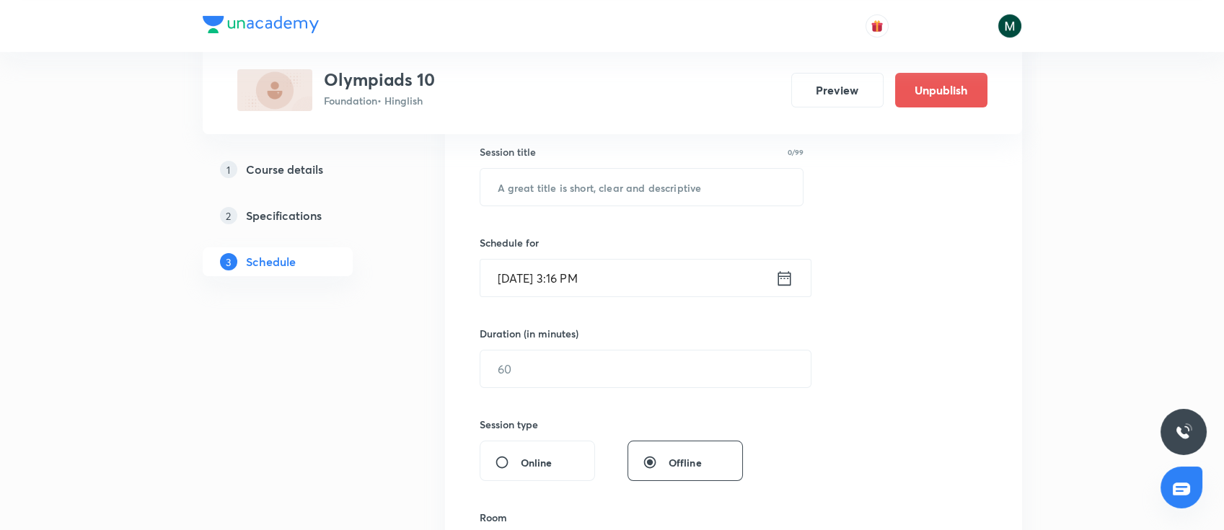
scroll to position [192, 0]
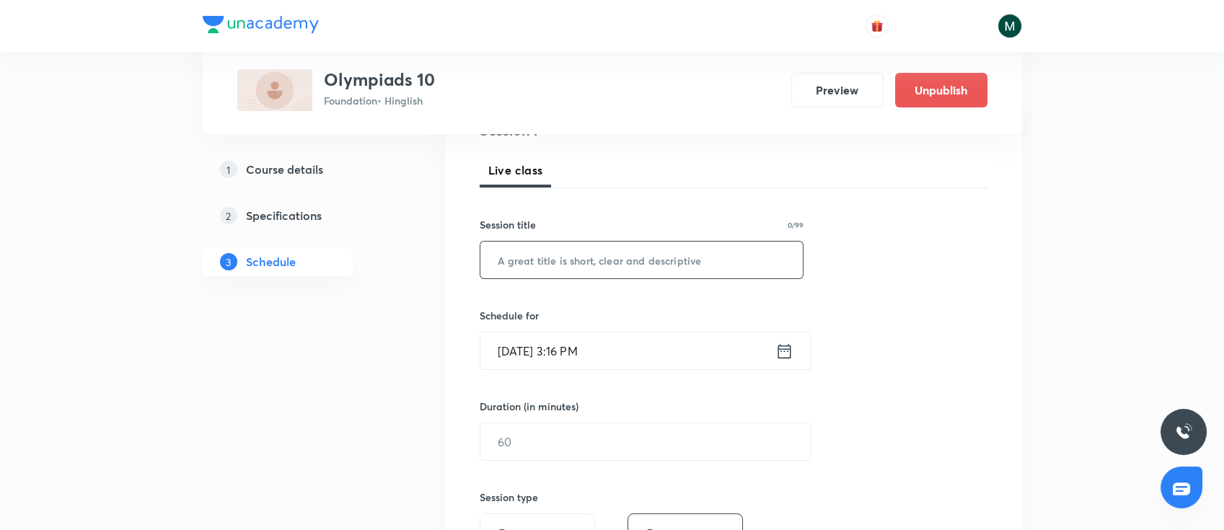
click at [603, 267] on input "text" at bounding box center [641, 260] width 323 height 37
paste input "Olympiads"
type input "Olympiads"
click at [637, 350] on input "Sep 4, 2025, 3:16 PM" at bounding box center [627, 350] width 295 height 37
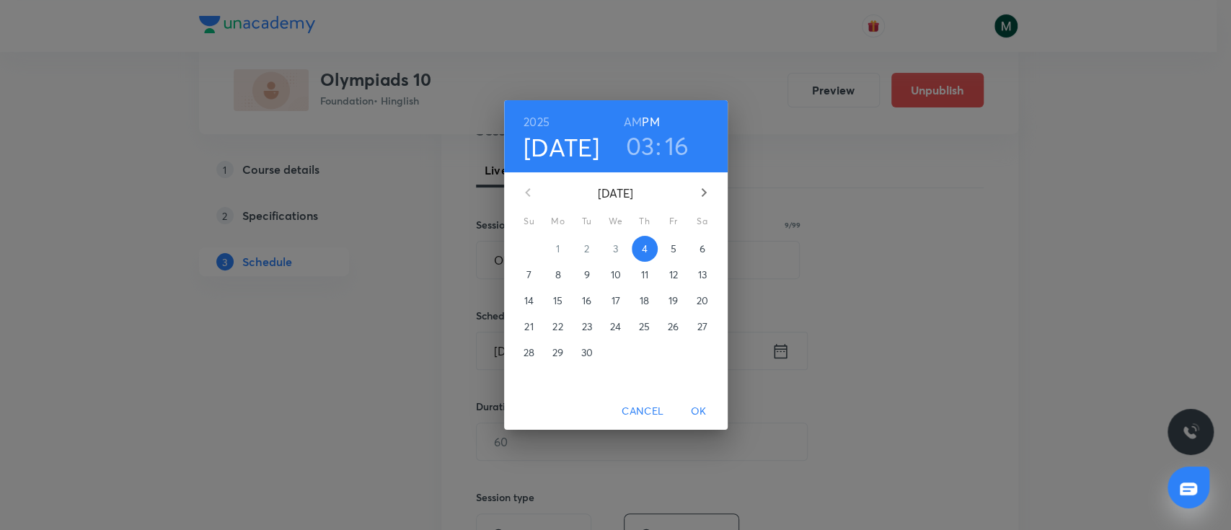
click at [632, 143] on h3 "03" at bounding box center [640, 146] width 29 height 30
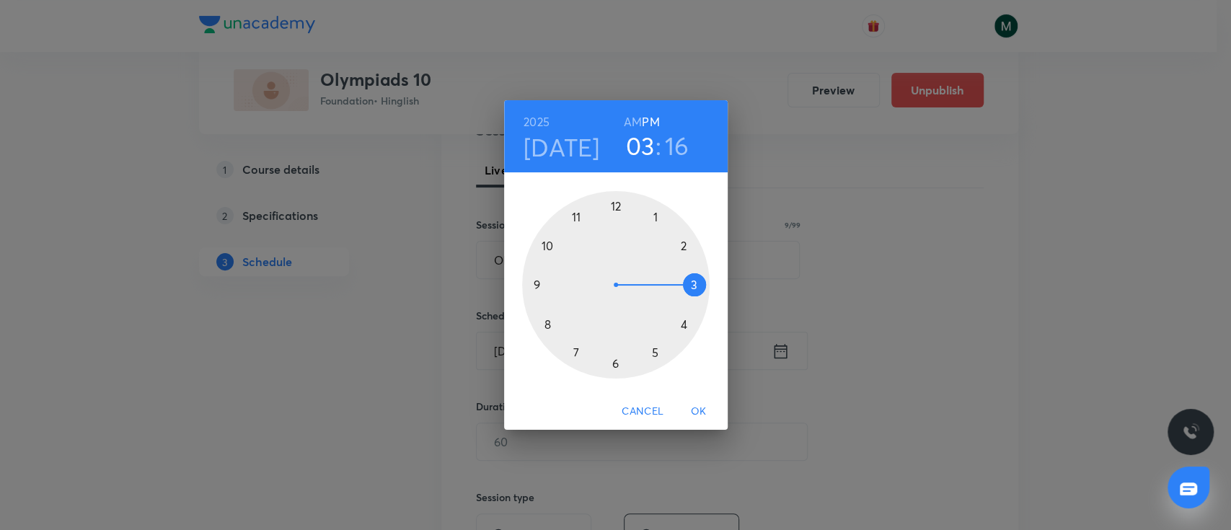
click at [614, 366] on div at bounding box center [615, 284] width 187 height 187
click at [547, 242] on div at bounding box center [615, 284] width 187 height 187
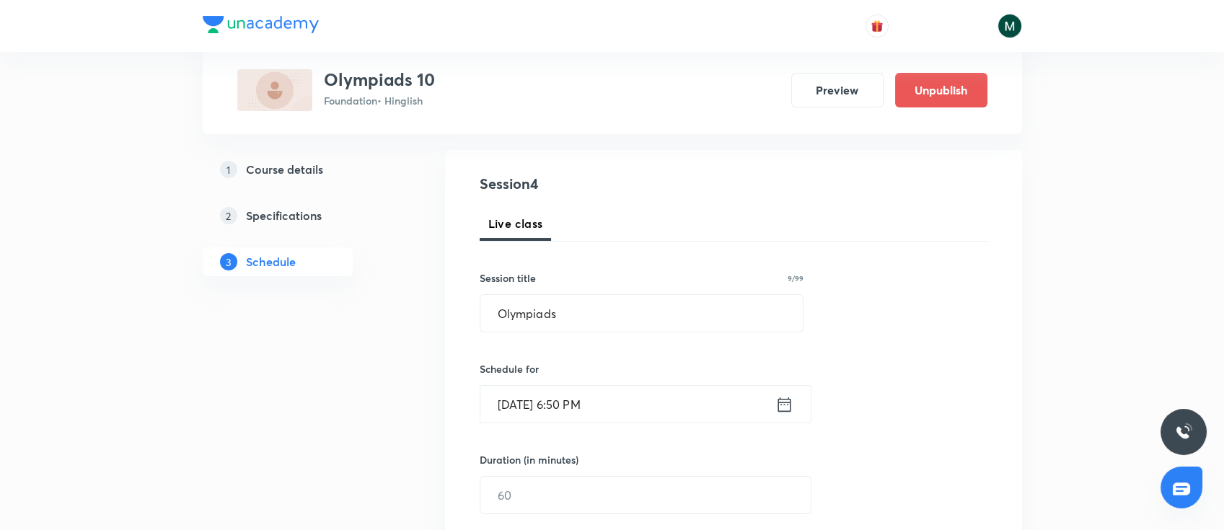
scroll to position [256, 0]
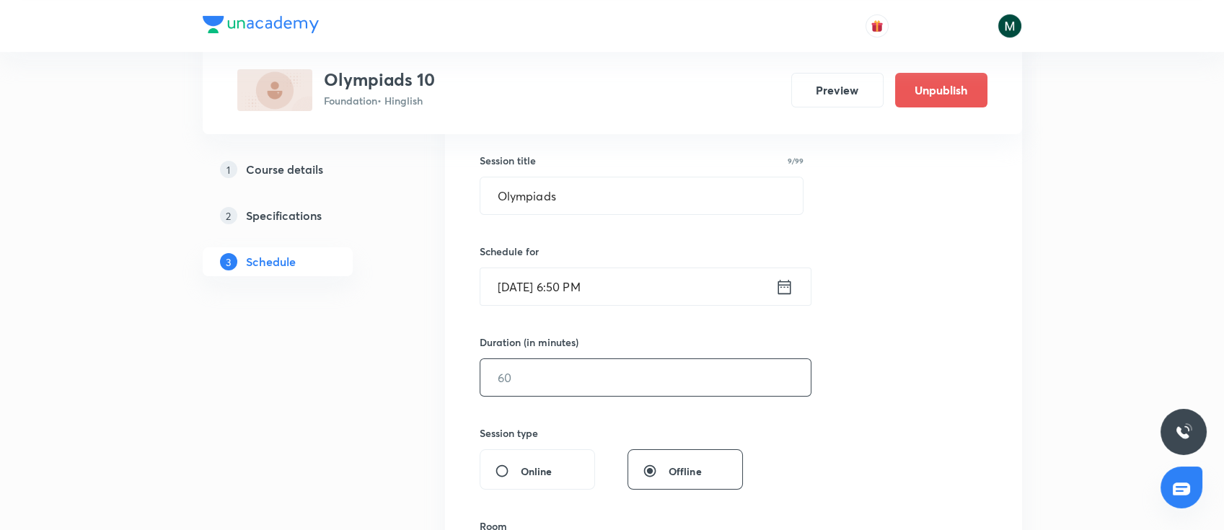
click at [565, 372] on input "text" at bounding box center [645, 377] width 330 height 37
type input "60"
click at [897, 251] on div "Session 4 Live class Session title 9/99 Olympiads ​ Schedule for Sep 4, 2025, 6…" at bounding box center [733, 394] width 508 height 677
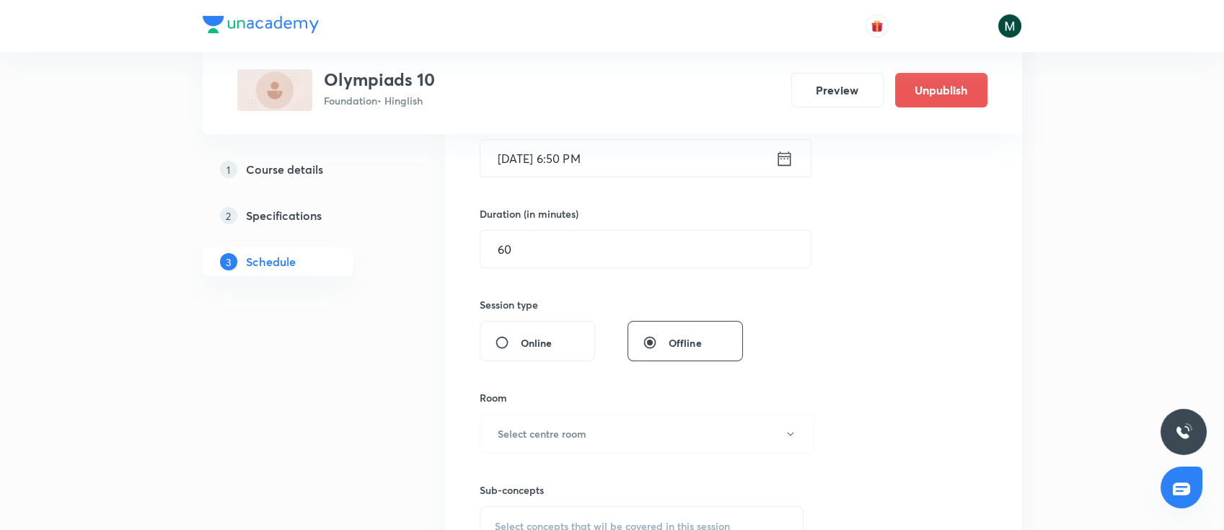
scroll to position [513, 0]
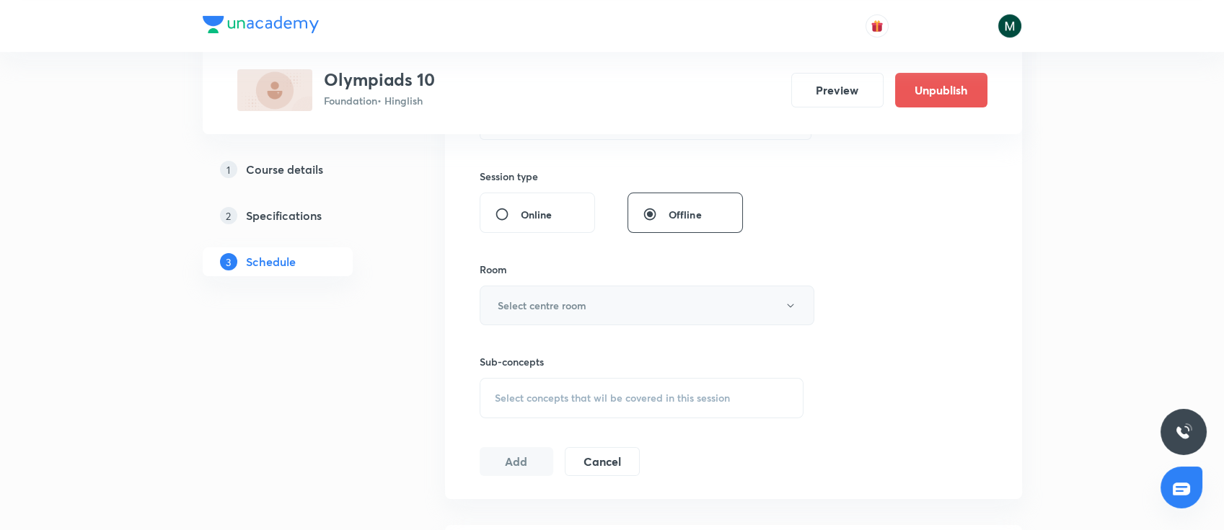
click at [593, 295] on button "Select centre room" at bounding box center [646, 306] width 335 height 40
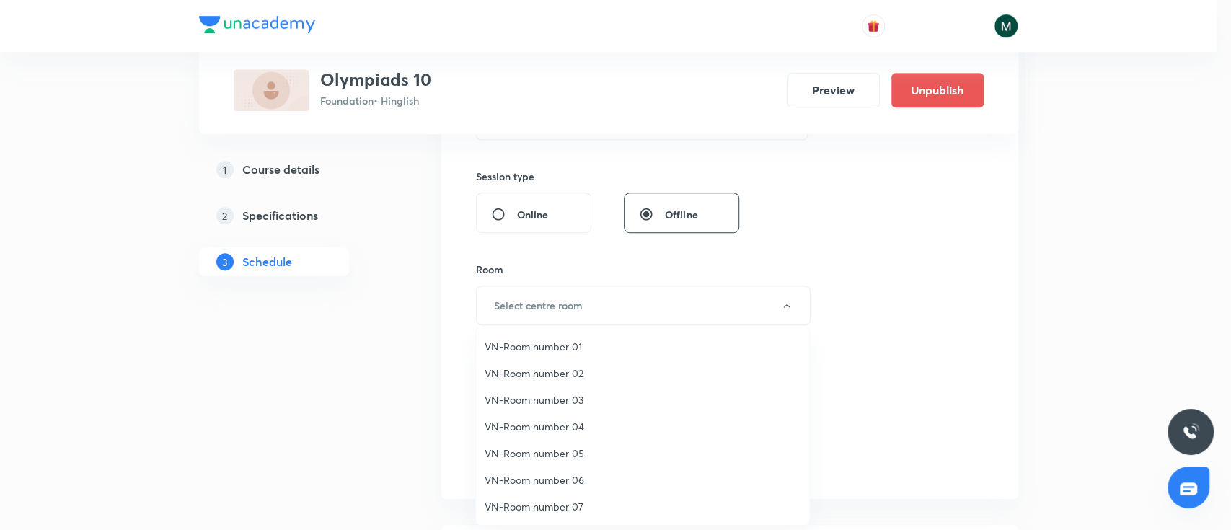
click at [567, 366] on span "VN-Room number 02" at bounding box center [643, 373] width 316 height 15
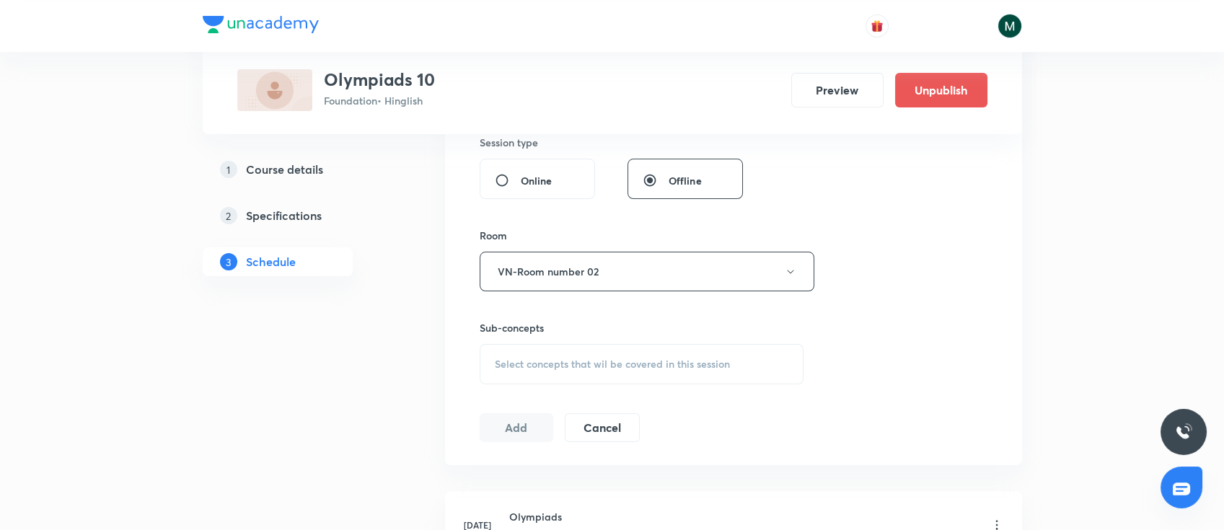
scroll to position [577, 0]
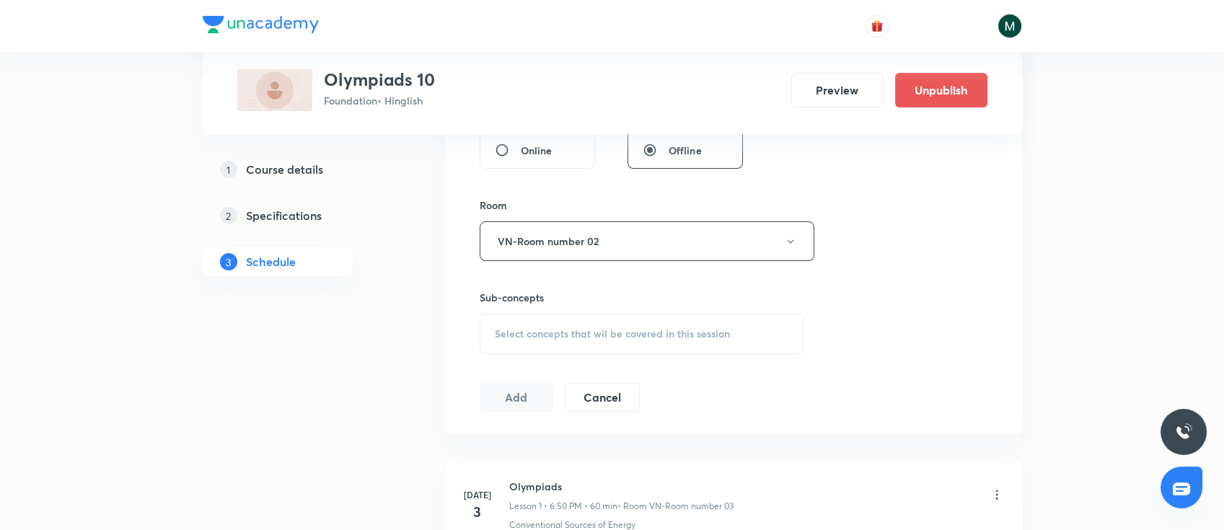
click at [673, 337] on span "Select concepts that wil be covered in this session" at bounding box center [612, 334] width 235 height 12
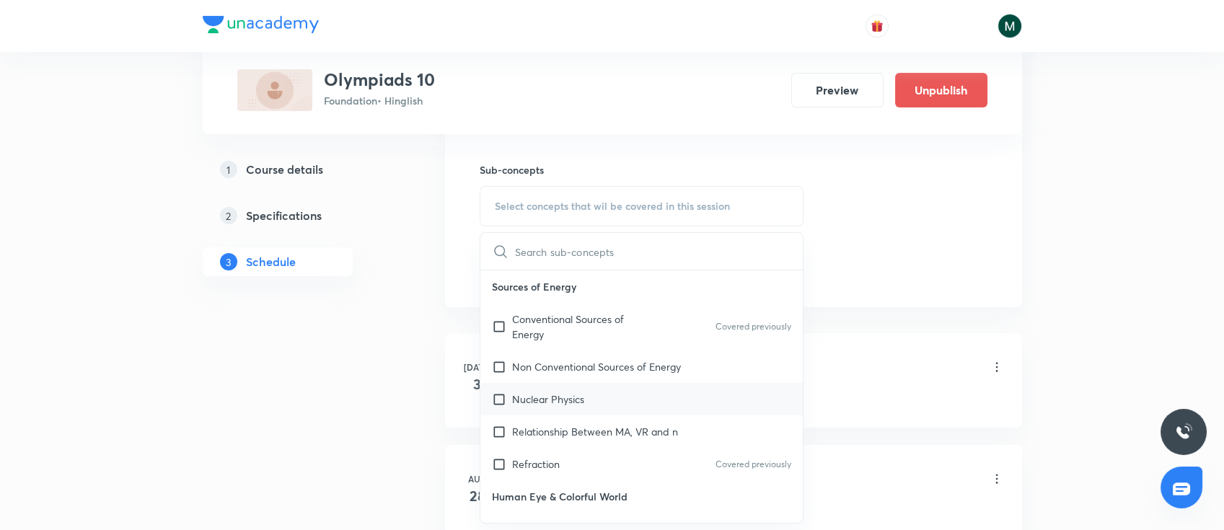
scroll to position [192, 0]
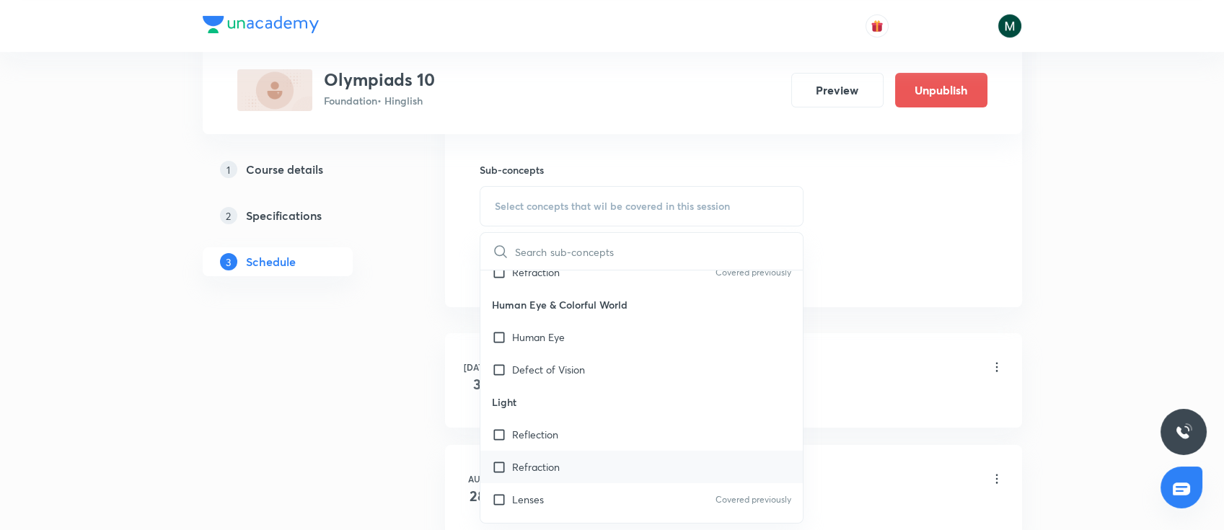
click at [592, 453] on div "Refraction" at bounding box center [641, 467] width 323 height 32
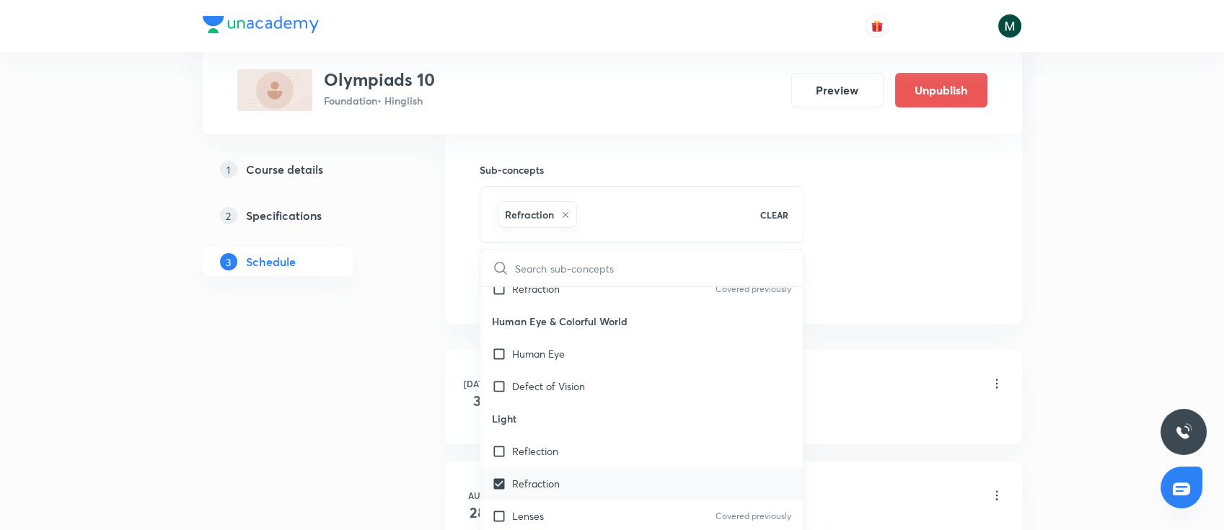
checkbox input "true"
click at [134, 450] on div "Plus Courses Olympiads 10 Foundation • Hinglish Preview Unpublish 1 Course deta…" at bounding box center [612, 50] width 1224 height 1508
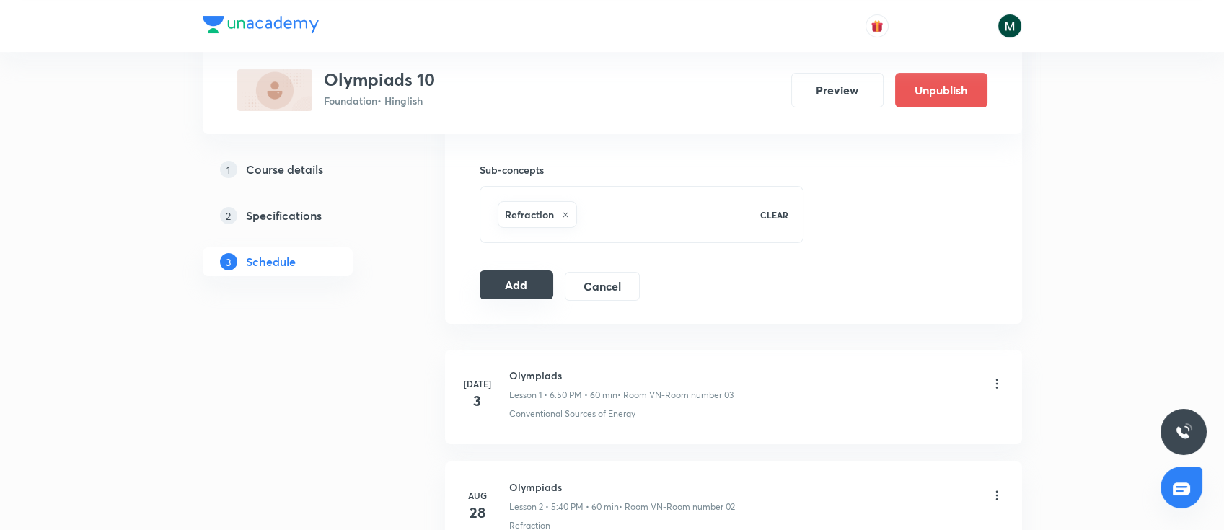
click at [483, 288] on button "Add" at bounding box center [516, 284] width 74 height 29
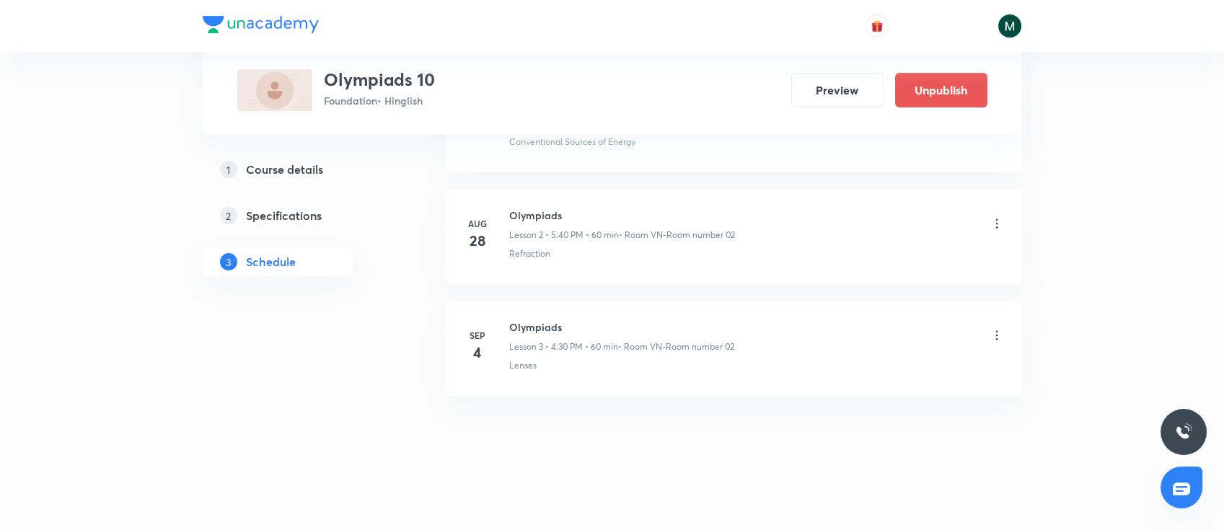
scroll to position [298, 0]
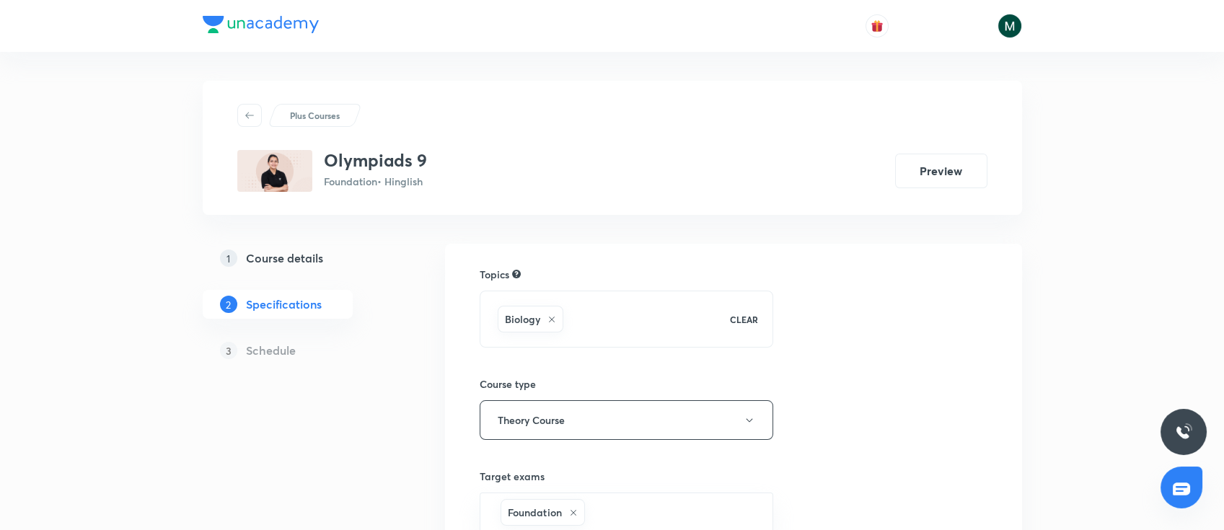
click at [303, 262] on h5 "Course details" at bounding box center [284, 257] width 77 height 17
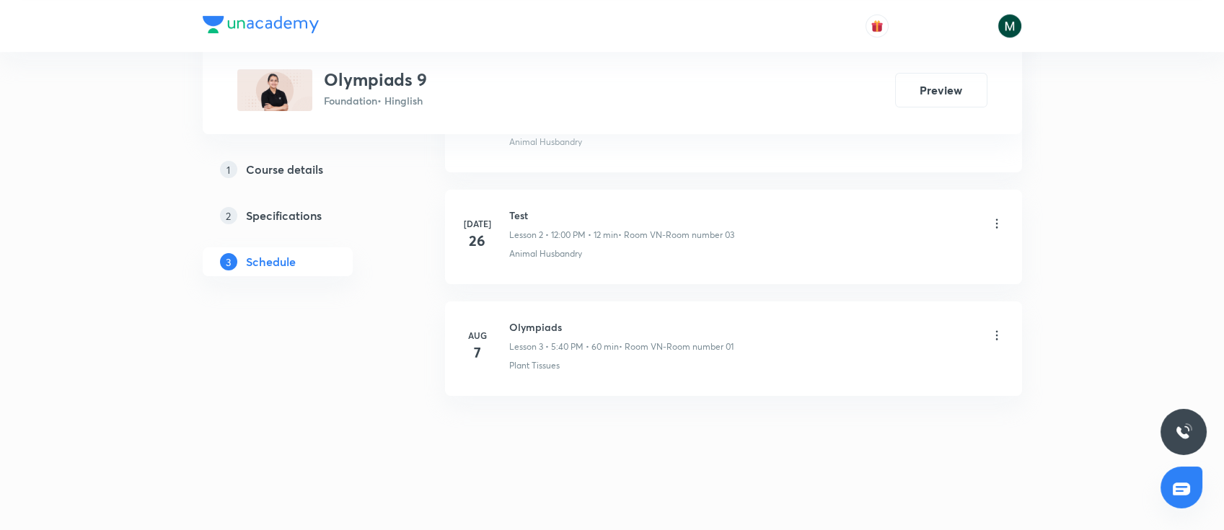
click at [539, 325] on h6 "Olympiads" at bounding box center [621, 326] width 224 height 15
copy h6 "Olympiads"
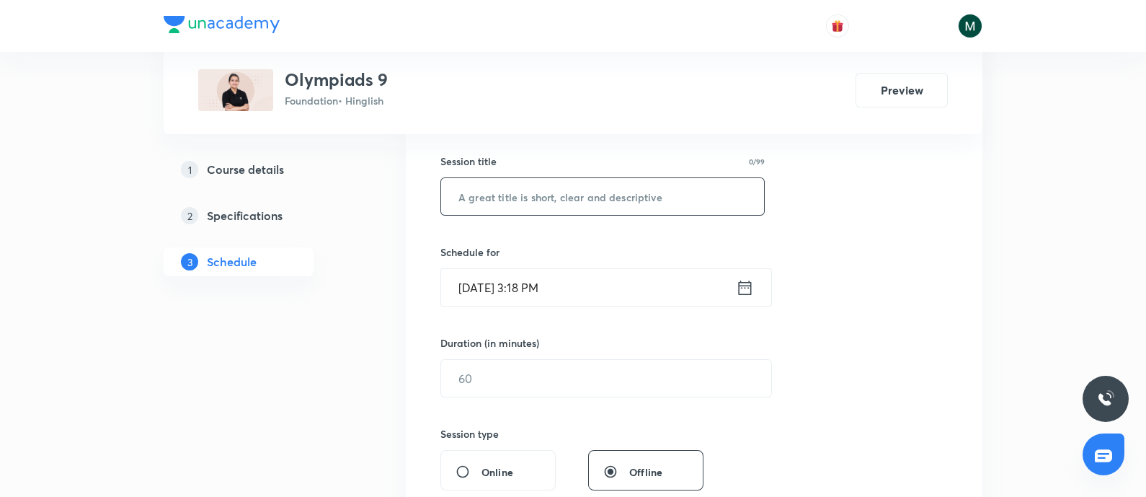
scroll to position [179, 0]
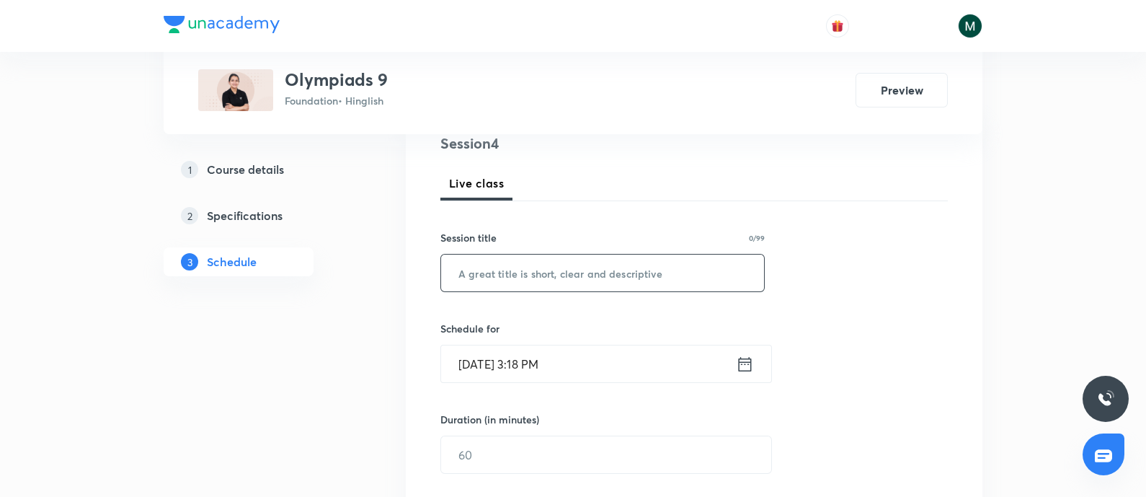
click at [549, 266] on input "text" at bounding box center [602, 273] width 323 height 37
paste input "Olympiads"
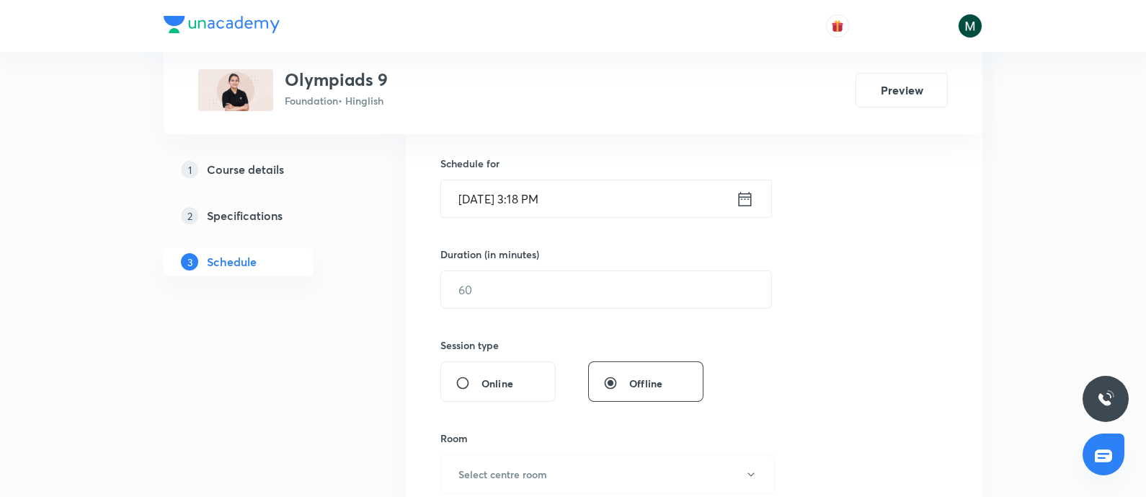
scroll to position [359, 0]
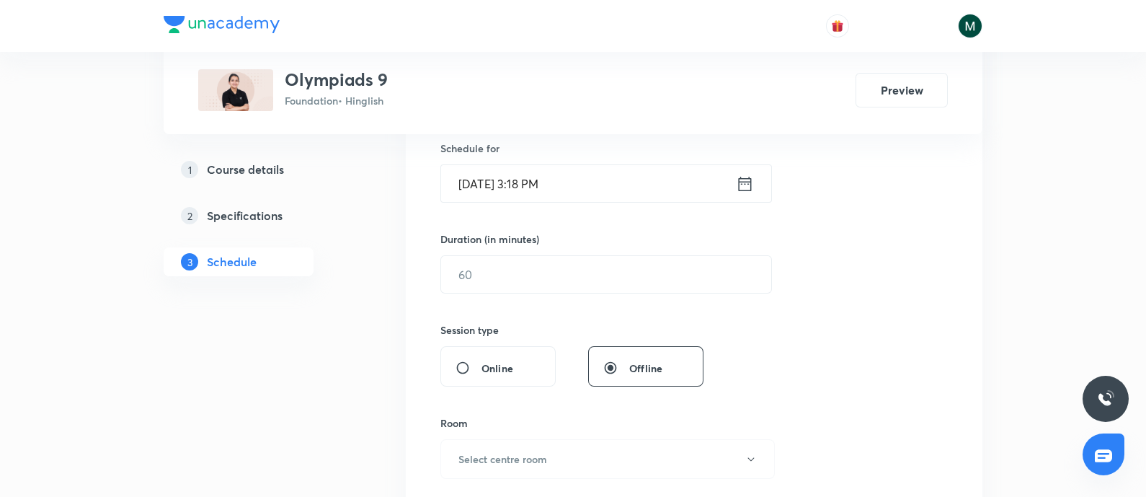
type input "Olympiads"
click at [598, 185] on input "Sep 4, 2025, 3:18 PM" at bounding box center [588, 183] width 295 height 37
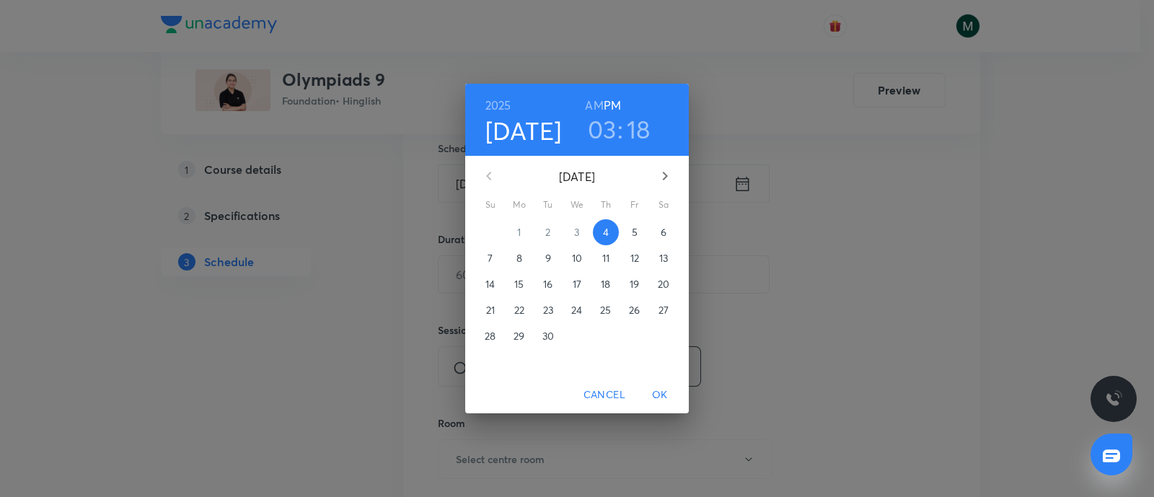
click at [603, 128] on h3 "03" at bounding box center [602, 129] width 29 height 30
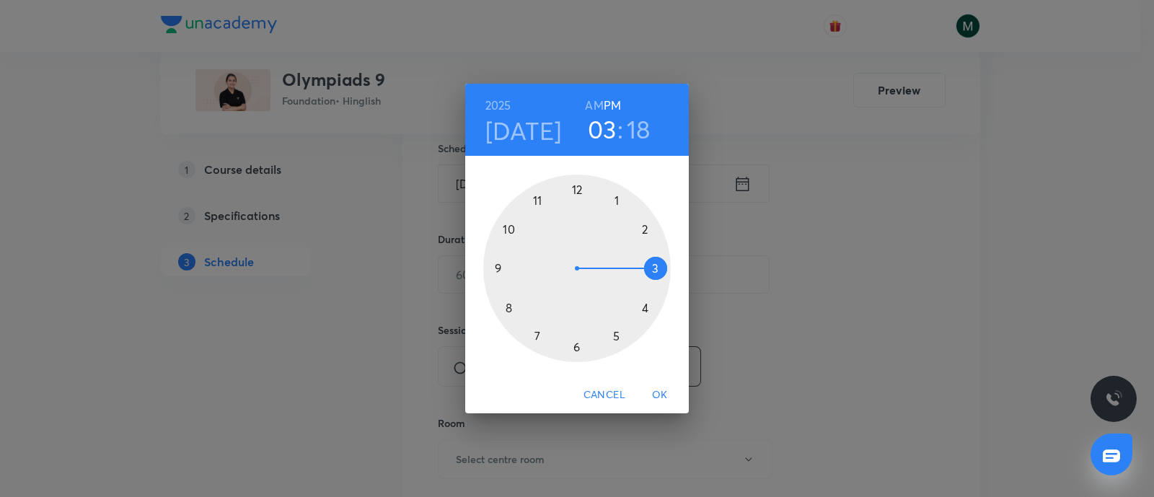
click at [645, 308] on div at bounding box center [576, 267] width 187 height 187
click at [575, 347] on div at bounding box center [576, 267] width 187 height 187
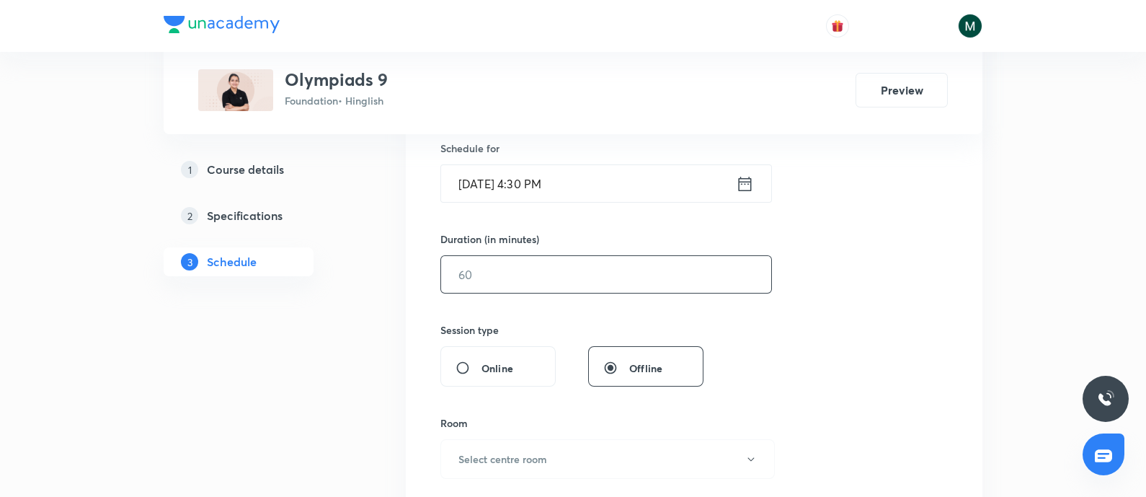
click at [524, 273] on input "text" at bounding box center [606, 274] width 330 height 37
type input "60"
click at [798, 306] on div "Session 4 Live class Session title 9/99 Olympiads ​ Schedule for Sep 4, 2025, 4…" at bounding box center [695, 290] width 508 height 677
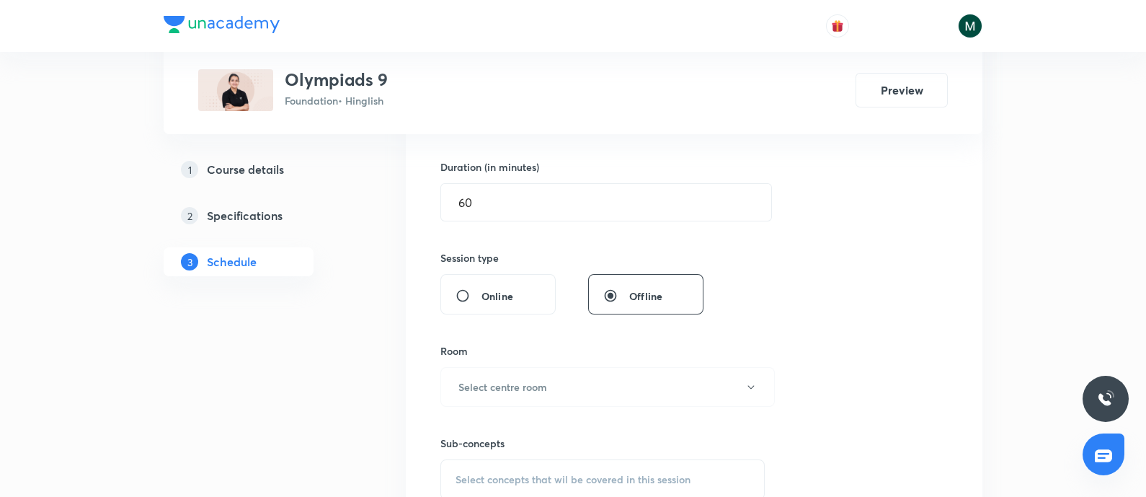
scroll to position [539, 0]
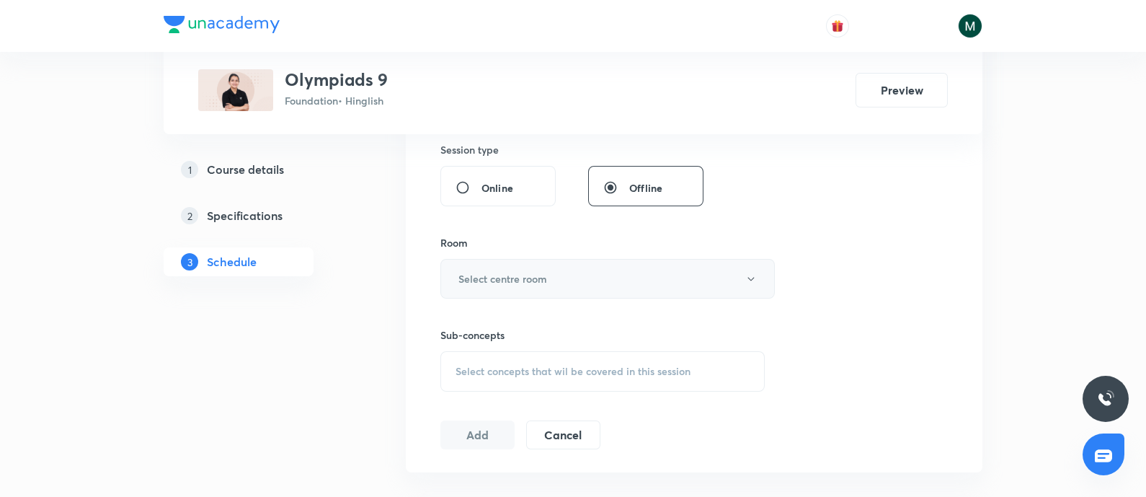
click at [554, 280] on button "Select centre room" at bounding box center [608, 279] width 335 height 40
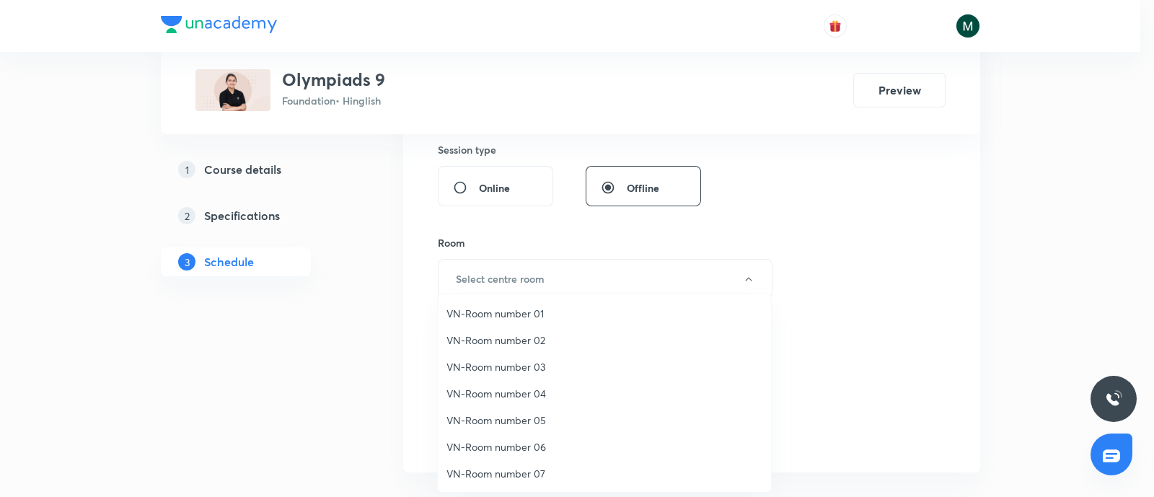
click at [514, 317] on span "VN-Room number 01" at bounding box center [604, 313] width 316 height 15
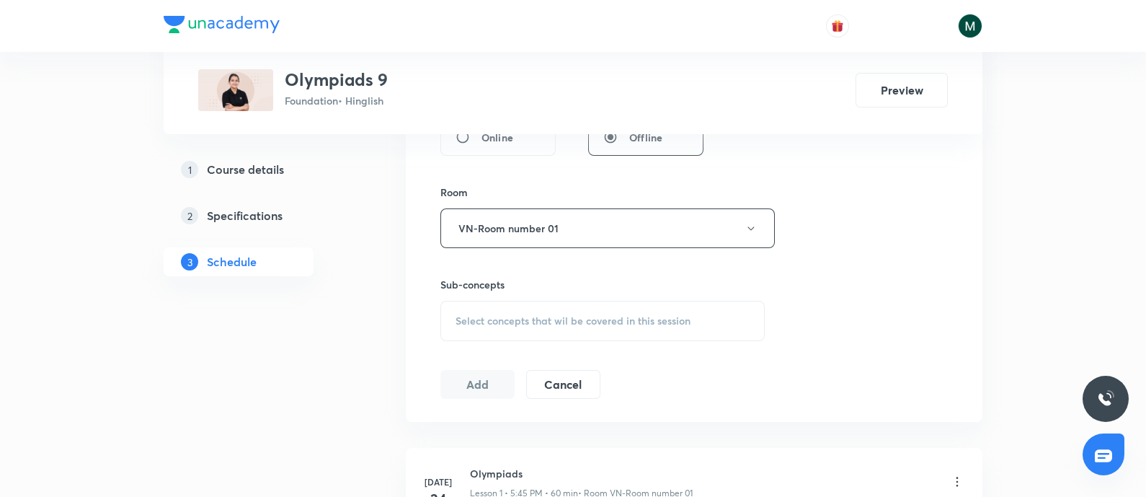
scroll to position [659, 0]
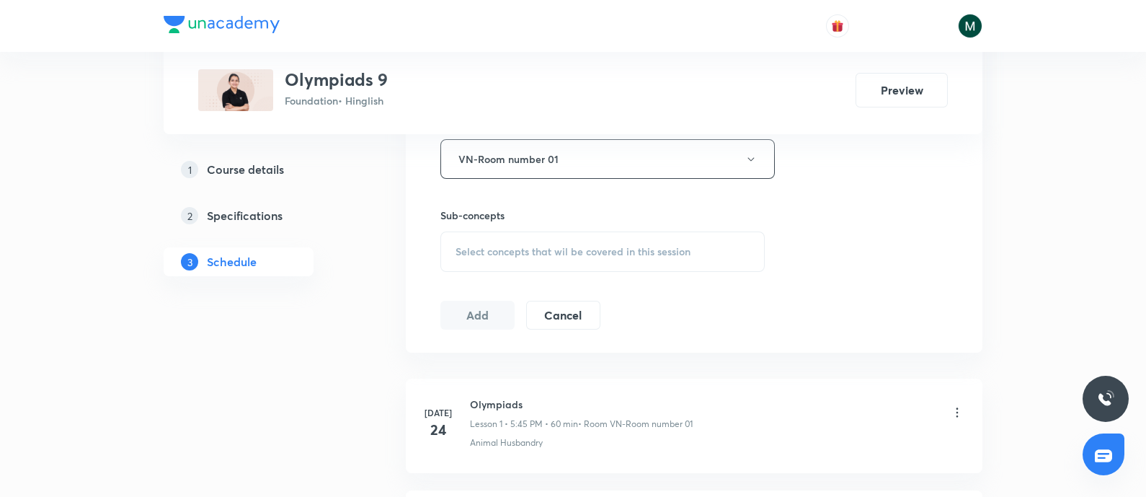
click at [624, 259] on div "Select concepts that wil be covered in this session" at bounding box center [603, 251] width 324 height 40
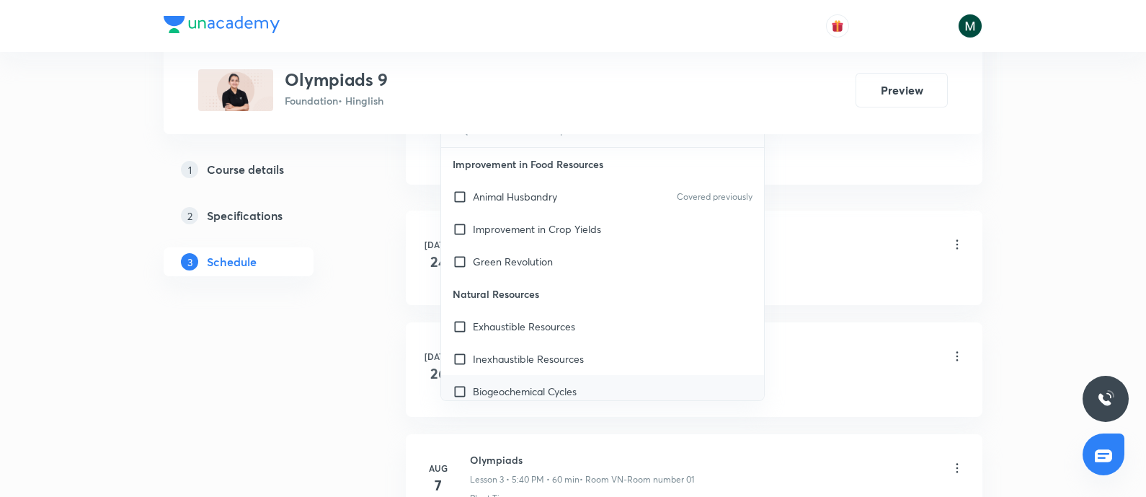
scroll to position [840, 0]
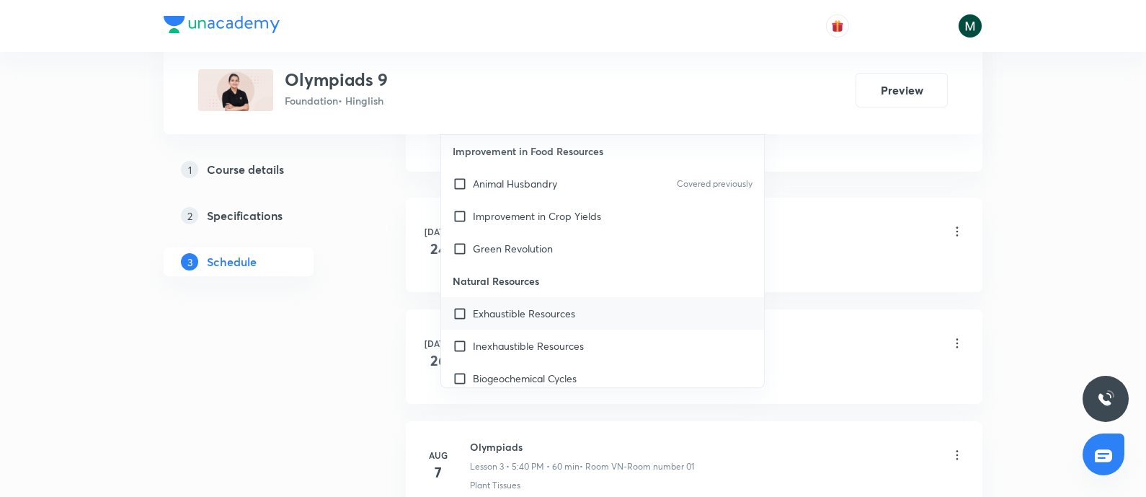
click at [554, 313] on p "Exhaustible Resources" at bounding box center [524, 313] width 102 height 15
checkbox input "true"
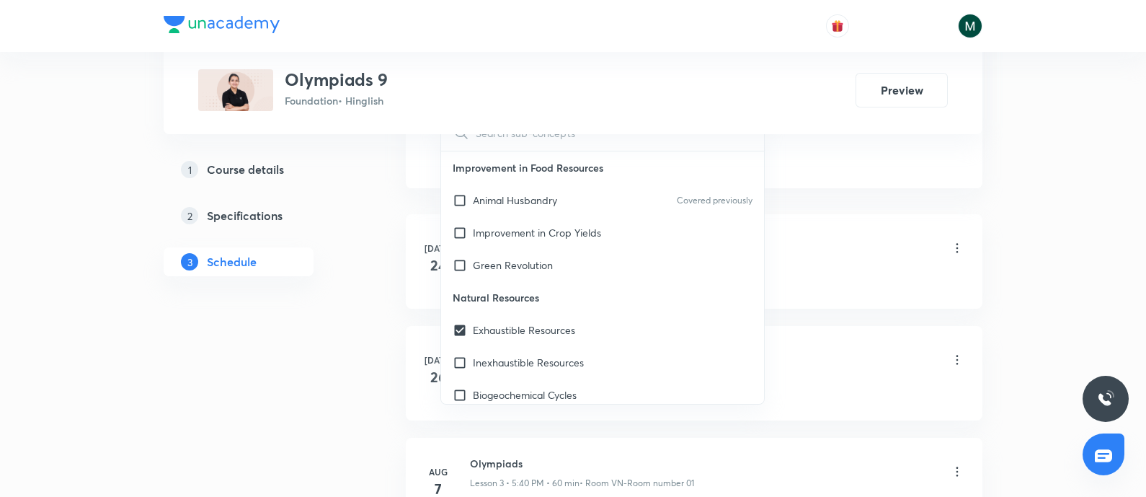
click at [332, 352] on div "1 Course details 2 Specifications 3 Schedule" at bounding box center [262, 23] width 196 height 1238
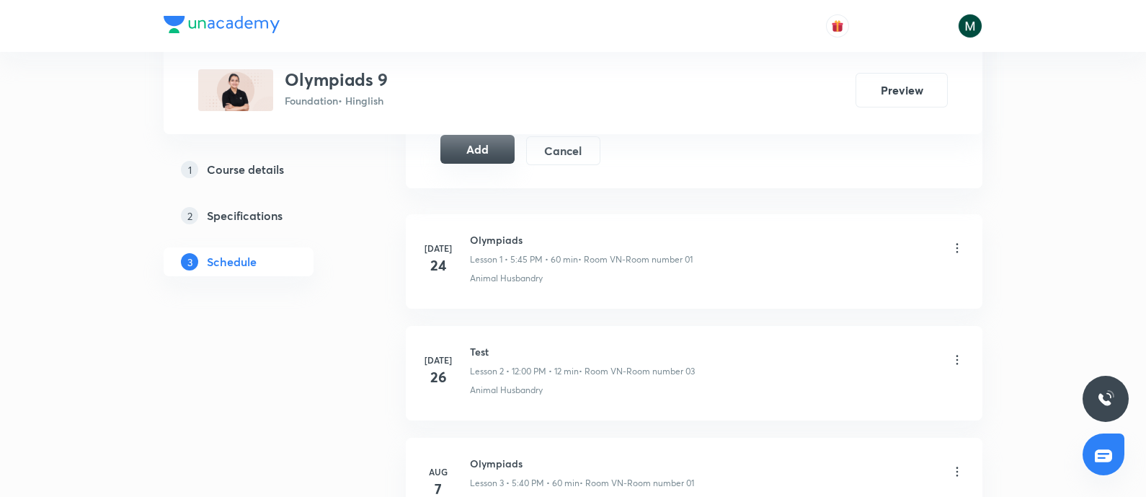
drag, startPoint x: 487, startPoint y: 138, endPoint x: 495, endPoint y: 138, distance: 8.7
click at [487, 138] on button "Add" at bounding box center [478, 149] width 74 height 29
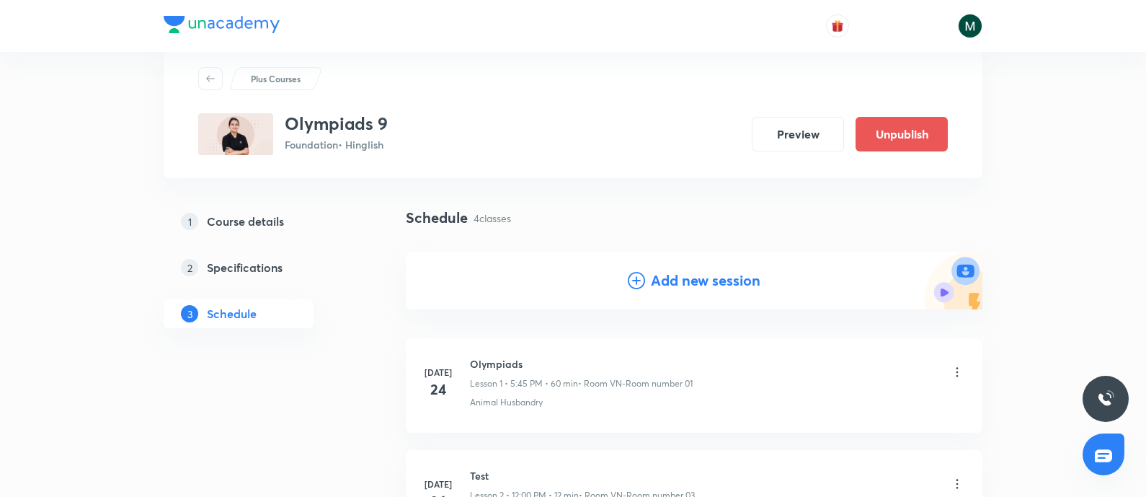
scroll to position [0, 0]
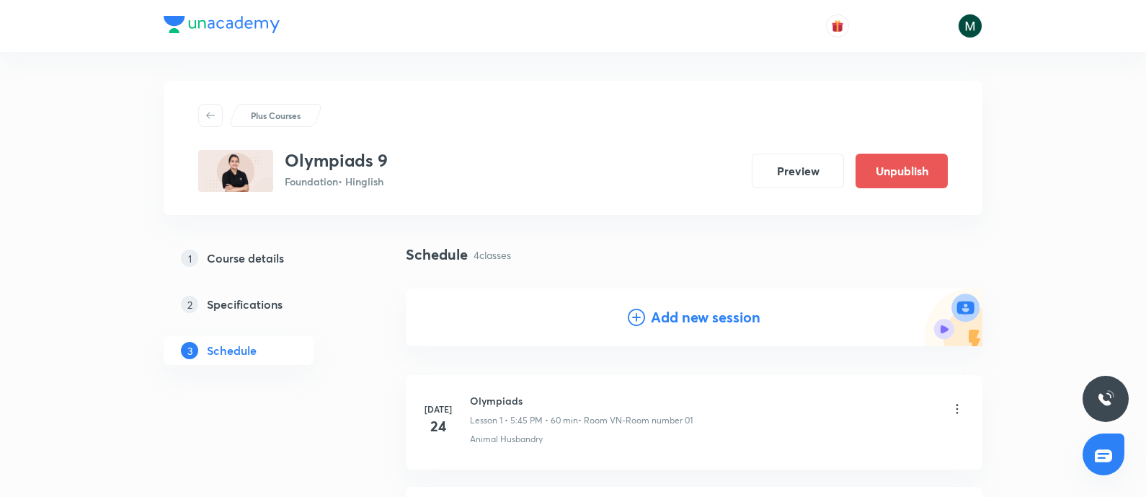
click at [665, 287] on div "Schedule 4 classes Add new session" at bounding box center [694, 306] width 577 height 125
click at [671, 317] on h4 "Add new session" at bounding box center [706, 317] width 110 height 22
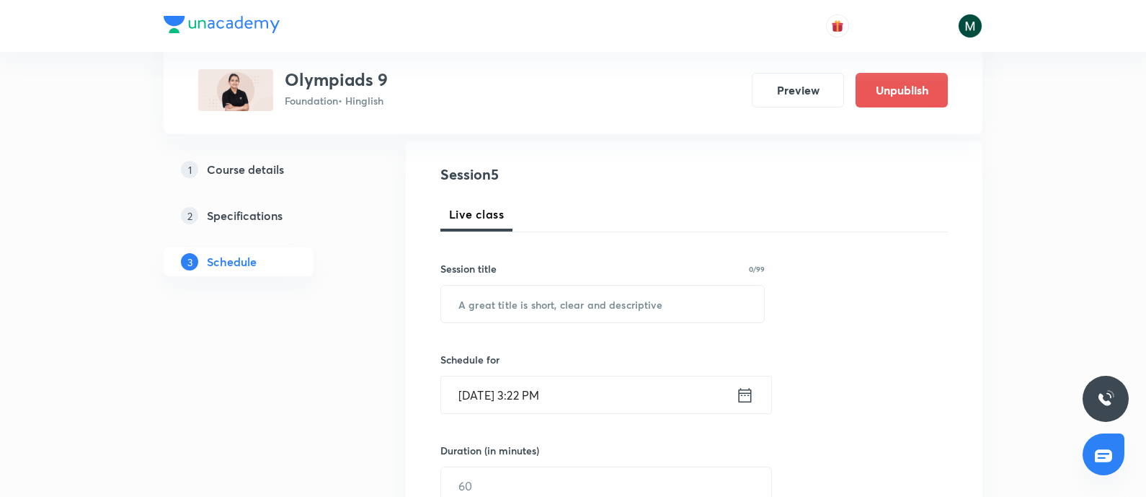
scroll to position [180, 0]
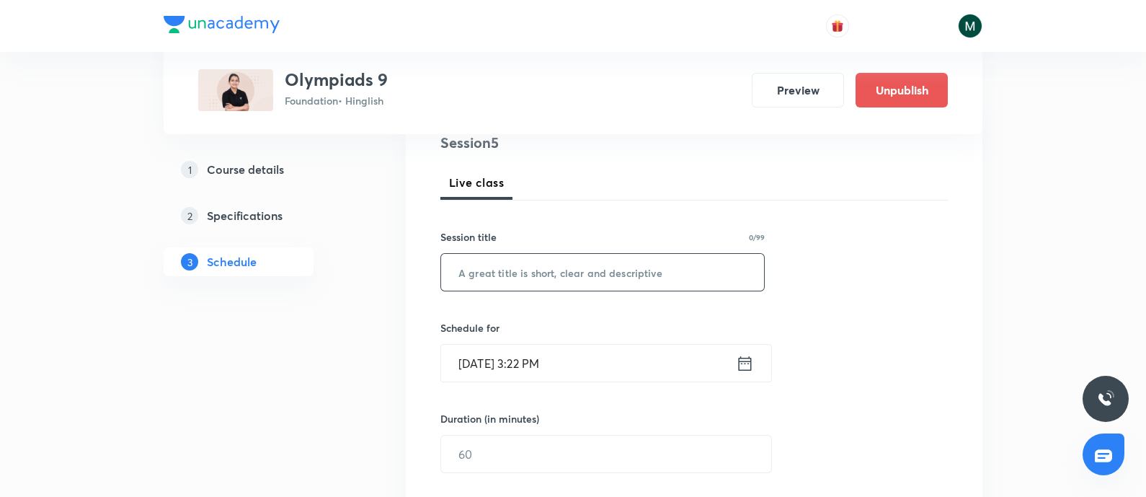
click at [578, 263] on input "text" at bounding box center [602, 272] width 323 height 37
paste input "Olympiads"
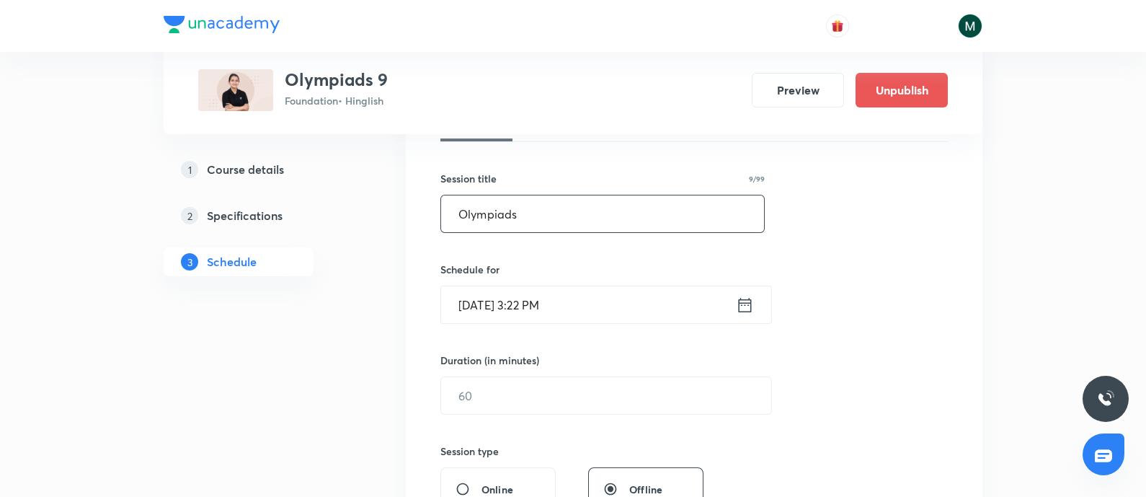
scroll to position [300, 0]
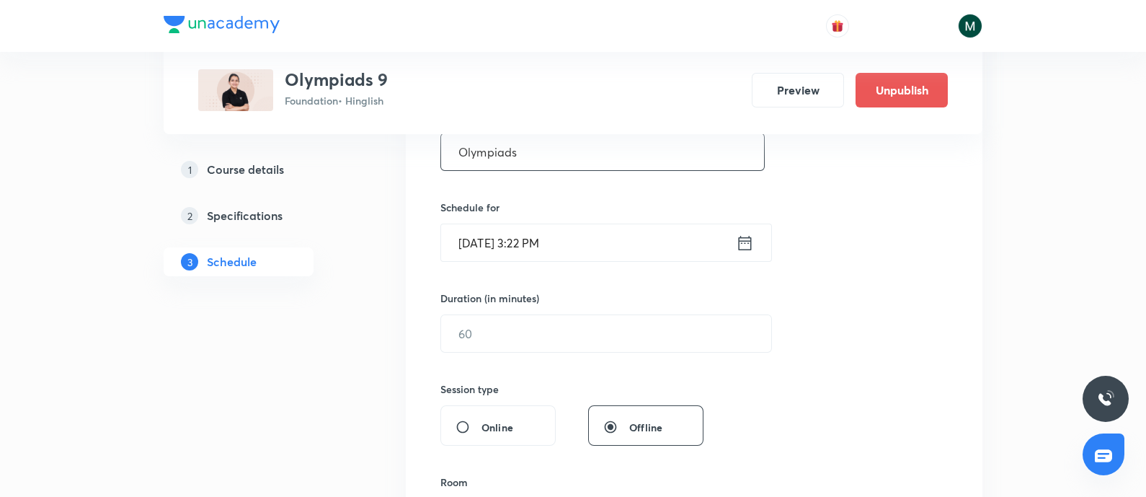
type input "Olympiads"
click at [591, 253] on input "Sep 4, 2025, 3:22 PM" at bounding box center [588, 242] width 295 height 37
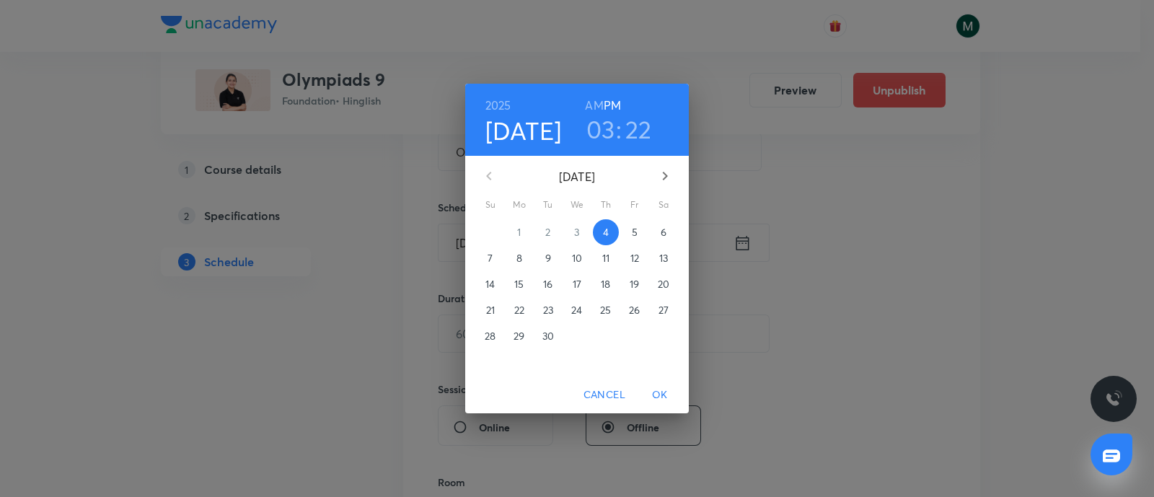
click at [603, 135] on h3 "03" at bounding box center [600, 129] width 29 height 30
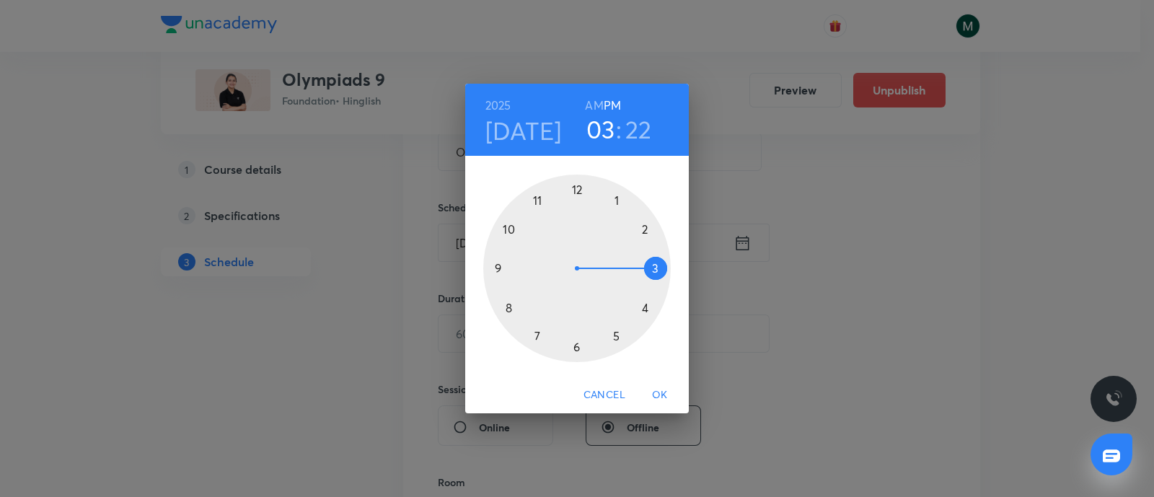
click at [576, 347] on div at bounding box center [576, 267] width 187 height 187
click at [508, 230] on div at bounding box center [576, 267] width 187 height 187
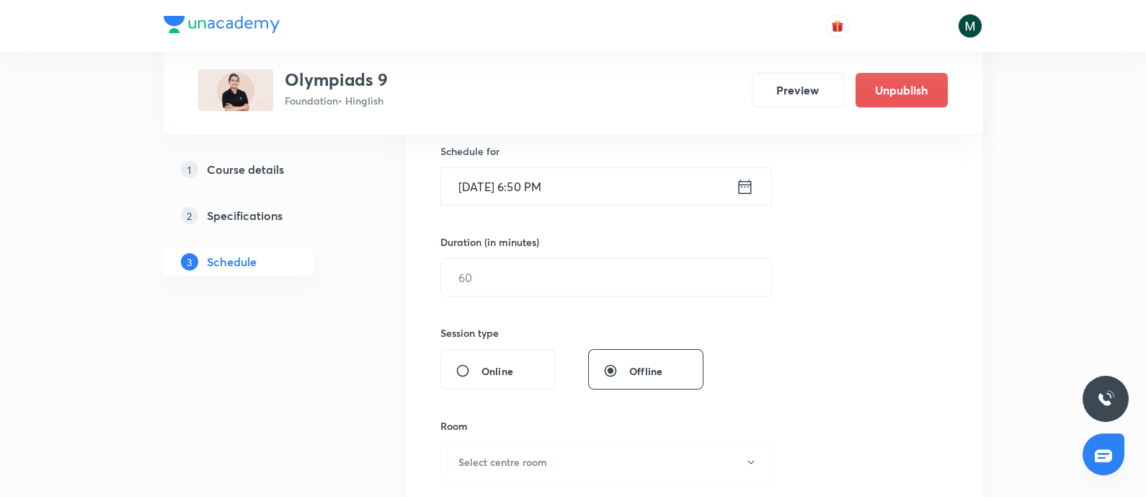
scroll to position [420, 0]
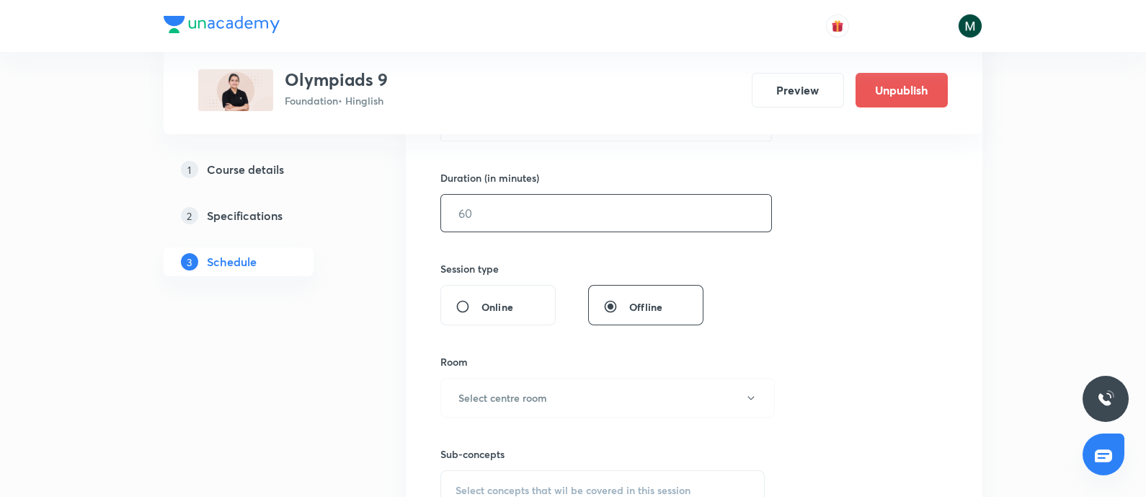
click at [533, 229] on input "text" at bounding box center [606, 213] width 330 height 37
type input "60"
click at [798, 365] on div "Session 5 Live class Session title 9/99 Olympiads ​ Schedule for Sep 4, 2025, 6…" at bounding box center [695, 229] width 508 height 677
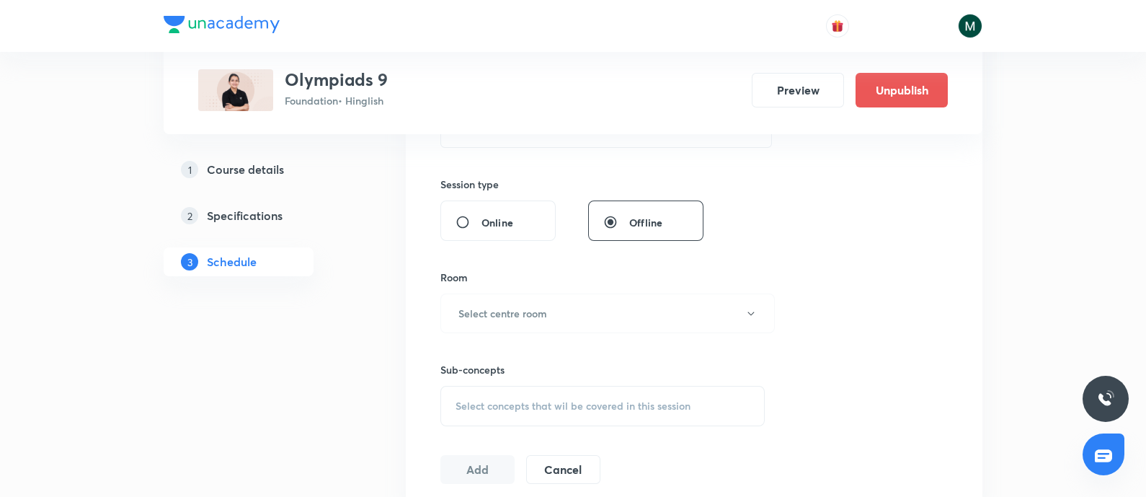
scroll to position [541, 0]
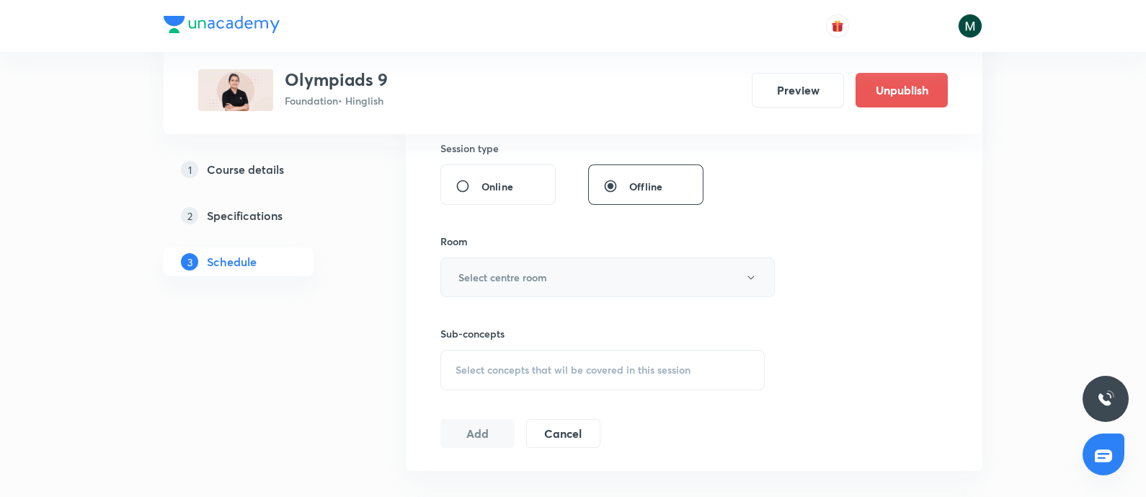
click at [585, 273] on button "Select centre room" at bounding box center [608, 277] width 335 height 40
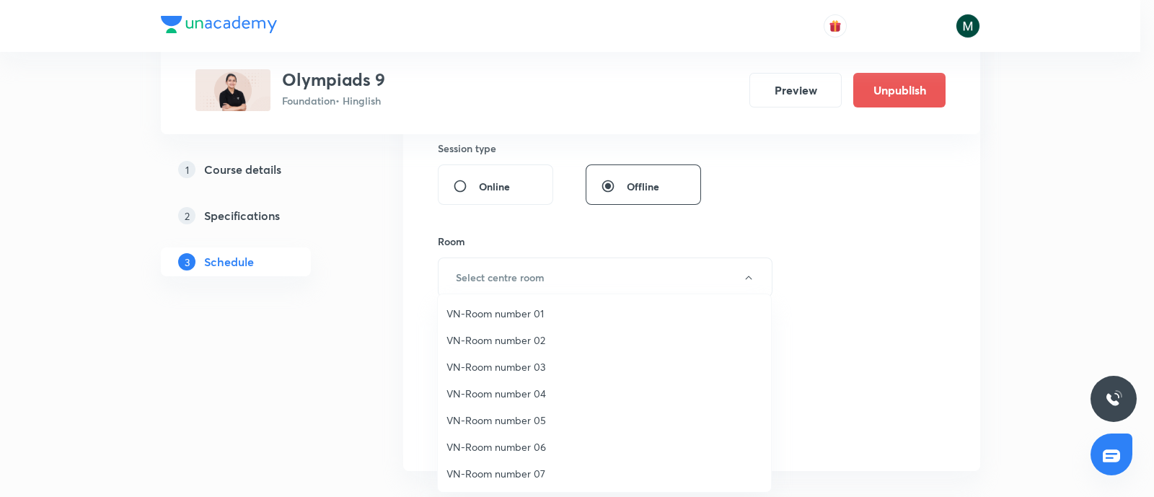
click at [534, 313] on span "VN-Room number 01" at bounding box center [604, 313] width 316 height 15
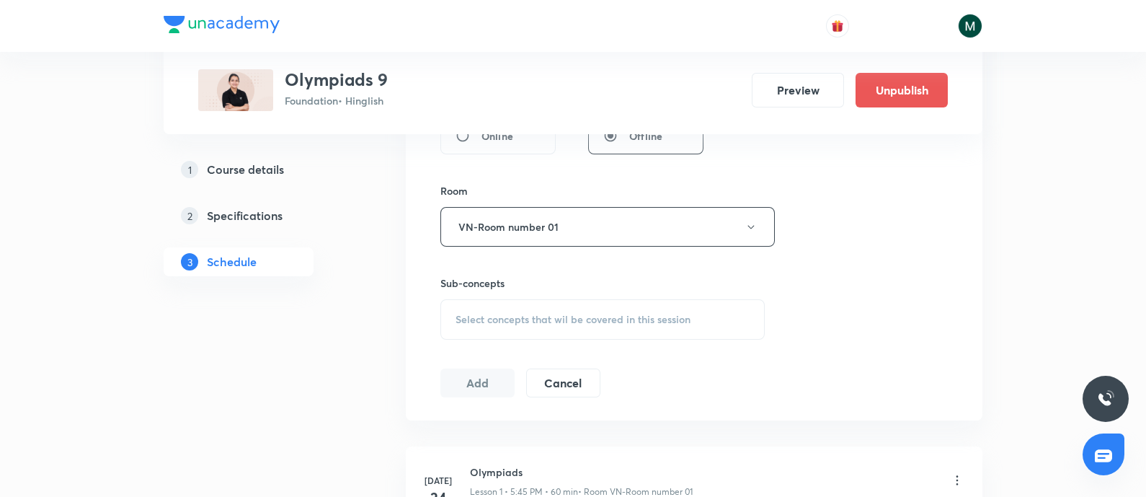
scroll to position [660, 0]
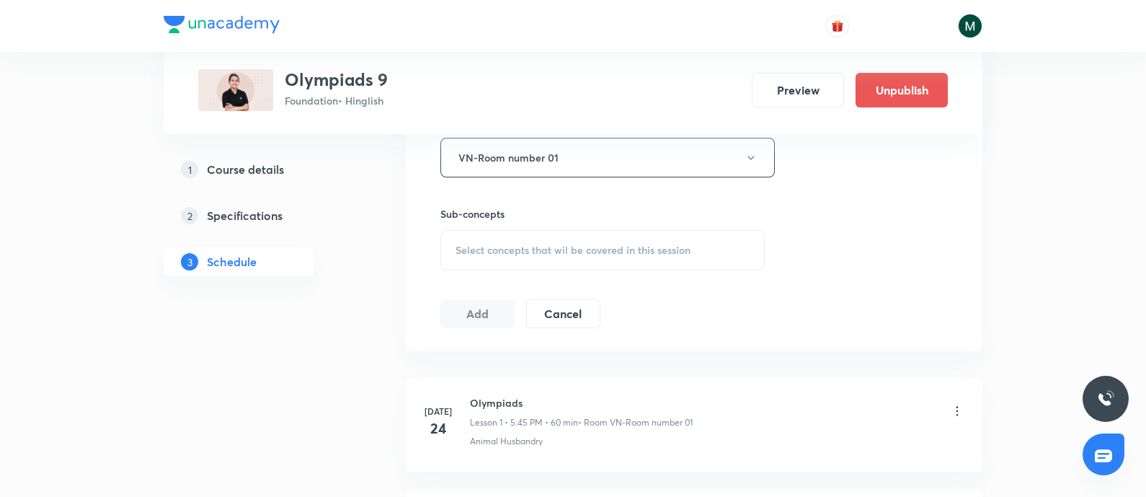
click at [616, 249] on span "Select concepts that wil be covered in this session" at bounding box center [573, 250] width 235 height 12
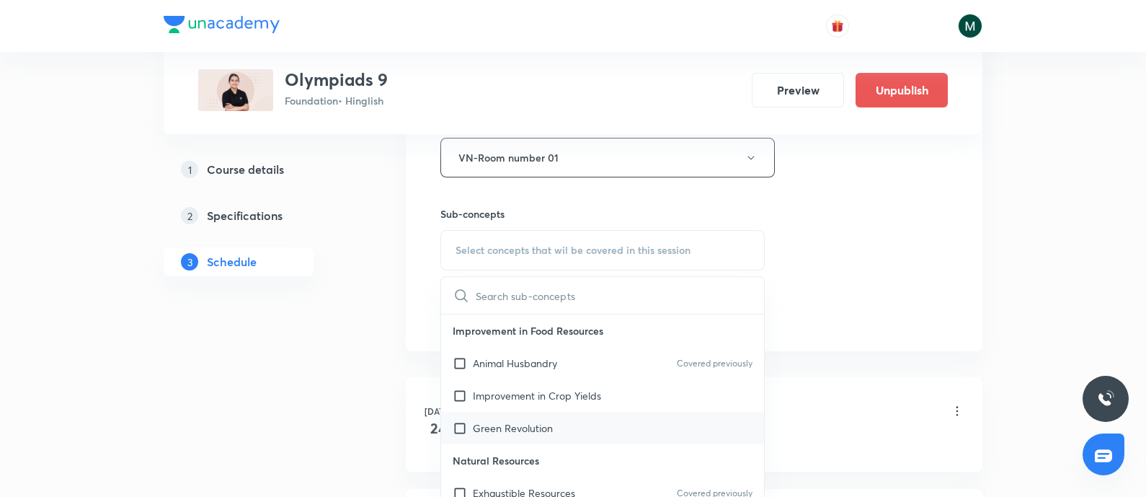
click at [531, 428] on p "Green Revolution" at bounding box center [513, 427] width 80 height 15
checkbox input "true"
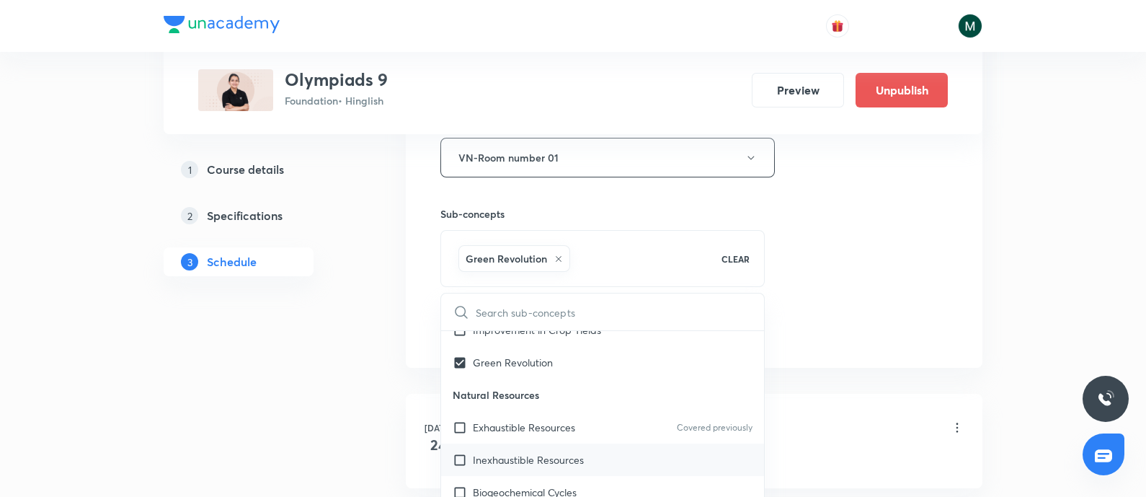
scroll to position [180, 0]
click at [291, 296] on div "1 Course details 2 Specifications 3 Schedule" at bounding box center [262, 258] width 196 height 1350
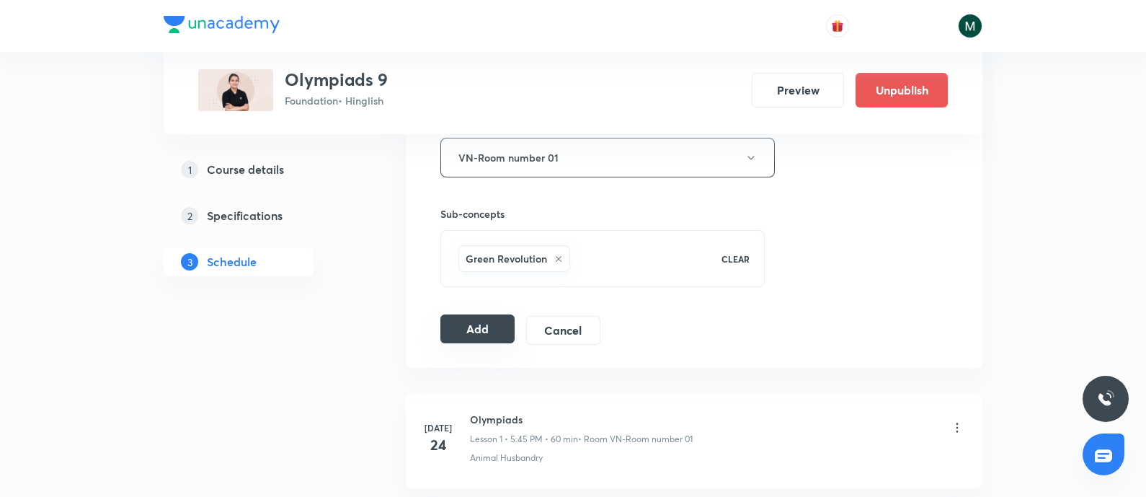
click at [490, 327] on button "Add" at bounding box center [478, 328] width 74 height 29
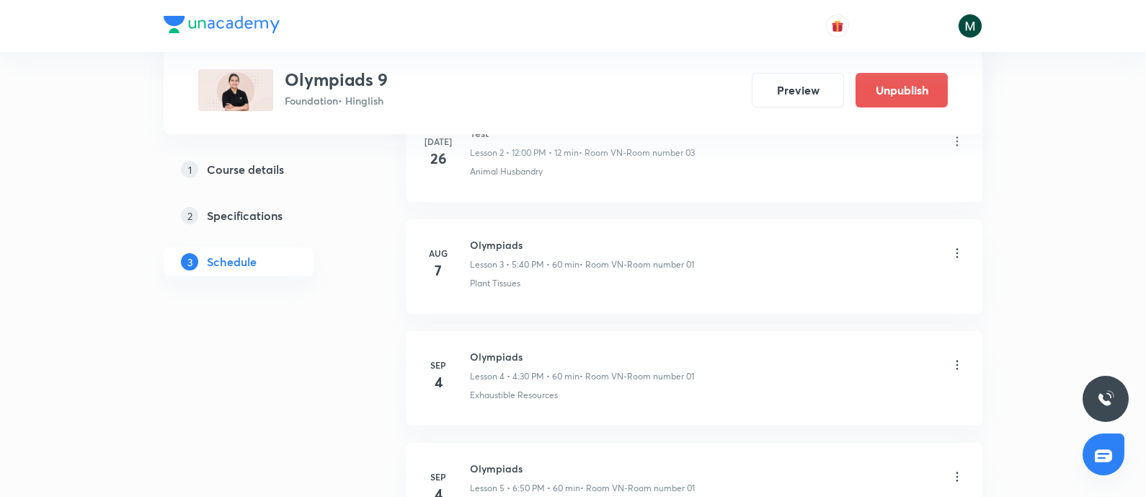
scroll to position [373, 0]
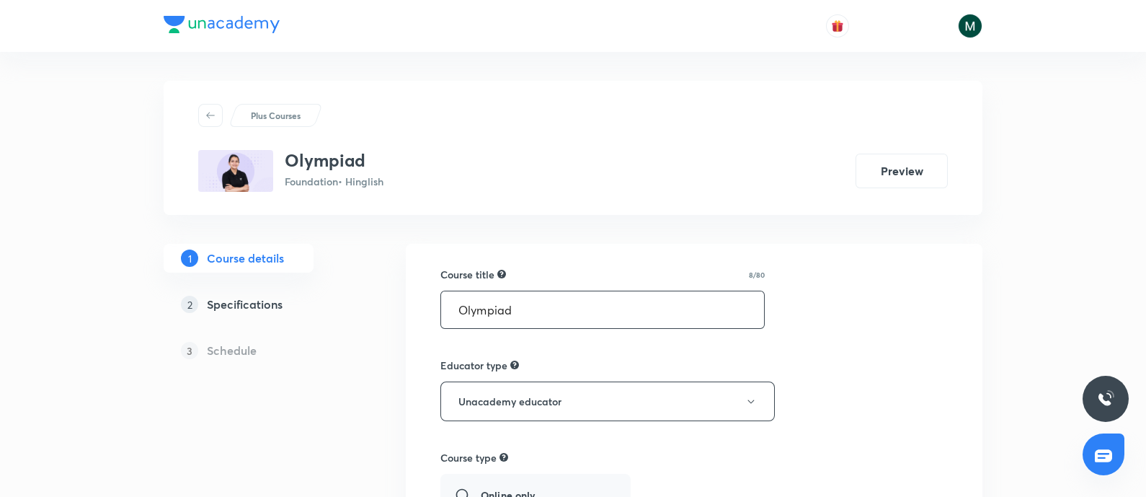
click at [521, 308] on input "Olympiad" at bounding box center [602, 309] width 323 height 37
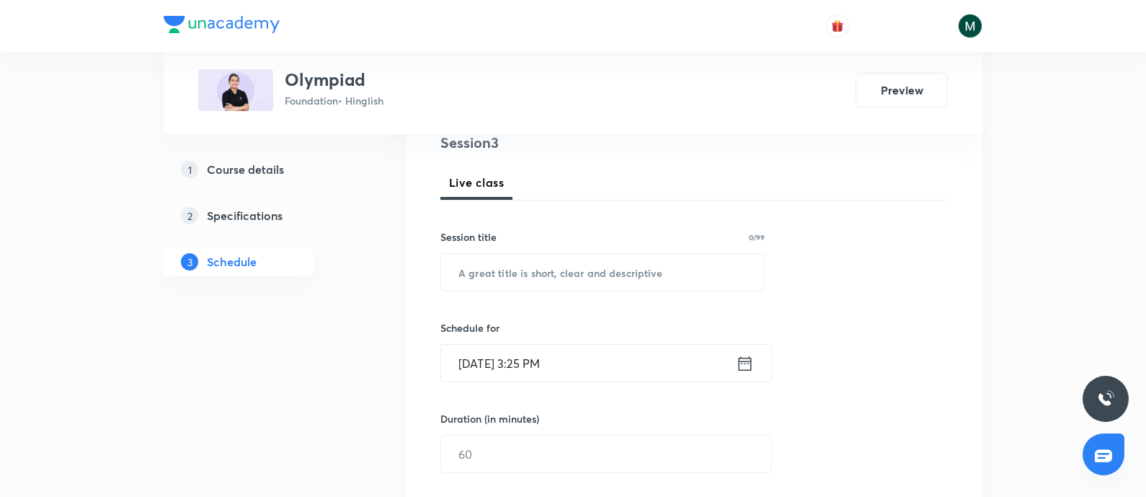
scroll to position [180, 0]
click at [548, 279] on input "text" at bounding box center [602, 272] width 323 height 37
paste input "Olympiads"
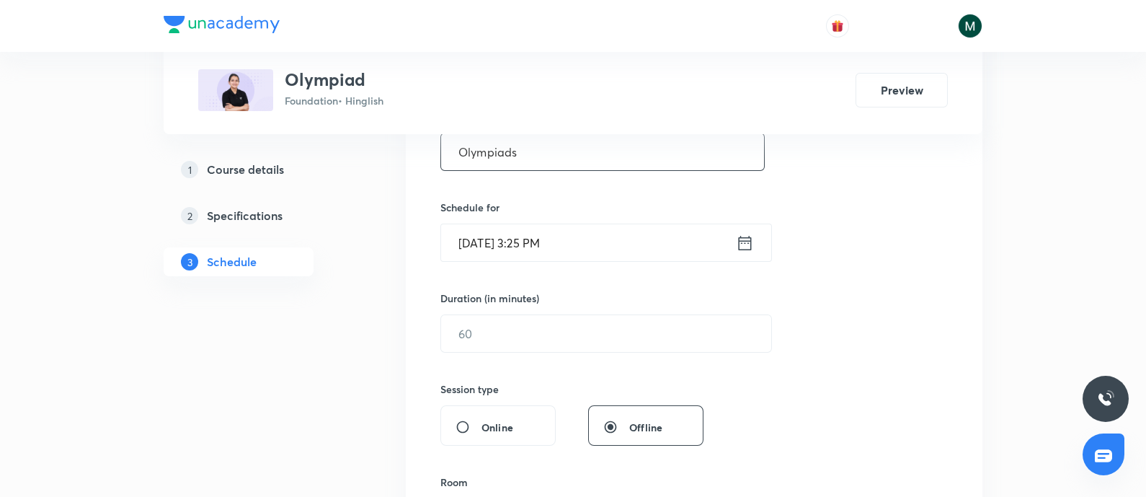
type input "Olympiads"
click at [594, 247] on input "[DATE] 3:25 PM" at bounding box center [588, 242] width 295 height 37
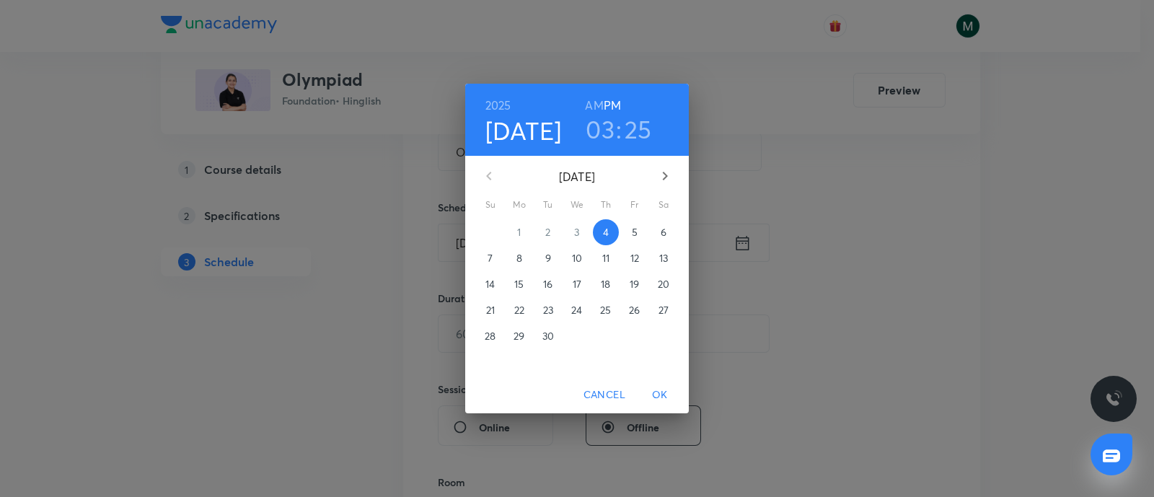
click at [596, 120] on h3 "03" at bounding box center [599, 129] width 29 height 30
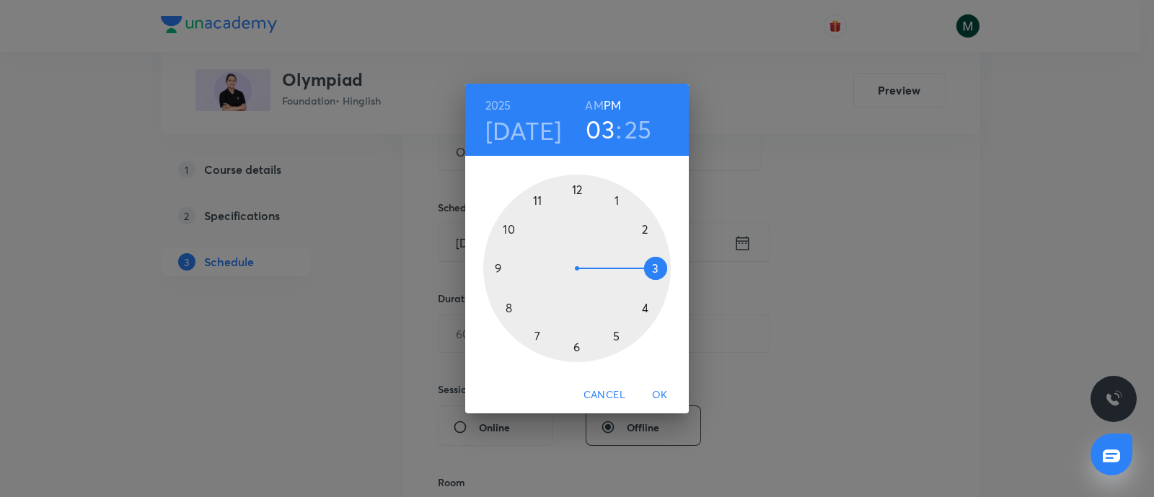
click at [615, 337] on div at bounding box center [576, 267] width 187 height 187
click at [506, 308] on div at bounding box center [576, 267] width 187 height 187
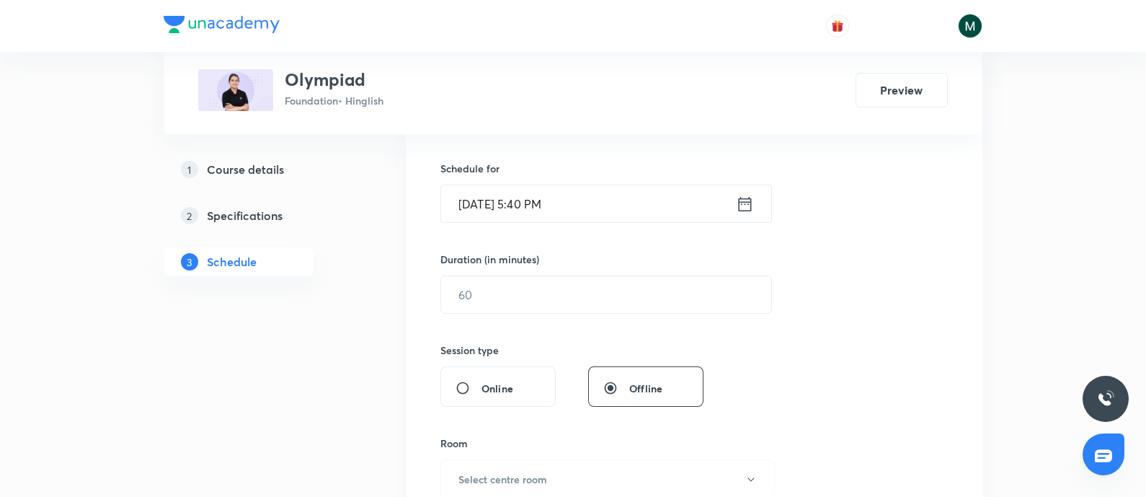
scroll to position [360, 0]
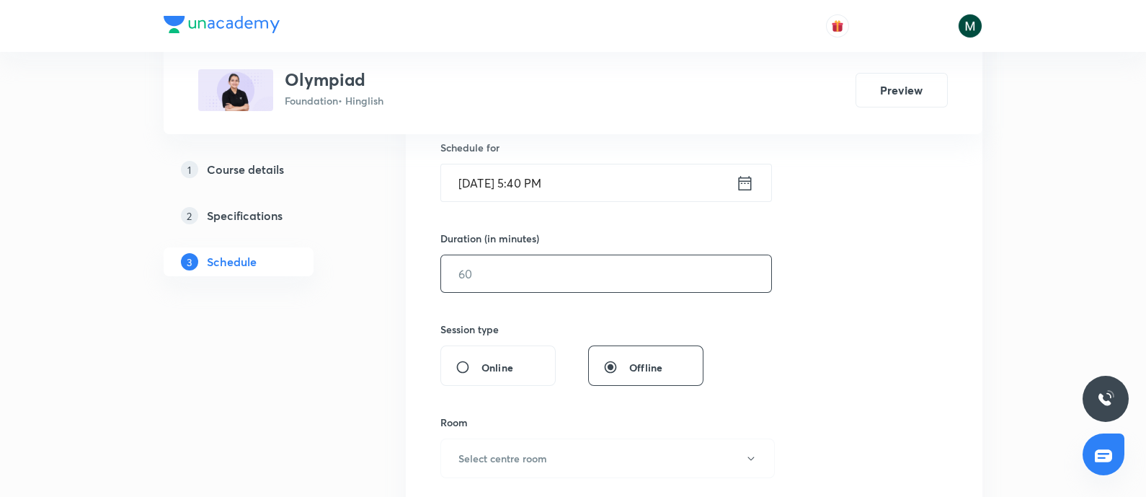
click at [501, 273] on input "text" at bounding box center [606, 273] width 330 height 37
type input "60"
click at [849, 309] on div "Session 3 Live class Session title 9/99 Olympiads ​ Schedule for [DATE] 5:40 PM…" at bounding box center [695, 290] width 508 height 677
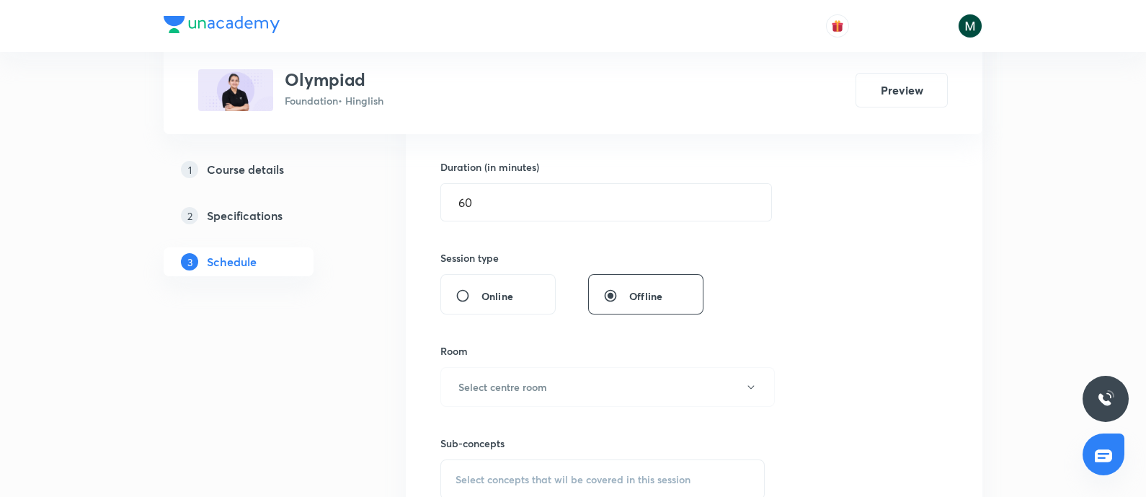
scroll to position [541, 0]
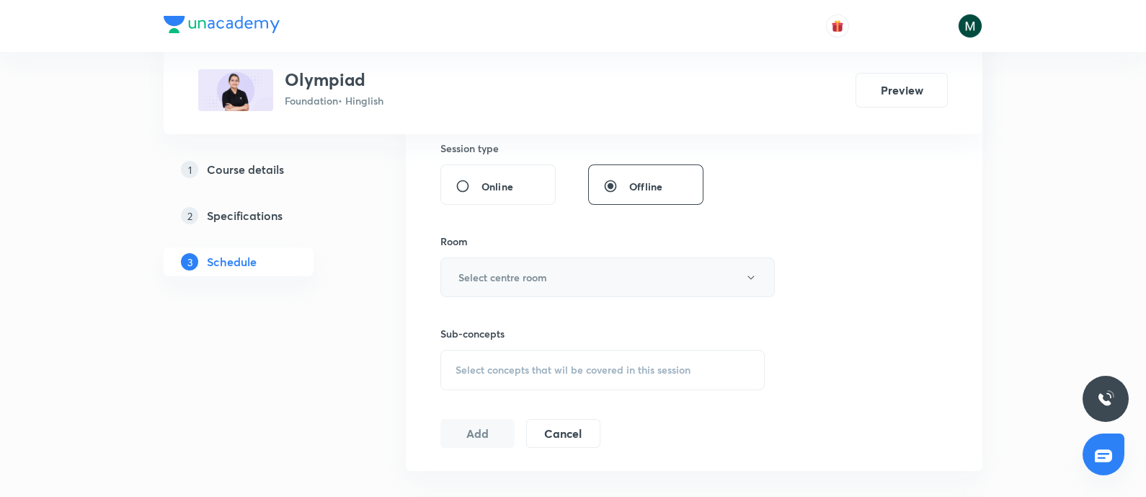
click at [541, 283] on h6 "Select centre room" at bounding box center [503, 277] width 89 height 15
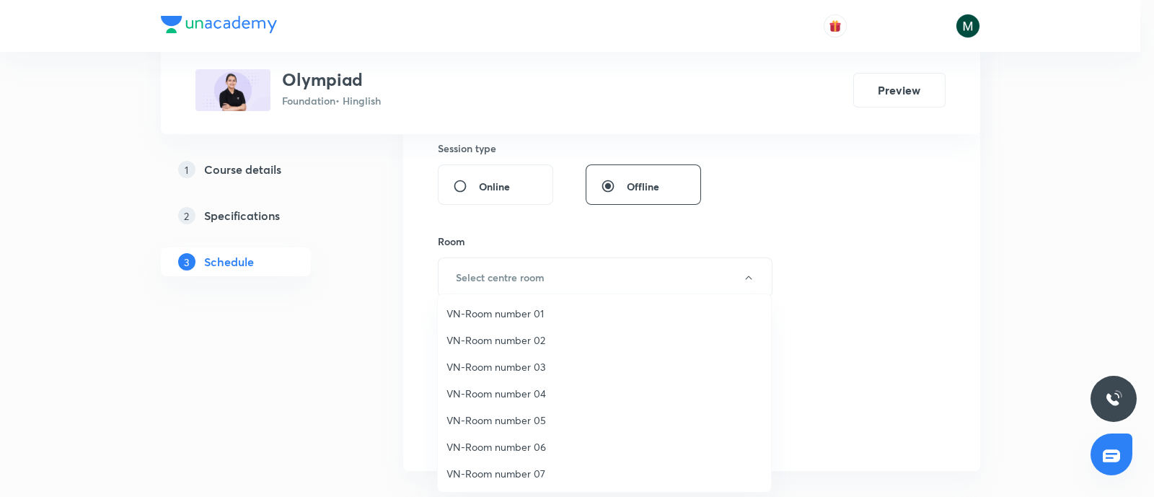
click at [500, 340] on span "VN-Room number 02" at bounding box center [604, 339] width 316 height 15
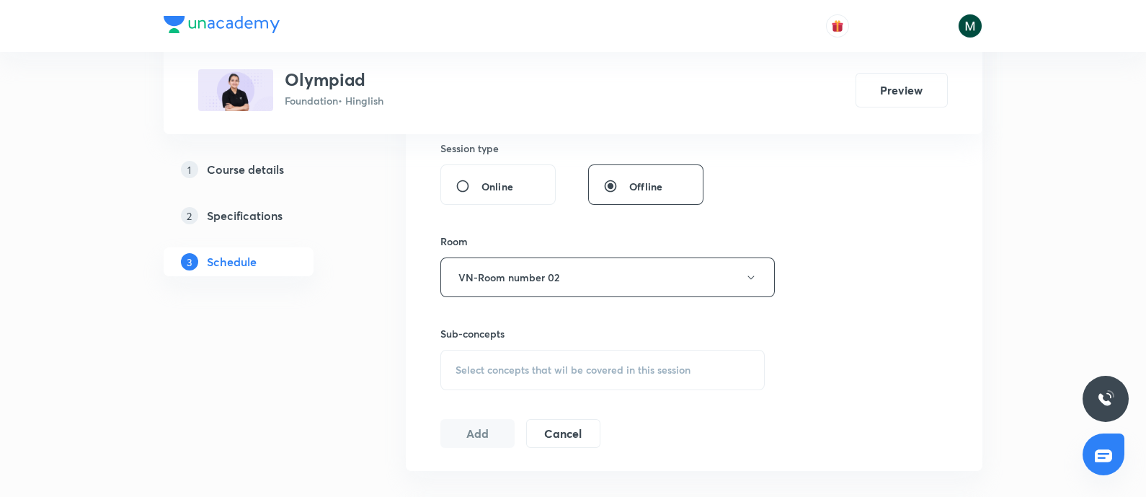
click at [293, 329] on div "1 Course details 2 Specifications 3 Schedule" at bounding box center [262, 258] width 196 height 1110
click at [471, 364] on span "Select concepts that wil be covered in this session" at bounding box center [573, 370] width 235 height 12
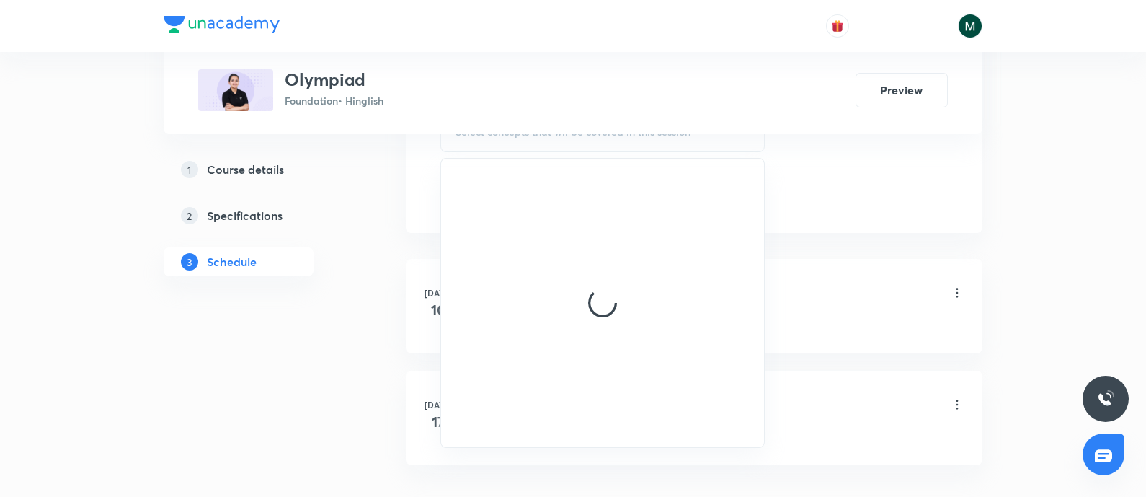
scroll to position [781, 0]
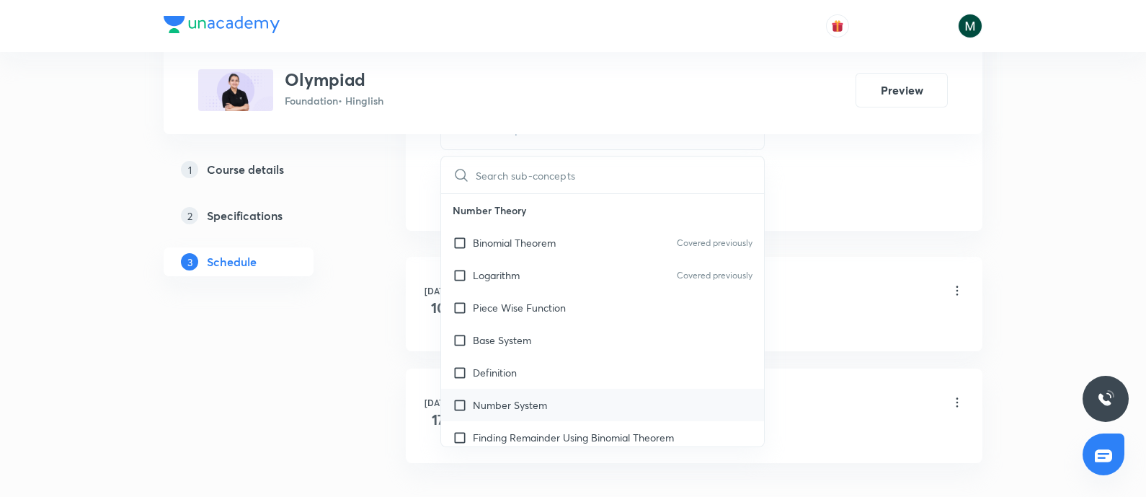
click at [577, 389] on div "Number System" at bounding box center [602, 405] width 323 height 32
checkbox input "true"
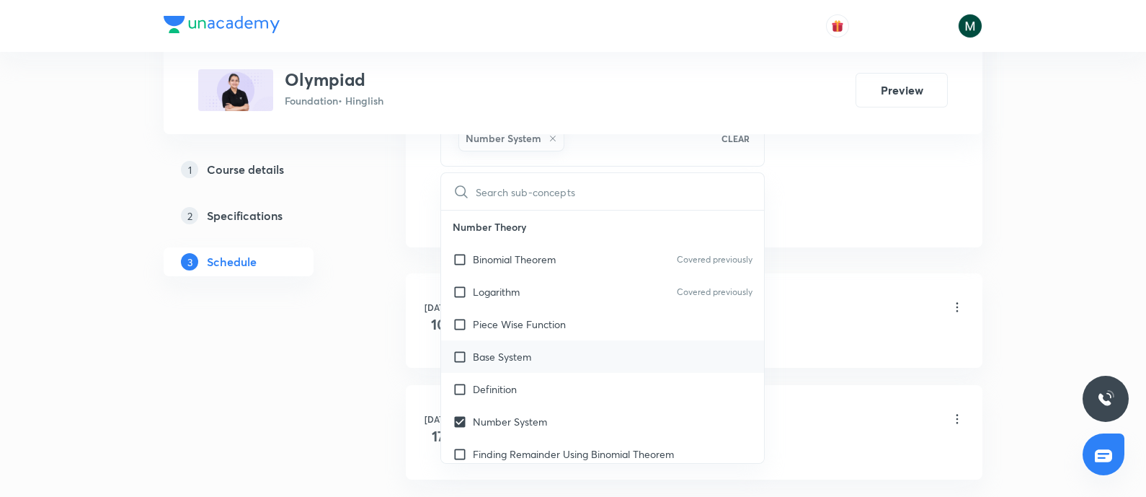
click at [545, 365] on div "Base System" at bounding box center [602, 356] width 323 height 32
checkbox input "true"
click at [500, 358] on p "Base System" at bounding box center [502, 356] width 58 height 15
checkbox input "false"
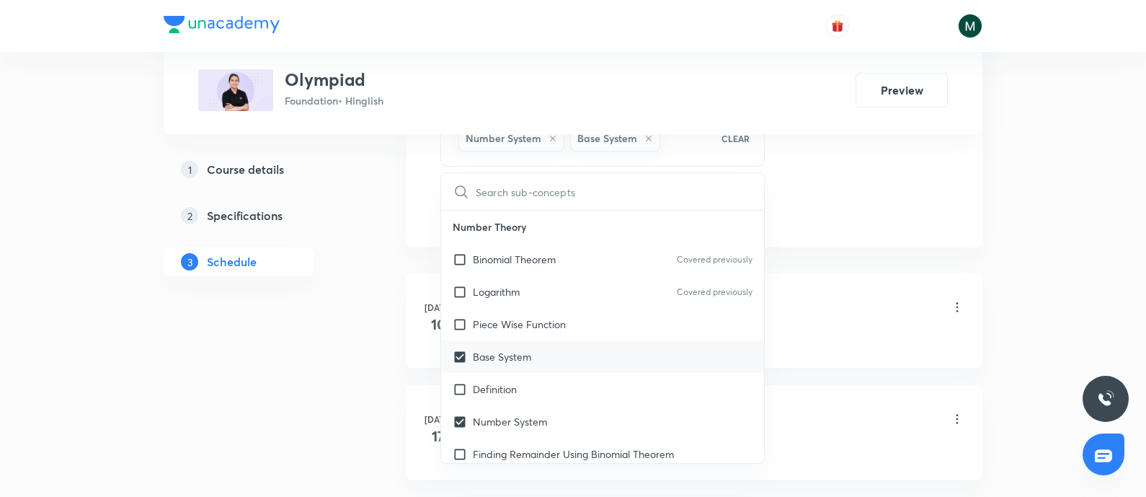
checkbox input "true"
click at [286, 363] on div "1 Course details 2 Specifications 3 Schedule" at bounding box center [262, 26] width 196 height 1126
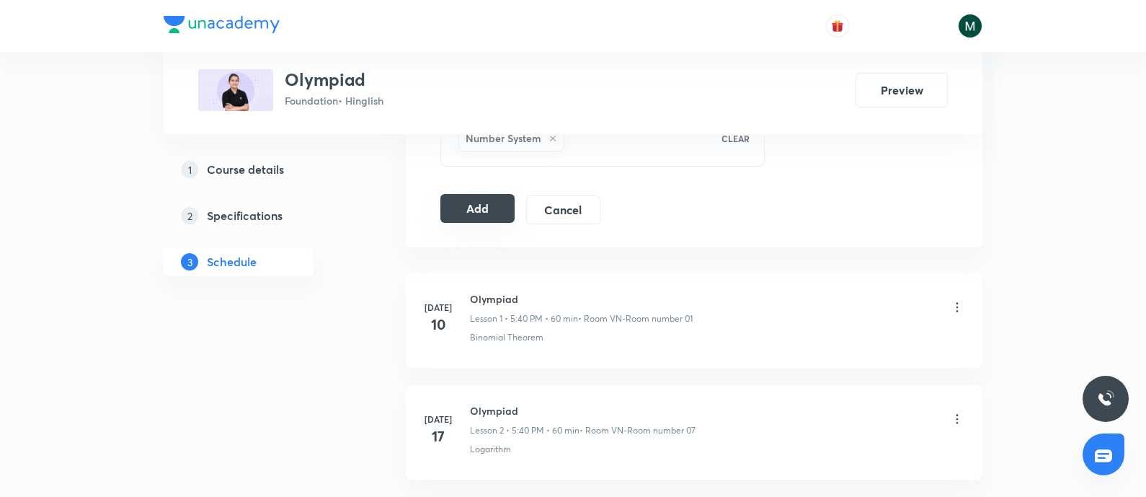
click at [479, 208] on button "Add" at bounding box center [478, 208] width 74 height 29
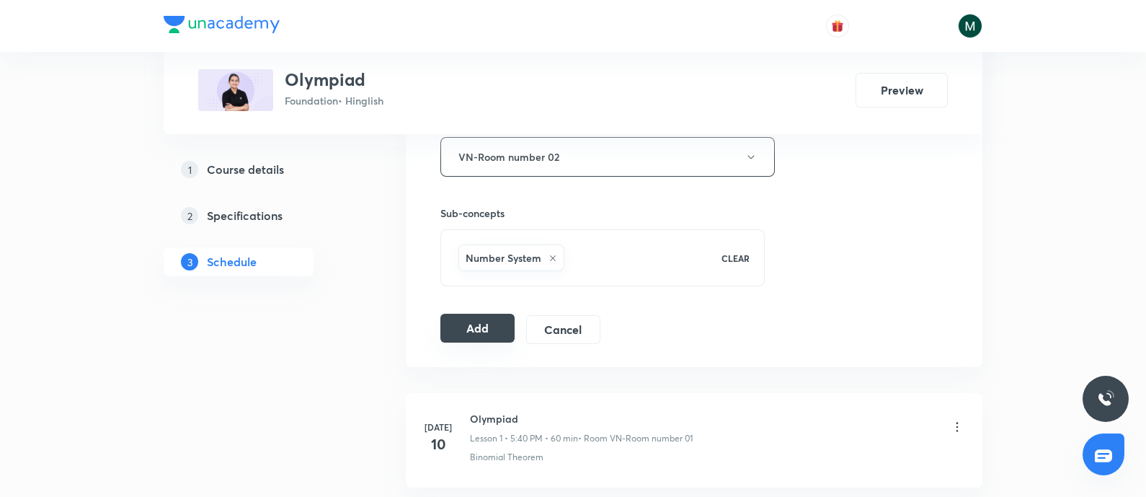
scroll to position [655, 0]
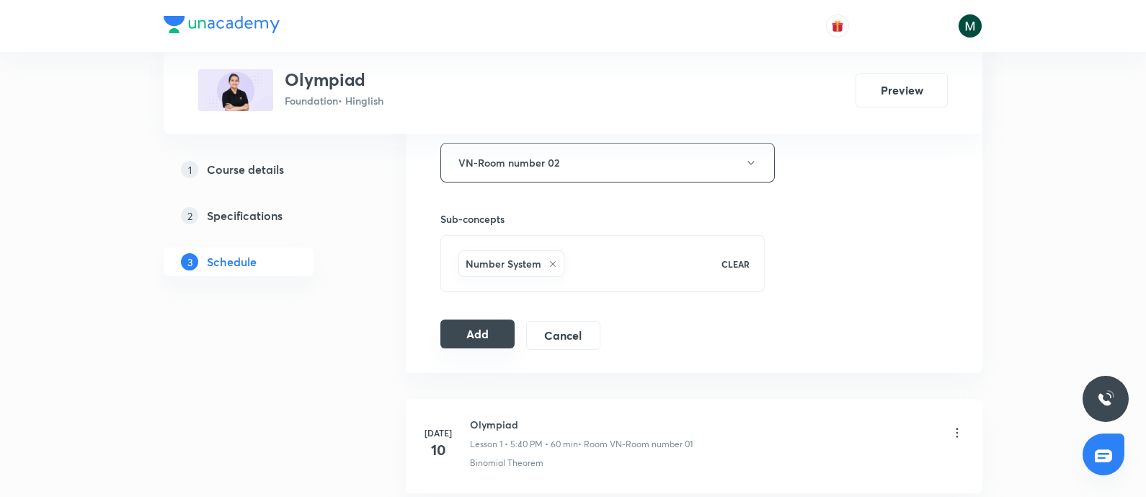
click at [469, 329] on button "Add" at bounding box center [478, 333] width 74 height 29
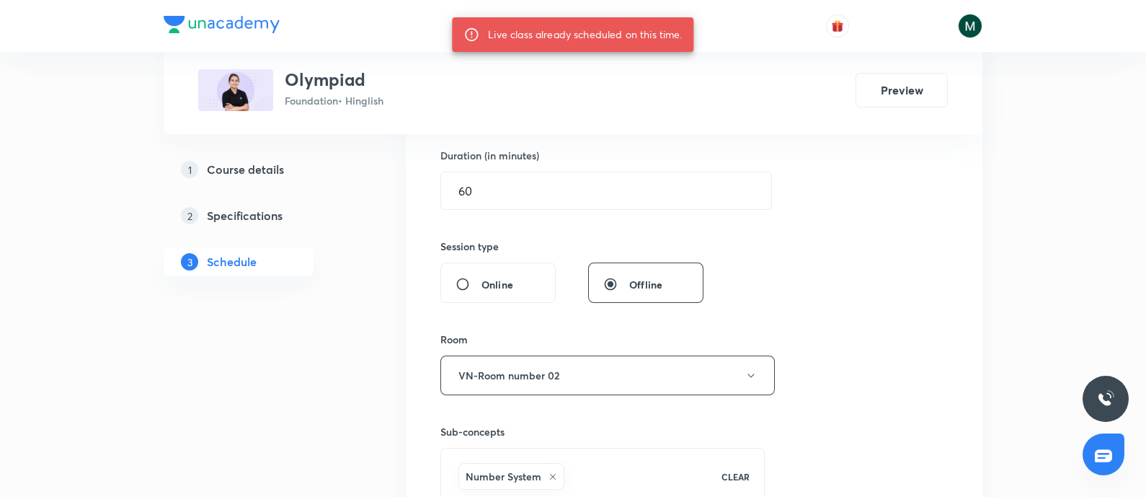
scroll to position [536, 0]
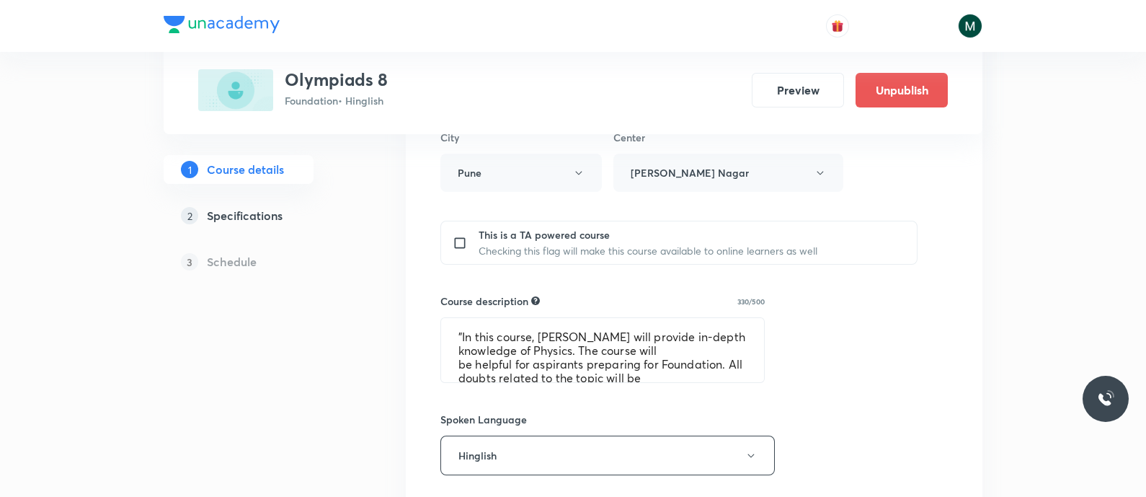
scroll to position [660, 0]
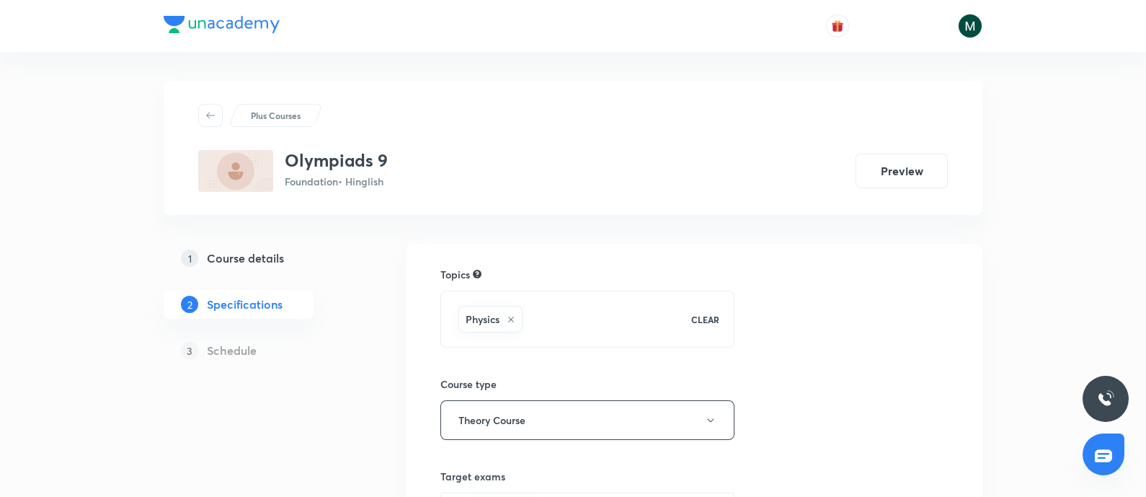
click at [250, 259] on h5 "Course details" at bounding box center [245, 257] width 77 height 17
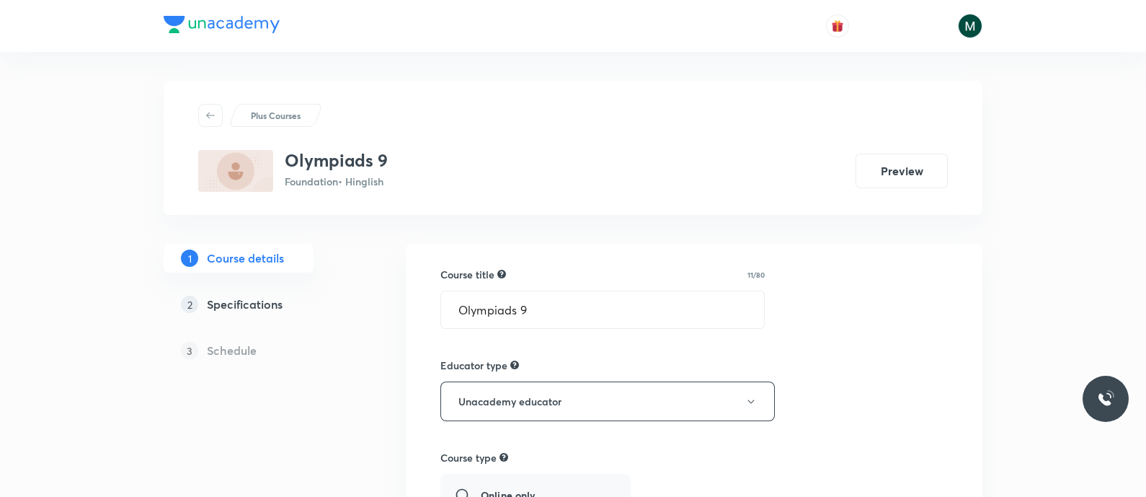
type input "Foundation"
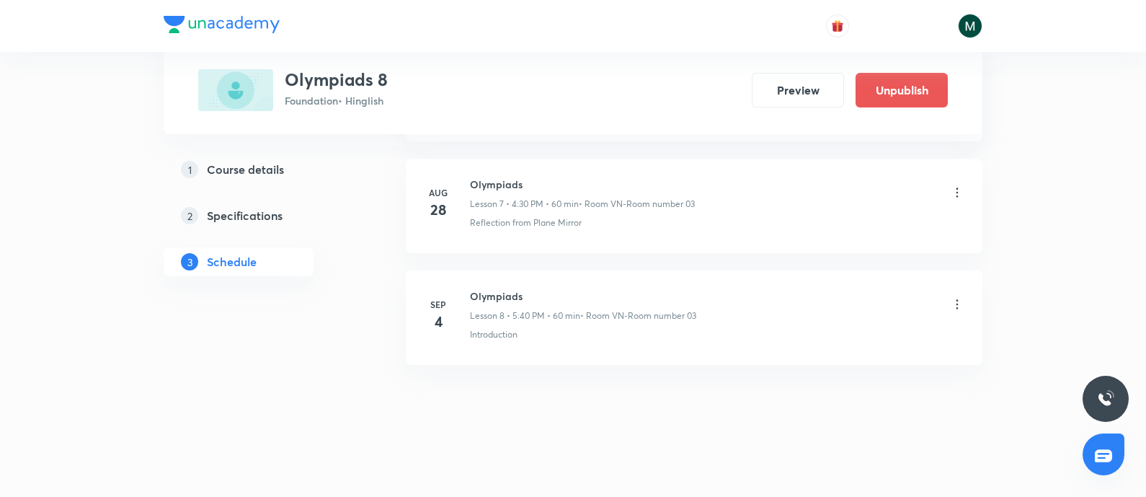
click at [956, 302] on icon at bounding box center [957, 304] width 14 height 14
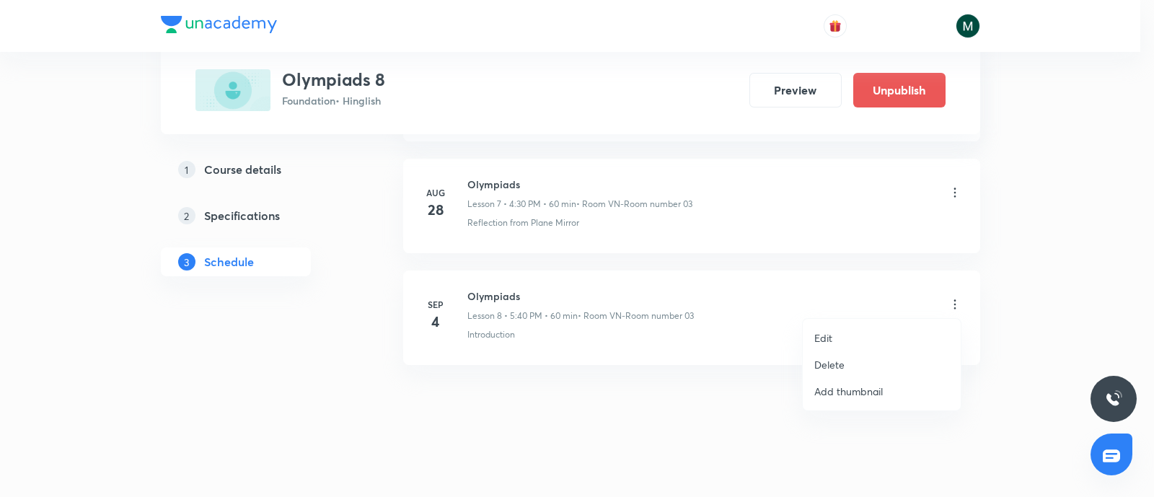
click at [823, 360] on p "Delete" at bounding box center [829, 364] width 30 height 15
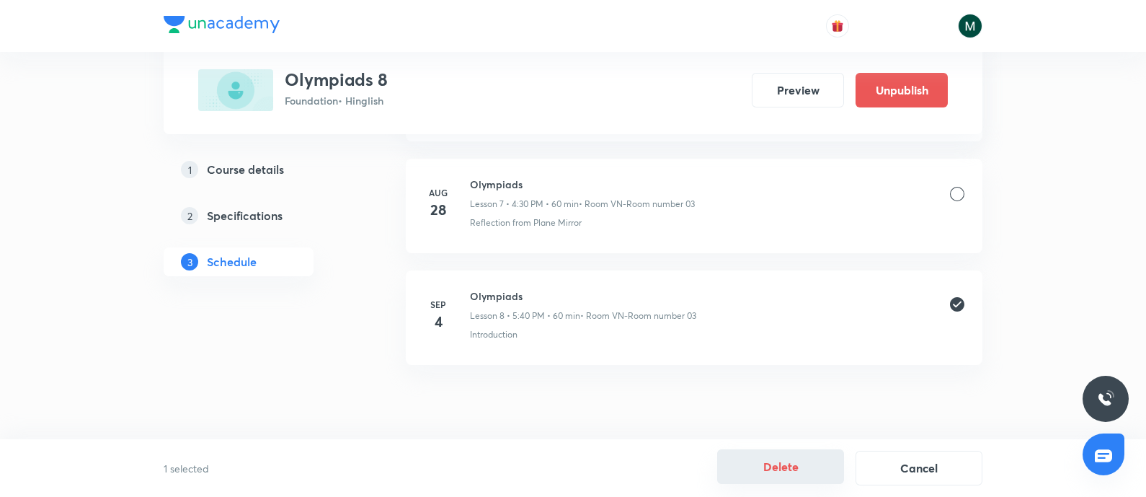
click at [792, 469] on button "Delete" at bounding box center [780, 466] width 127 height 35
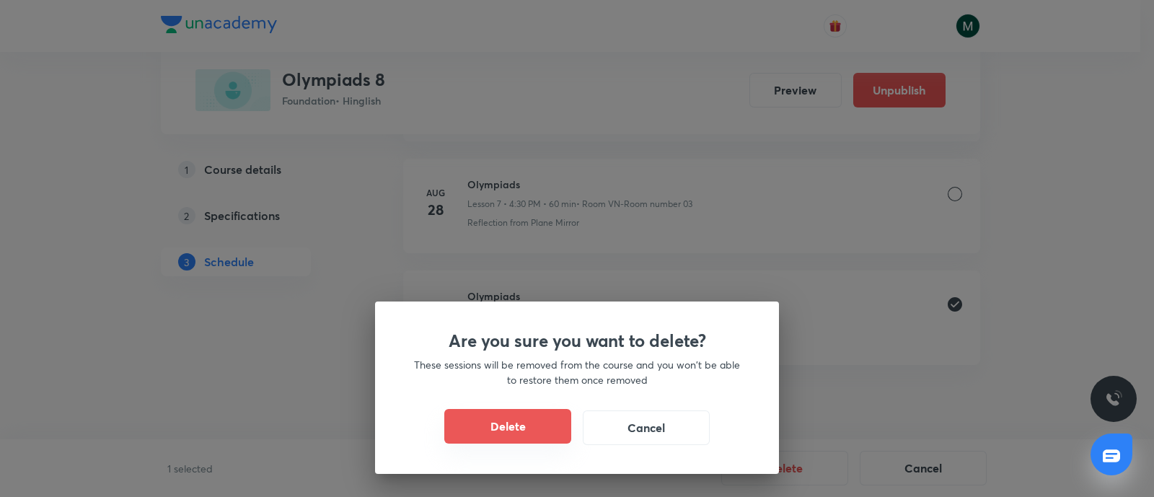
click at [499, 426] on button "Delete" at bounding box center [507, 426] width 127 height 35
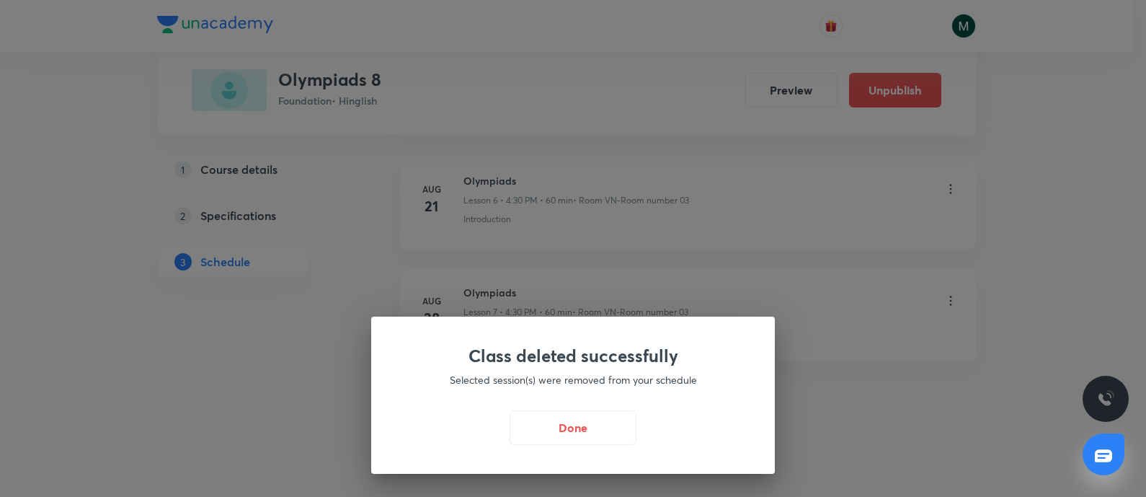
scroll to position [1438, 0]
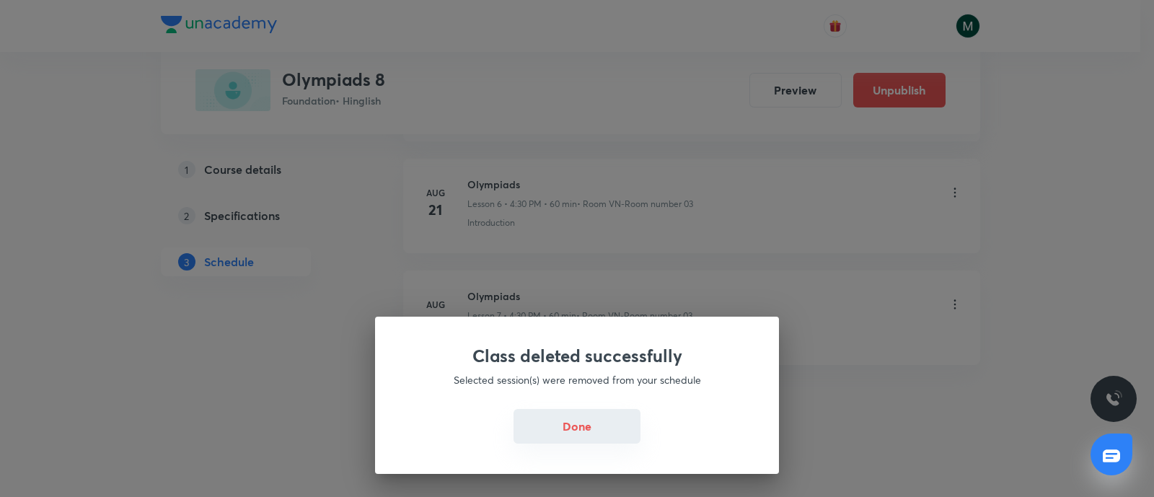
click at [564, 420] on button "Done" at bounding box center [576, 426] width 127 height 35
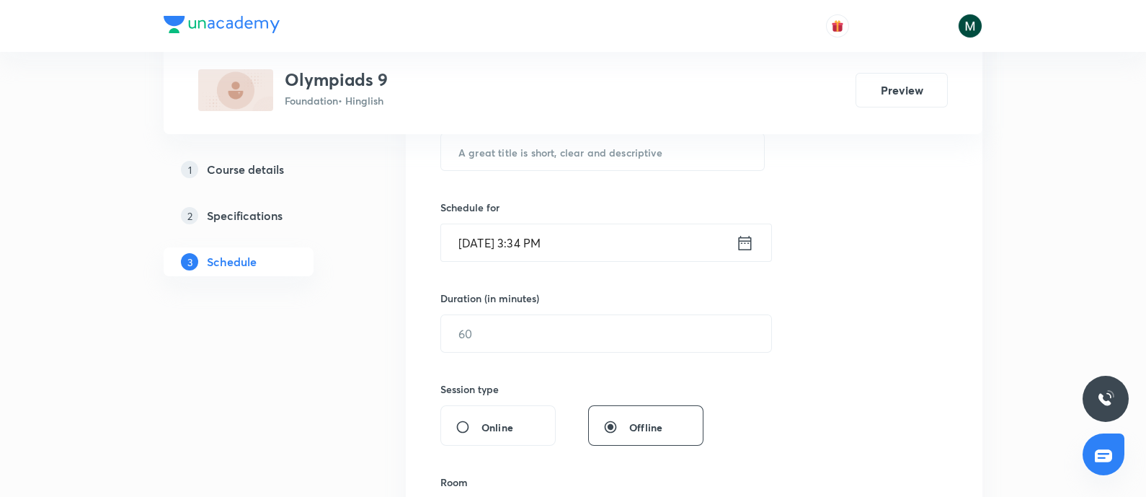
click at [593, 244] on input "Sep 4, 2025, 3:34 PM" at bounding box center [588, 242] width 295 height 37
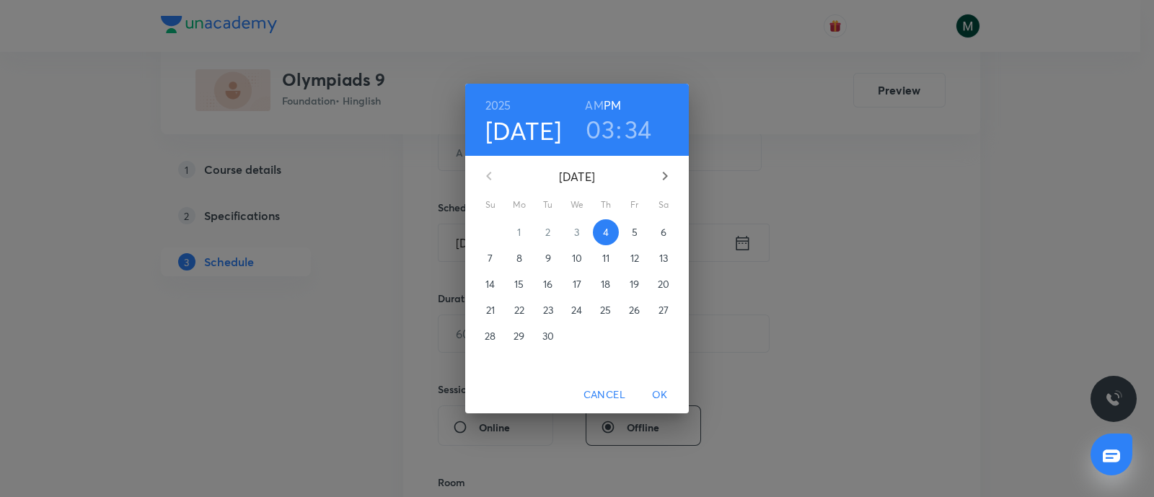
click at [601, 127] on h3 "03" at bounding box center [599, 129] width 29 height 30
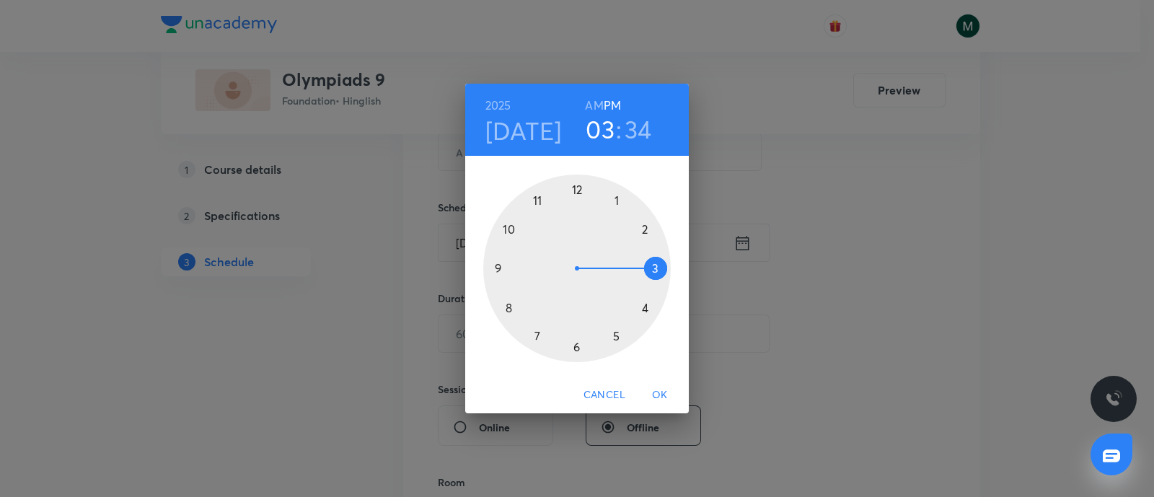
click at [615, 335] on div at bounding box center [576, 267] width 187 height 187
click at [510, 304] on div at bounding box center [576, 267] width 187 height 187
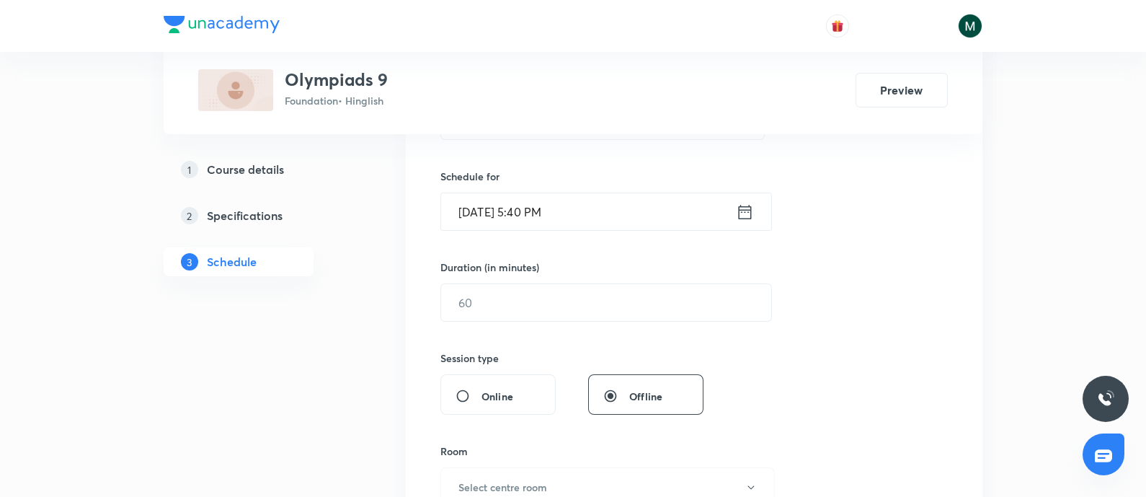
scroll to position [360, 0]
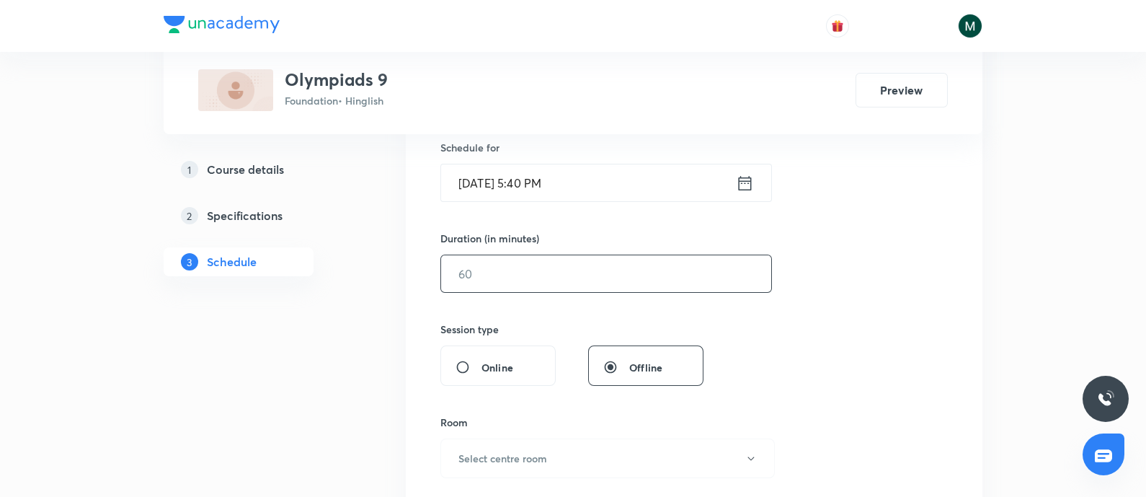
click at [541, 279] on input "text" at bounding box center [606, 273] width 330 height 37
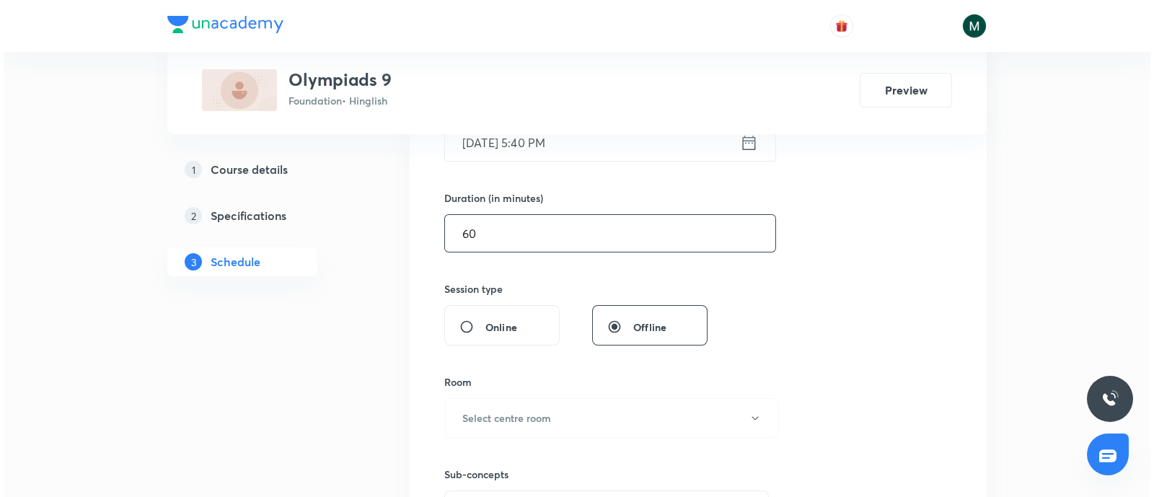
scroll to position [420, 0]
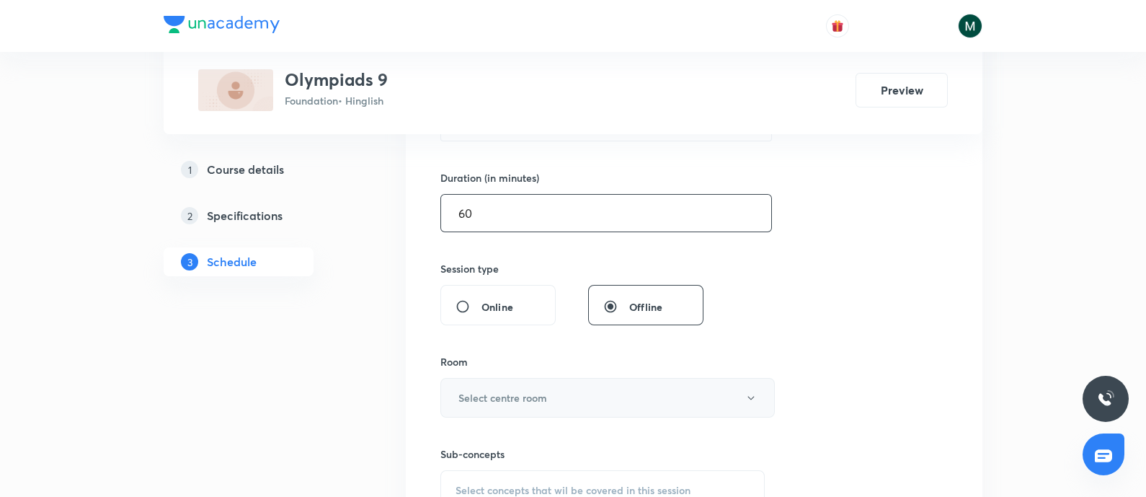
type input "60"
click at [509, 390] on h6 "Select centre room" at bounding box center [503, 397] width 89 height 15
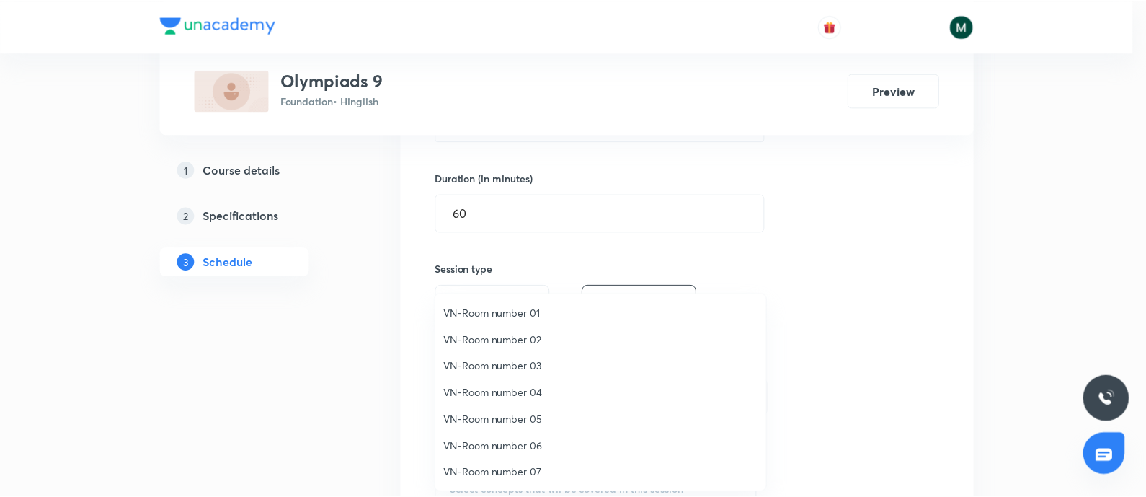
scroll to position [27, 0]
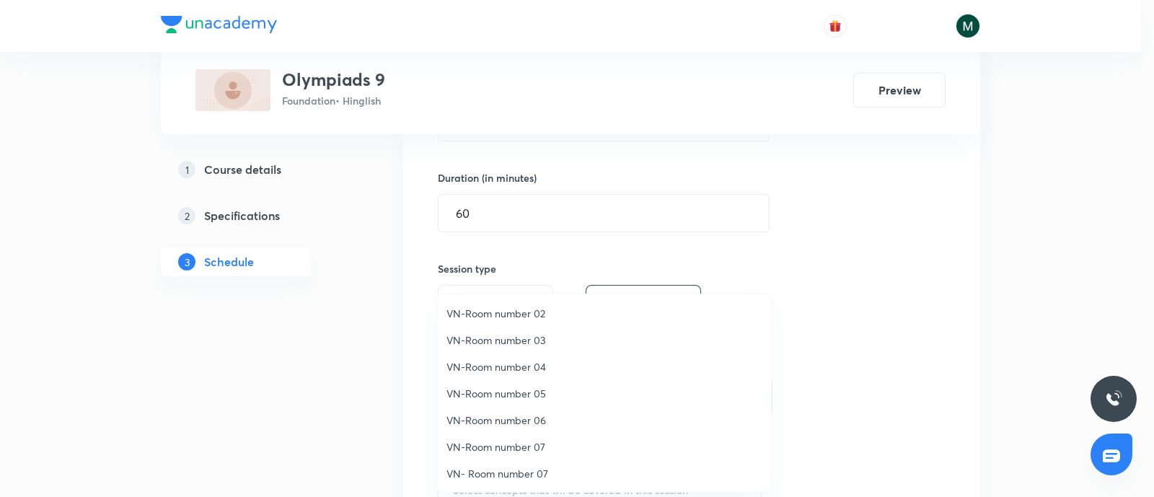
click at [532, 306] on span "VN-Room number 02" at bounding box center [604, 313] width 316 height 15
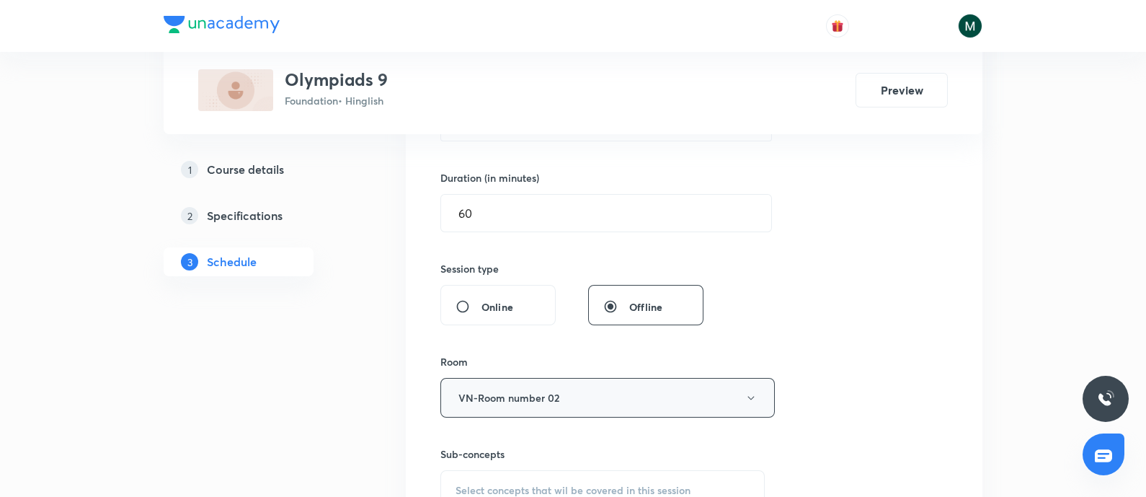
click at [687, 390] on button "VN-Room number 02" at bounding box center [608, 398] width 335 height 40
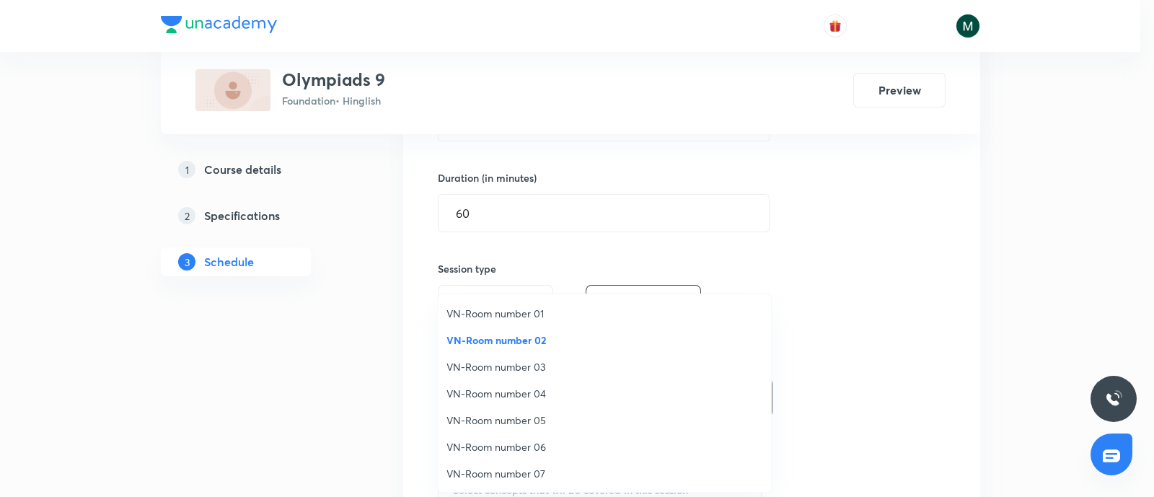
click at [521, 309] on span "VN-Room number 01" at bounding box center [604, 313] width 316 height 15
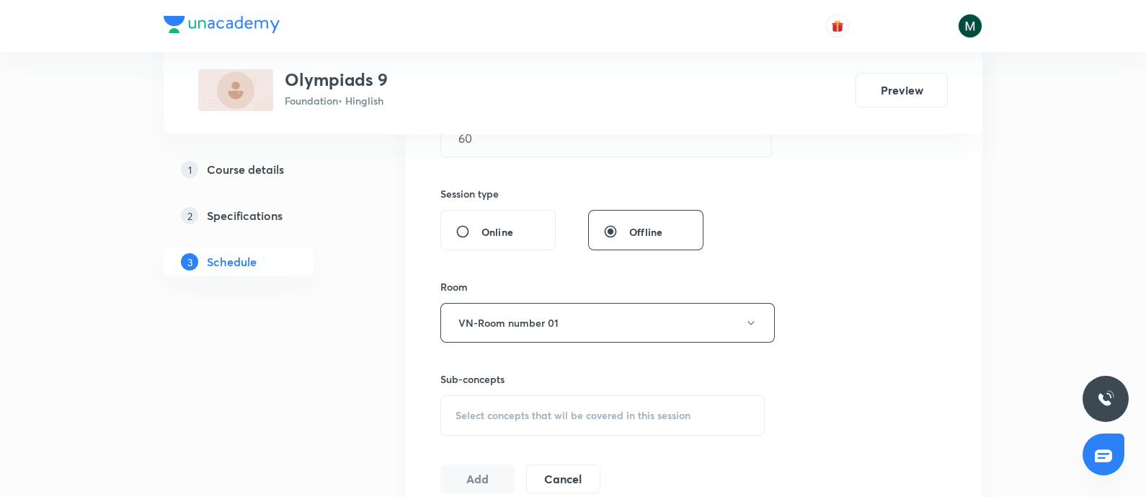
scroll to position [541, 0]
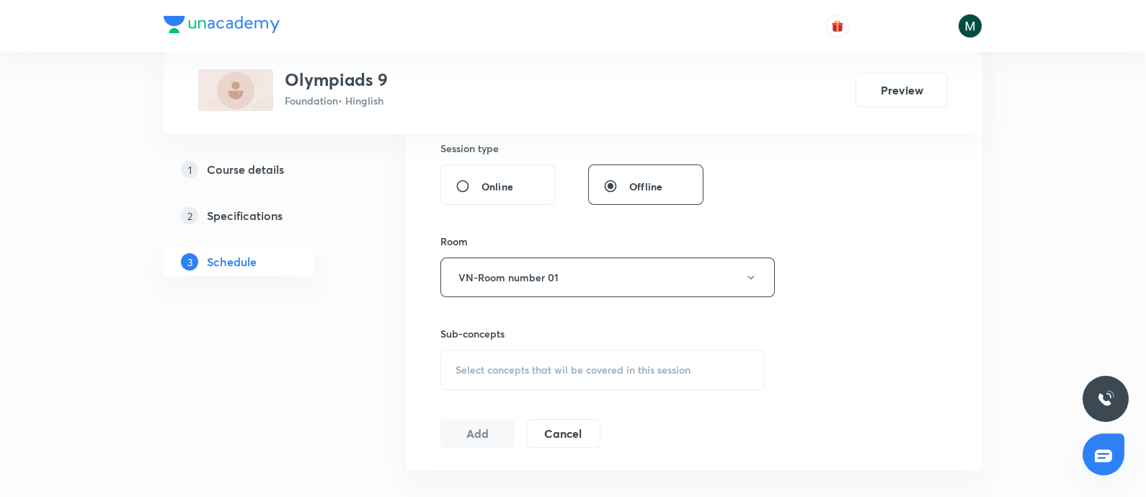
click at [566, 370] on span "Select concepts that wil be covered in this session" at bounding box center [573, 370] width 235 height 12
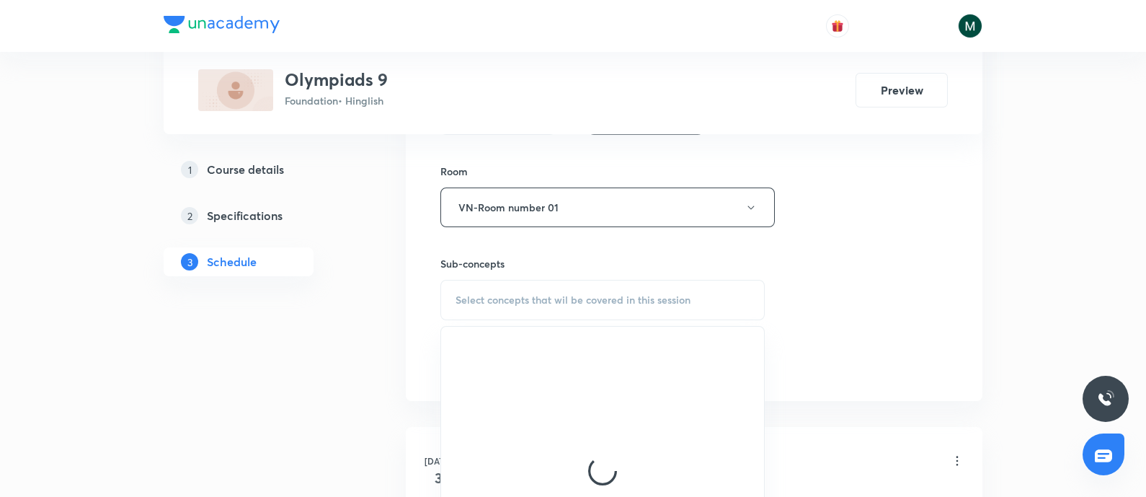
scroll to position [720, 0]
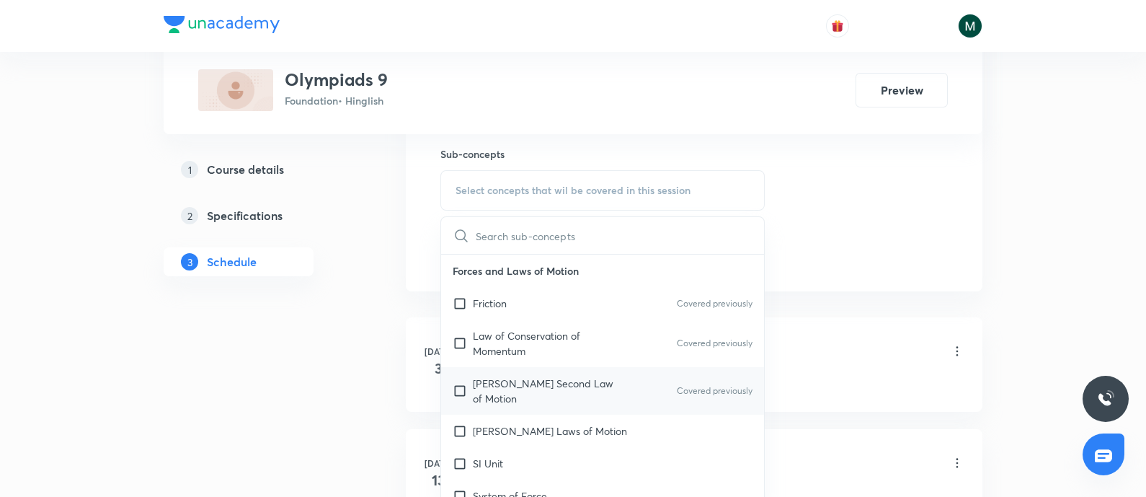
click at [550, 383] on p "Newton's Second Law of Motion" at bounding box center [546, 391] width 146 height 30
checkbox input "true"
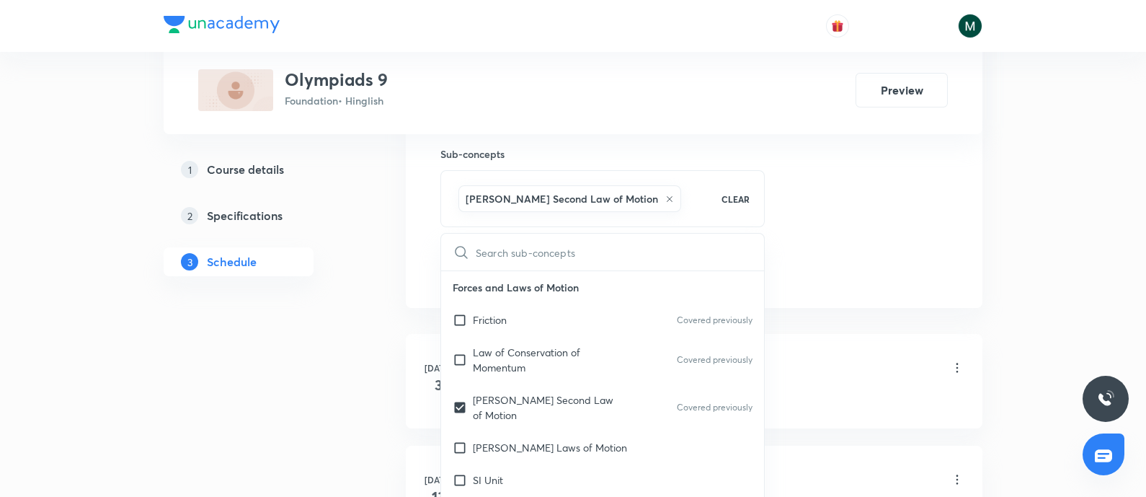
click at [317, 344] on div "1 Course details 2 Specifications 3 Schedule" at bounding box center [262, 365] width 196 height 1685
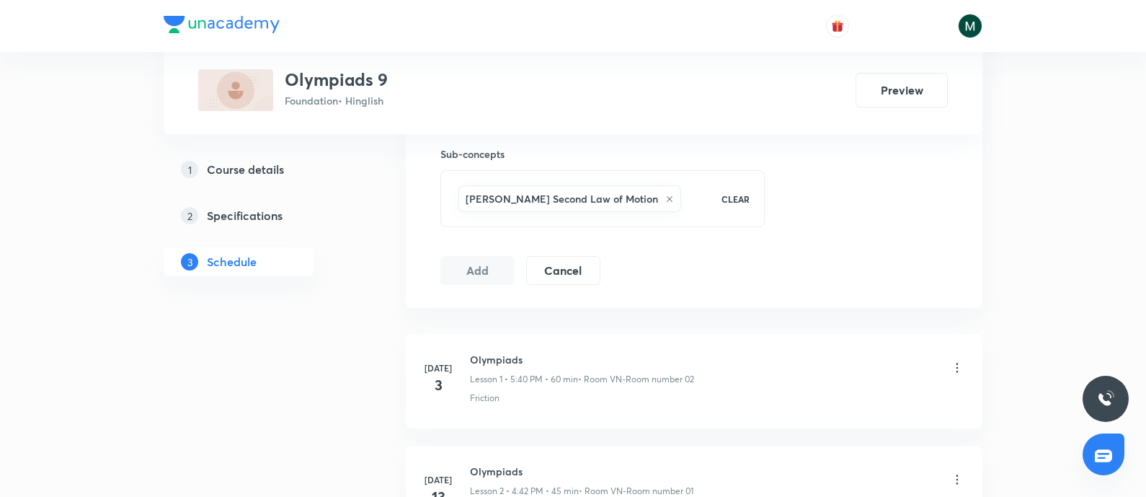
click at [492, 358] on h6 "Olympiads" at bounding box center [582, 359] width 224 height 15
copy h6 "Olympiads"
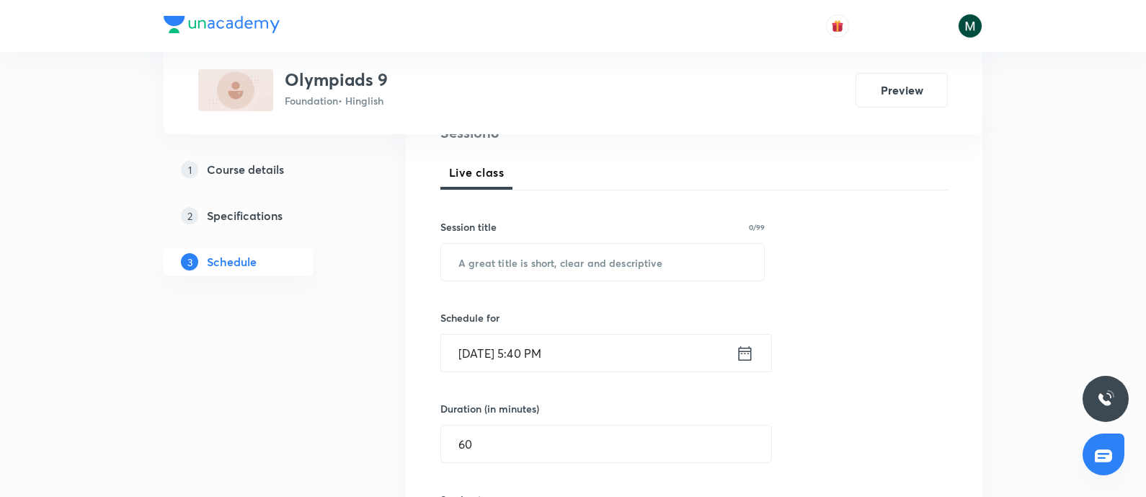
scroll to position [180, 0]
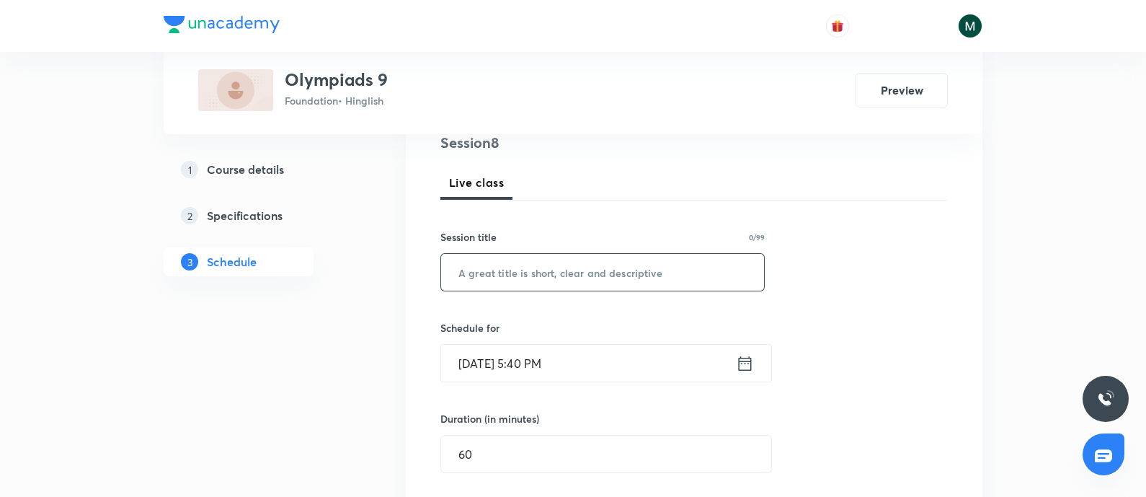
click at [521, 263] on input "text" at bounding box center [602, 272] width 323 height 37
paste input "Olympiads"
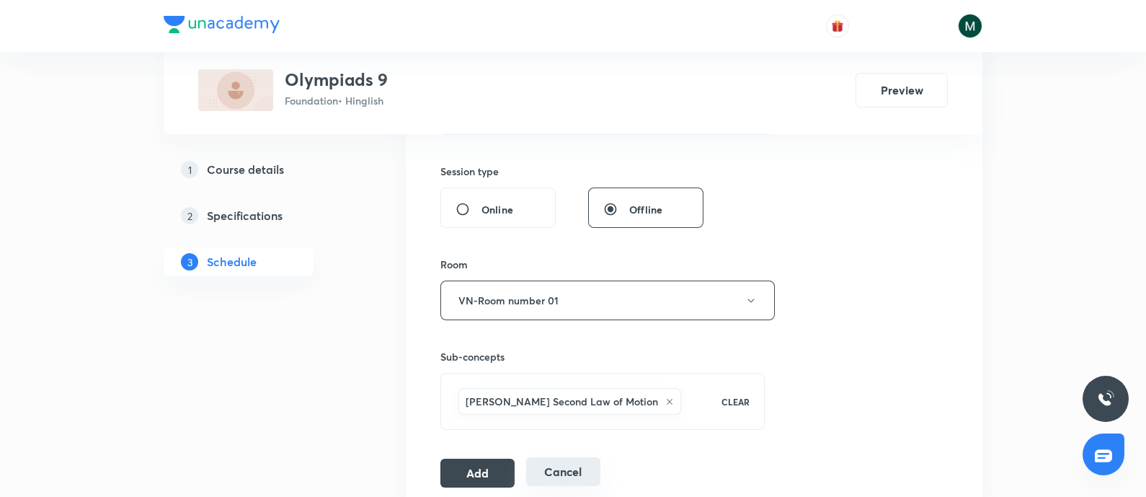
scroll to position [660, 0]
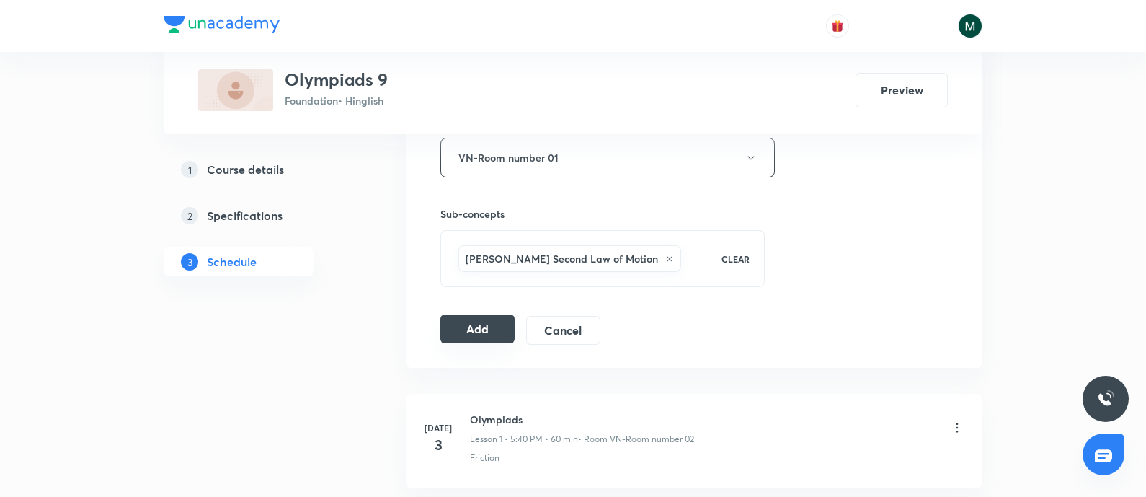
type input "Olympiads"
click at [467, 330] on button "Add" at bounding box center [478, 328] width 74 height 29
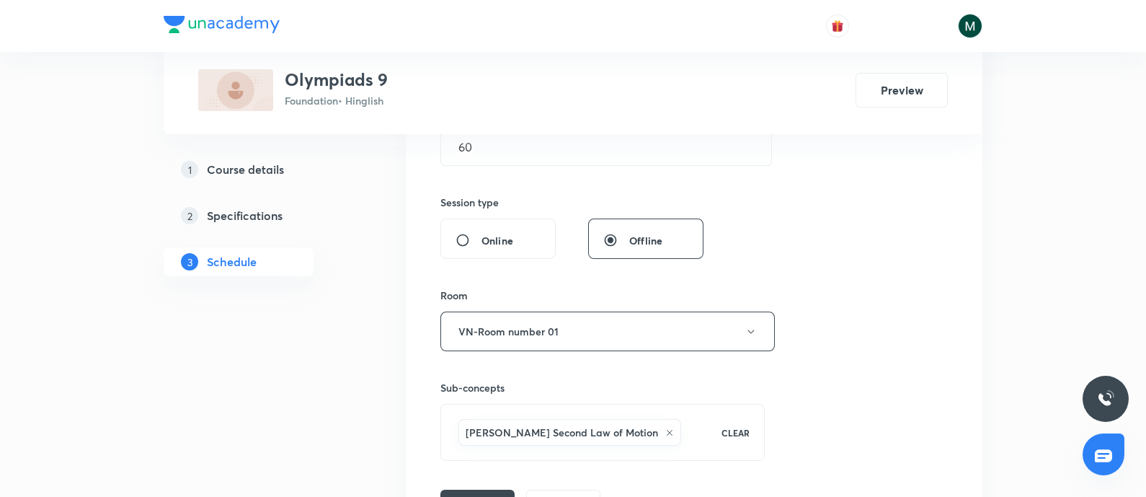
scroll to position [552, 0]
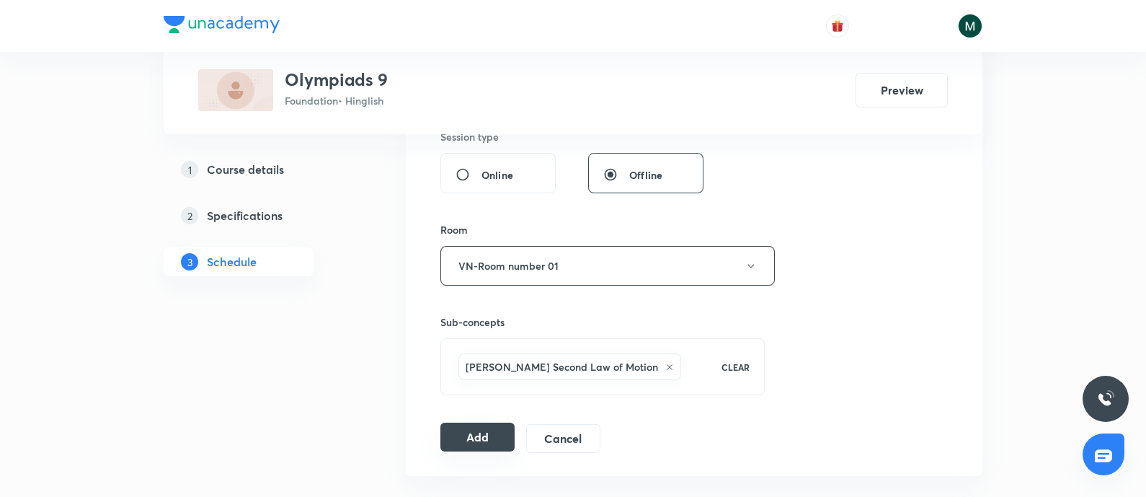
click at [455, 438] on button "Add" at bounding box center [478, 437] width 74 height 29
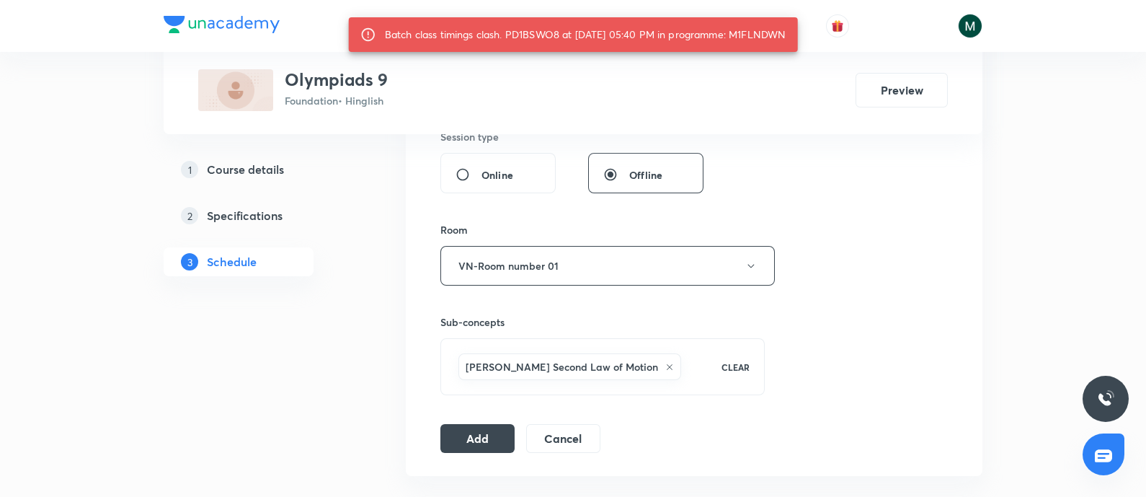
click at [777, 33] on div "Batch class timings clash. PD1BSWO8 at 04 Sep 2025 05:40 PM in programme: M1FLN…" at bounding box center [586, 35] width 402 height 26
copy div "M1FLNDWN"
drag, startPoint x: 852, startPoint y: 203, endPoint x: 818, endPoint y: 174, distance: 44.5
click at [852, 203] on div "Session 8 Live class Session title 9/99 Olympiads ​ Schedule for Sep 4, 2025, 5…" at bounding box center [695, 106] width 508 height 694
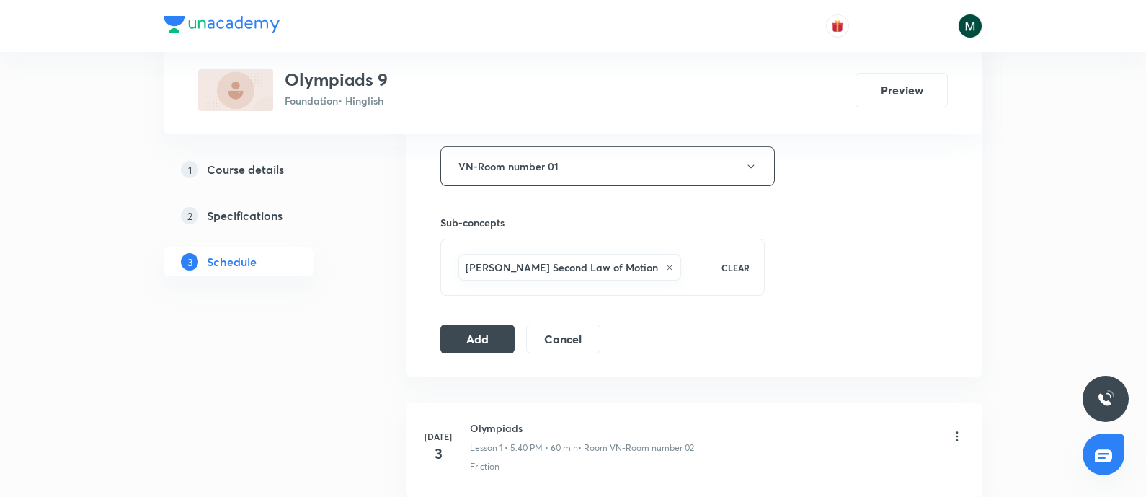
scroll to position [673, 0]
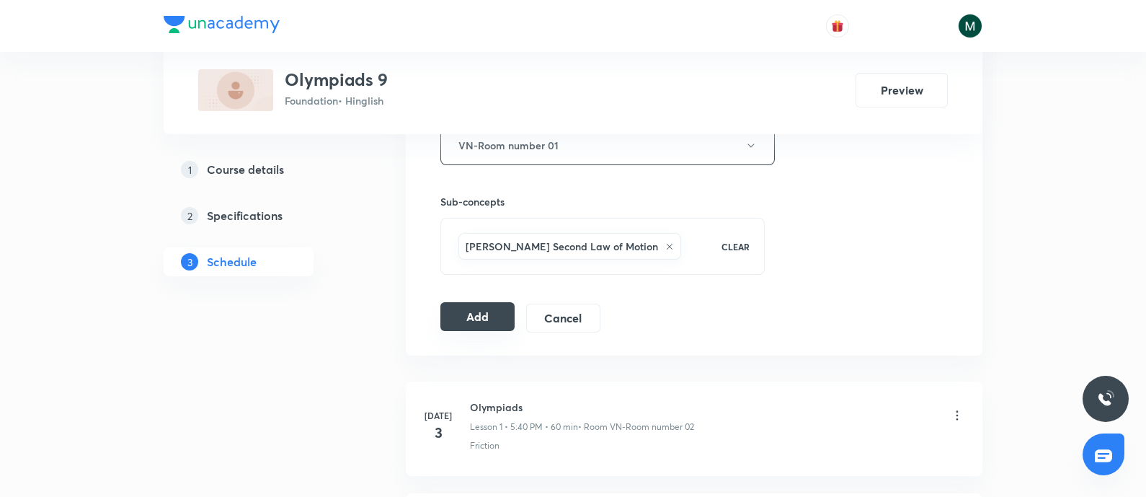
click at [482, 307] on button "Add" at bounding box center [478, 316] width 74 height 29
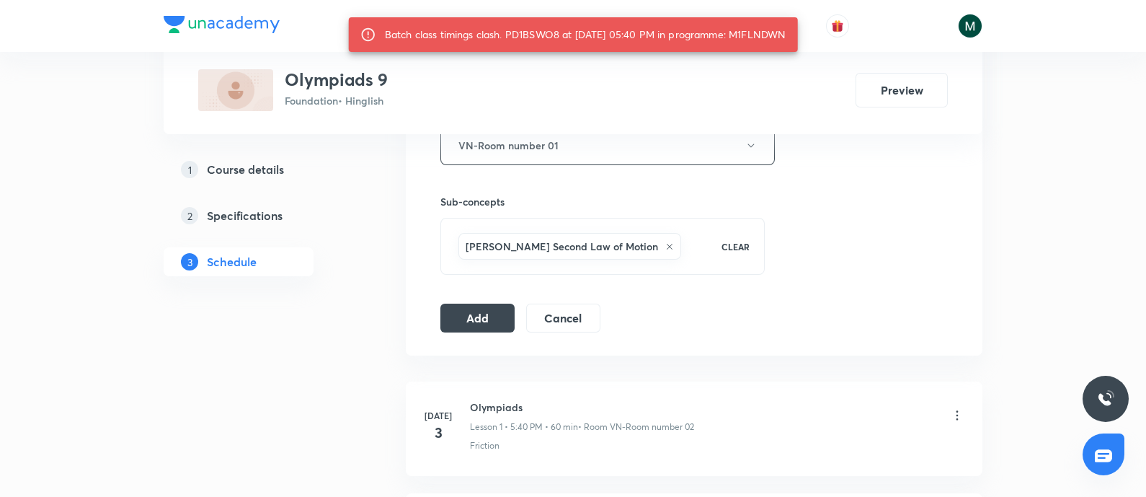
click at [764, 37] on div "Batch class timings clash. PD1BSWO8 at 04 Sep 2025 05:40 PM in programme: M1FLN…" at bounding box center [586, 35] width 402 height 26
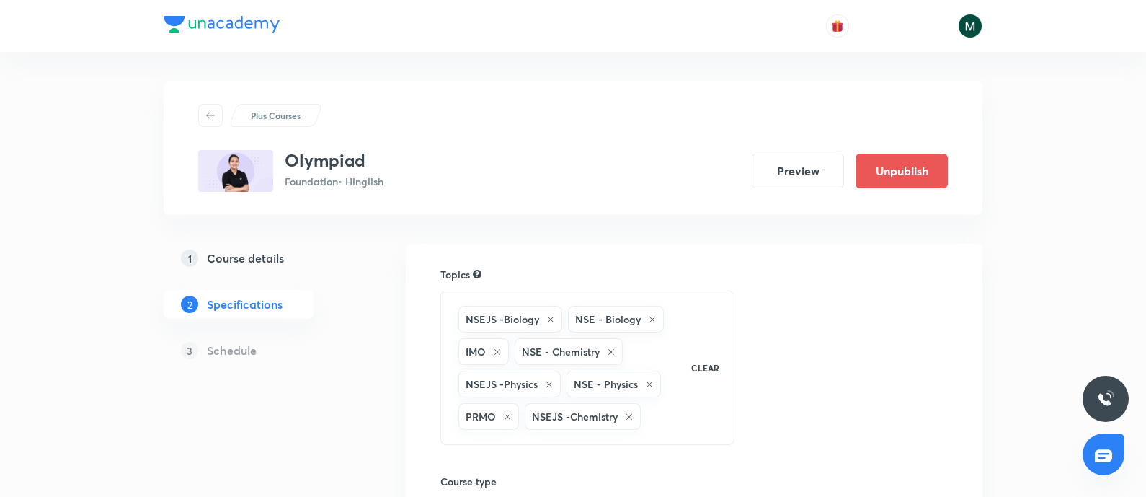
click at [275, 260] on h5 "Course details" at bounding box center [245, 257] width 77 height 17
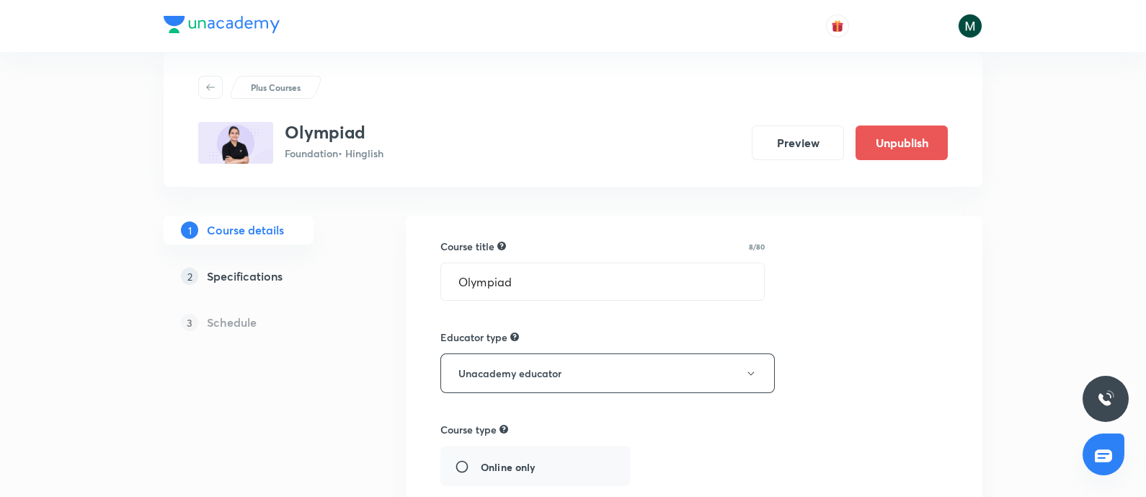
scroll to position [27, 0]
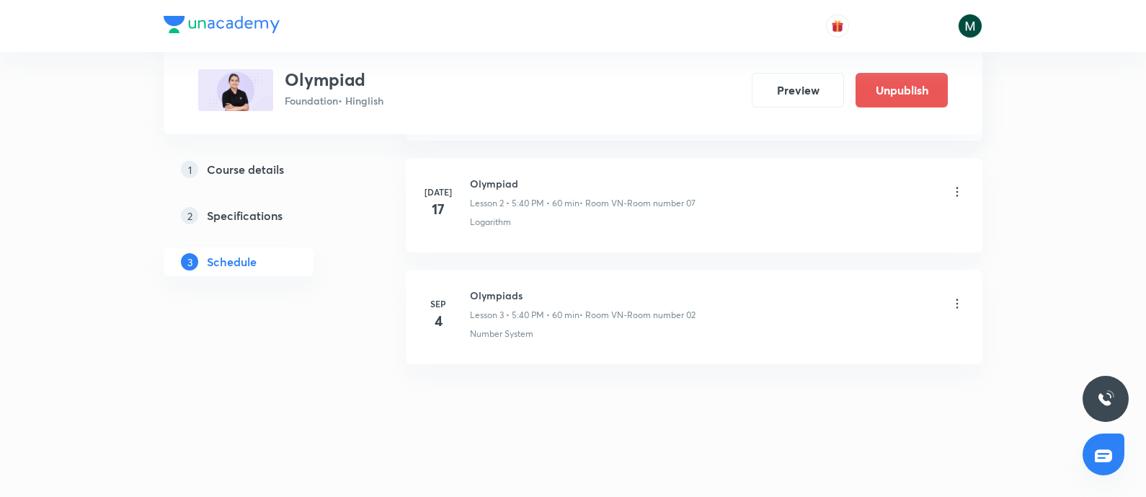
click at [516, 312] on p "Lesson 3 • 5:40 PM • 60 min" at bounding box center [525, 315] width 110 height 13
click at [673, 315] on p "• Room VN-Room number 02" at bounding box center [638, 315] width 116 height 13
